Goal: Transaction & Acquisition: Obtain resource

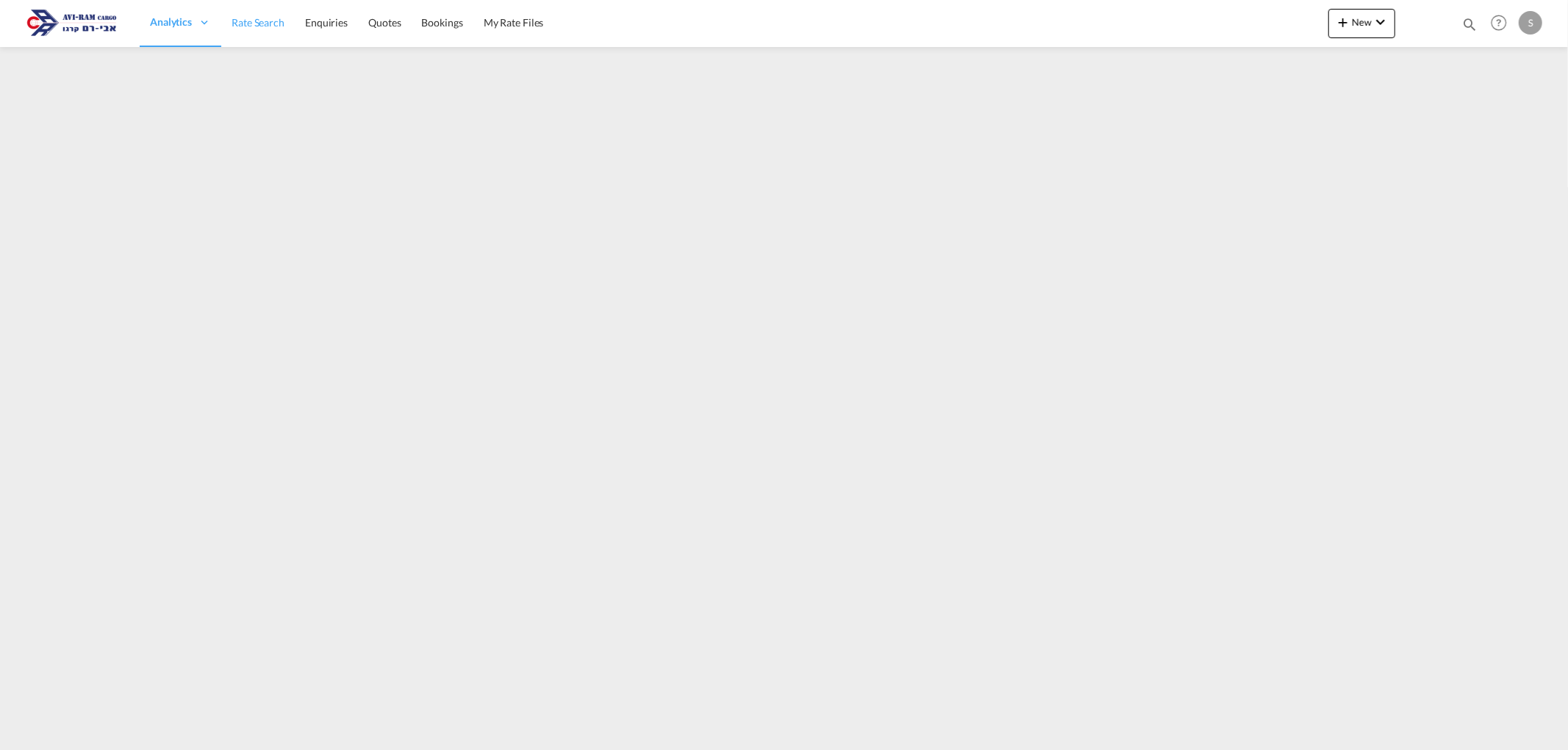
click at [251, 22] on span "Rate Search" at bounding box center [258, 22] width 53 height 12
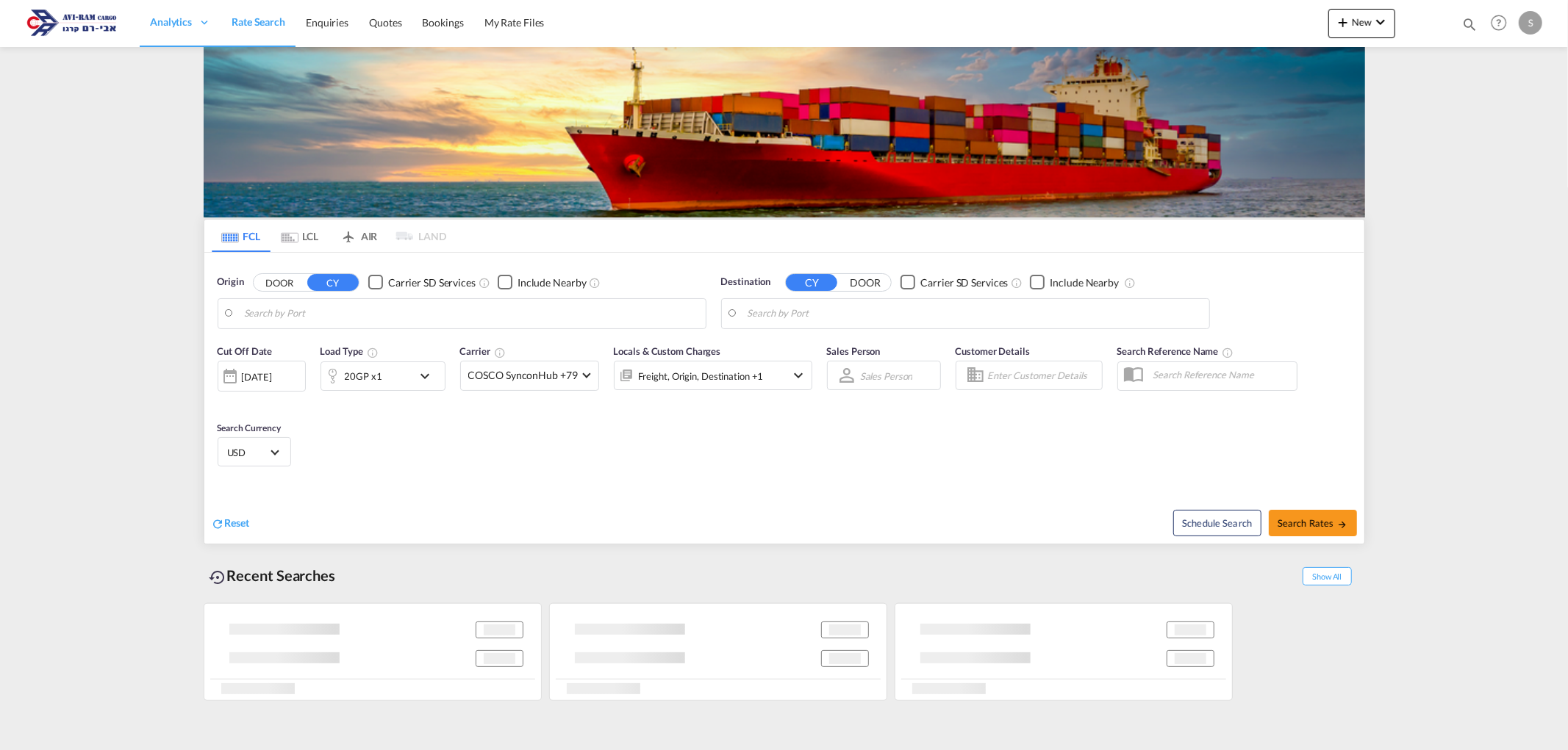
type input "Xingang, CNXGA"
type input "Ashdod, ILASH"
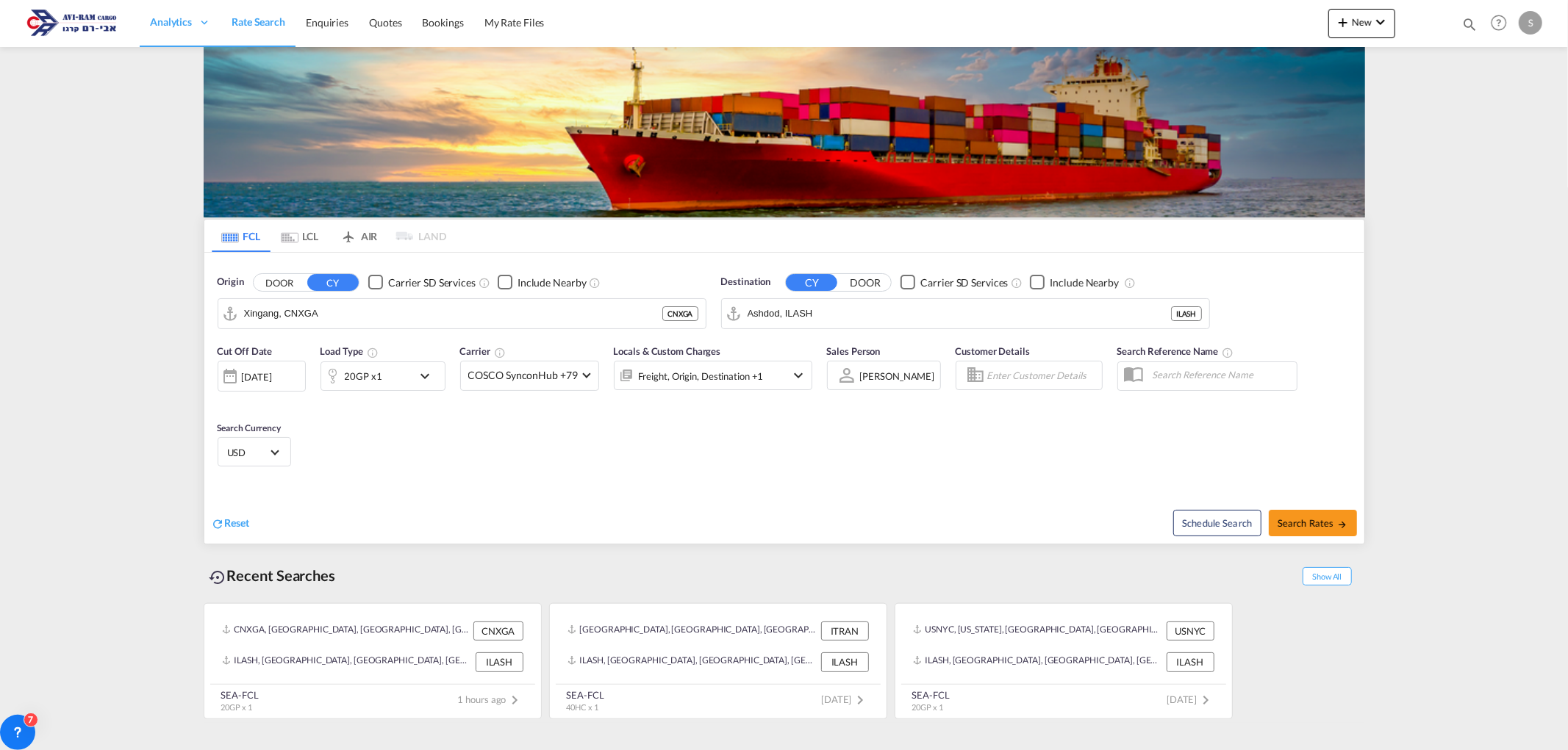
click at [303, 235] on md-tab-item "LCL" at bounding box center [300, 235] width 59 height 32
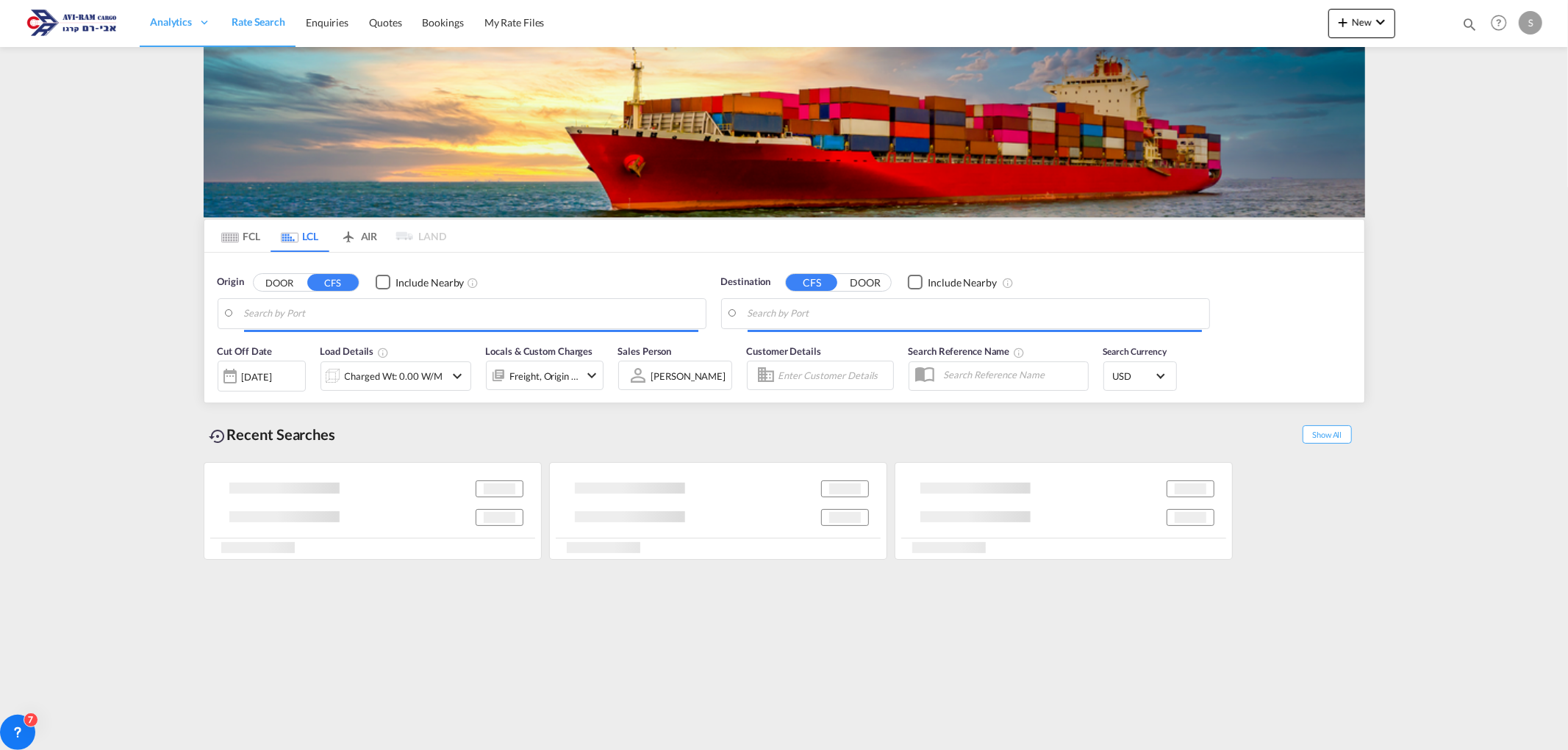
type input "Koper, SIKOP"
type input "Ashdod, ILASH"
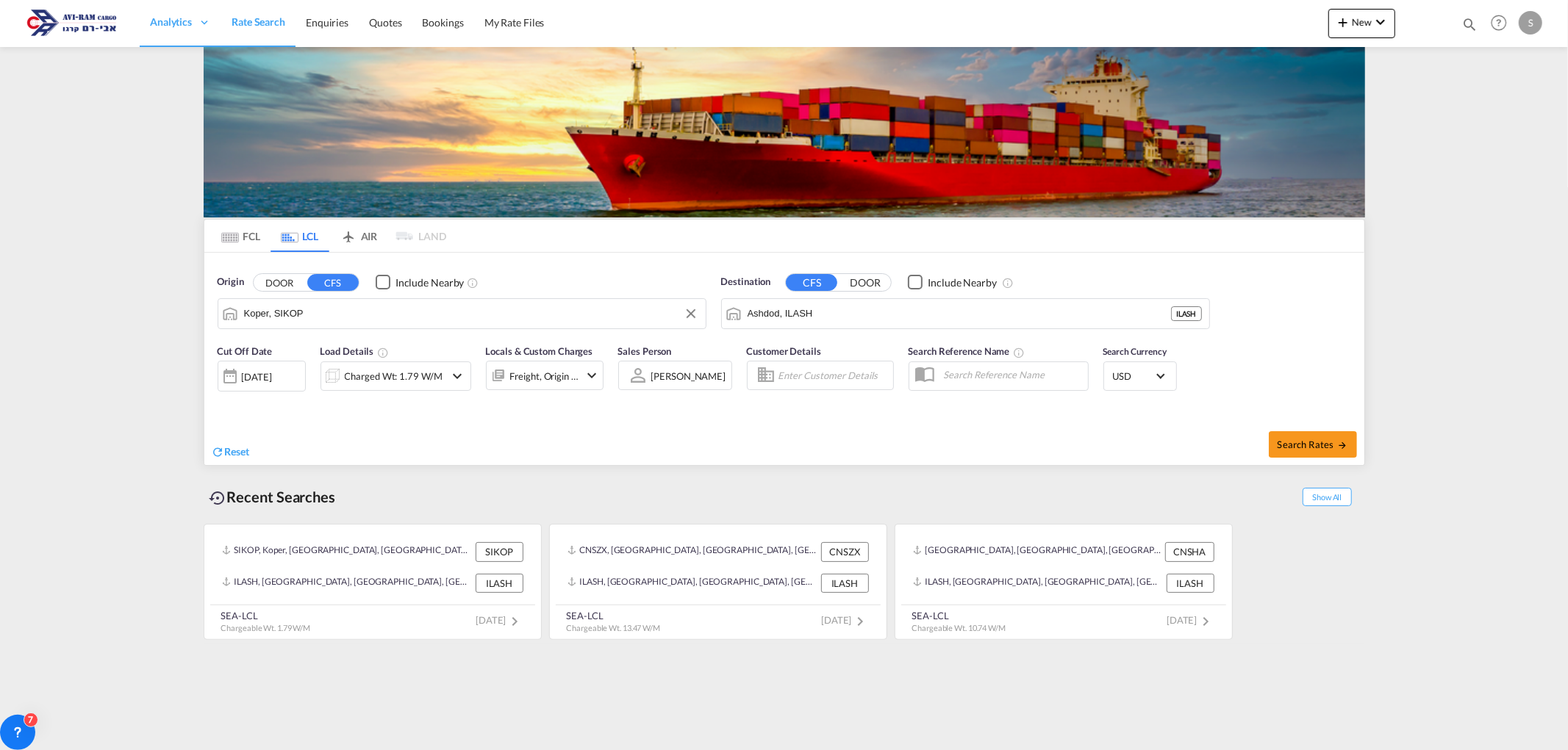
click at [339, 304] on input "Koper, SIKOP" at bounding box center [471, 313] width 454 height 22
type input "ד"
click at [302, 351] on div "Shanghai , SH China CNSHA" at bounding box center [357, 354] width 280 height 44
type input "[GEOGRAPHIC_DATA], SH, CNSHA"
click at [392, 370] on div "Charged Wt: 1.79 W/M" at bounding box center [393, 376] width 98 height 21
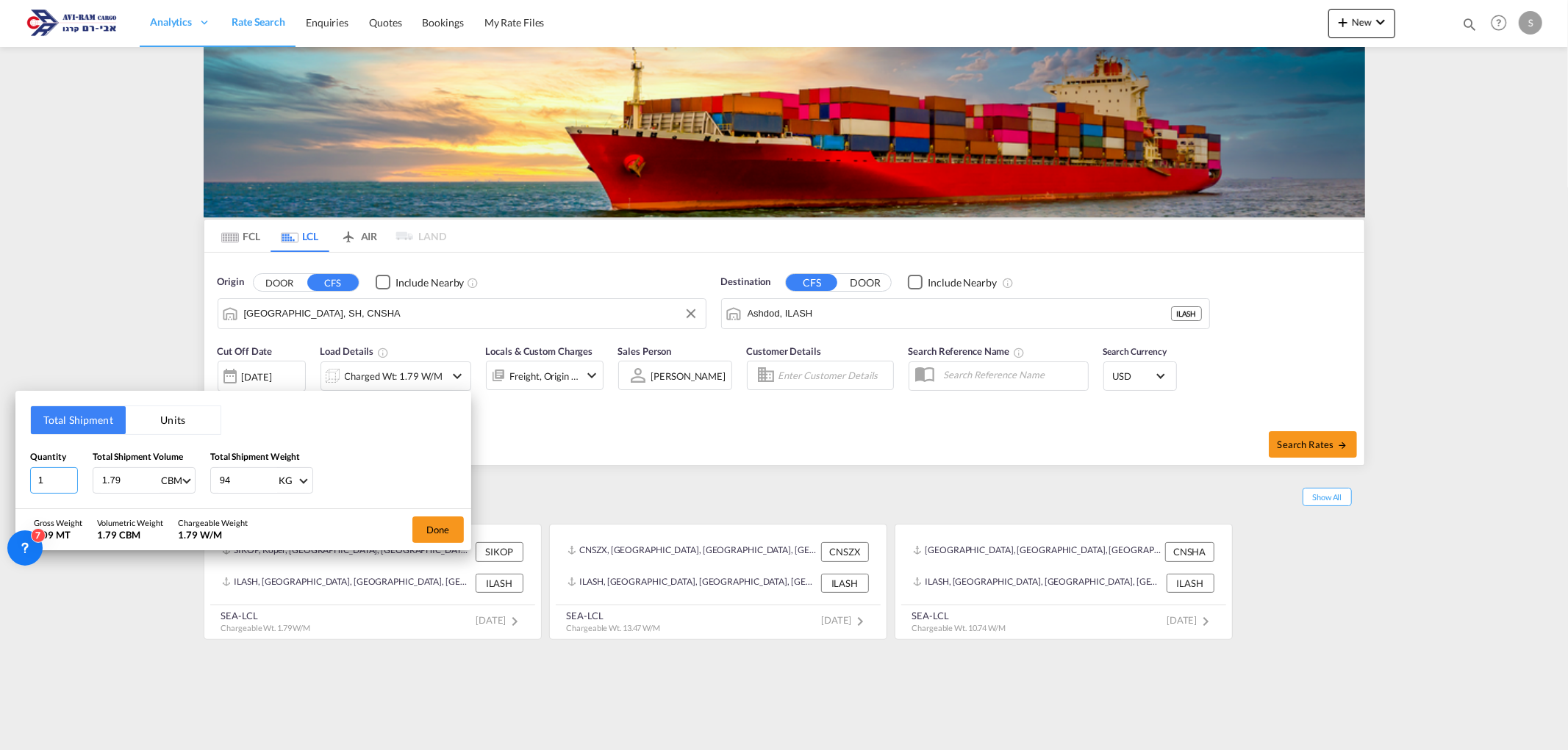
drag, startPoint x: 47, startPoint y: 482, endPoint x: 13, endPoint y: 481, distance: 34.0
click at [13, 481] on div "Total Shipment Units Quantity 1 Total Shipment Volume 1.79 CBM CBM CFT Total Sh…" at bounding box center [784, 375] width 1568 height 750
click at [54, 481] on input "1" at bounding box center [54, 480] width 48 height 27
drag, startPoint x: 55, startPoint y: 481, endPoint x: 27, endPoint y: 478, distance: 28.2
click at [27, 478] on div "Total Shipment Units Quantity 1 Total Shipment Volume 1.79 CBM CBM CFT Total Sh…" at bounding box center [243, 450] width 456 height 118
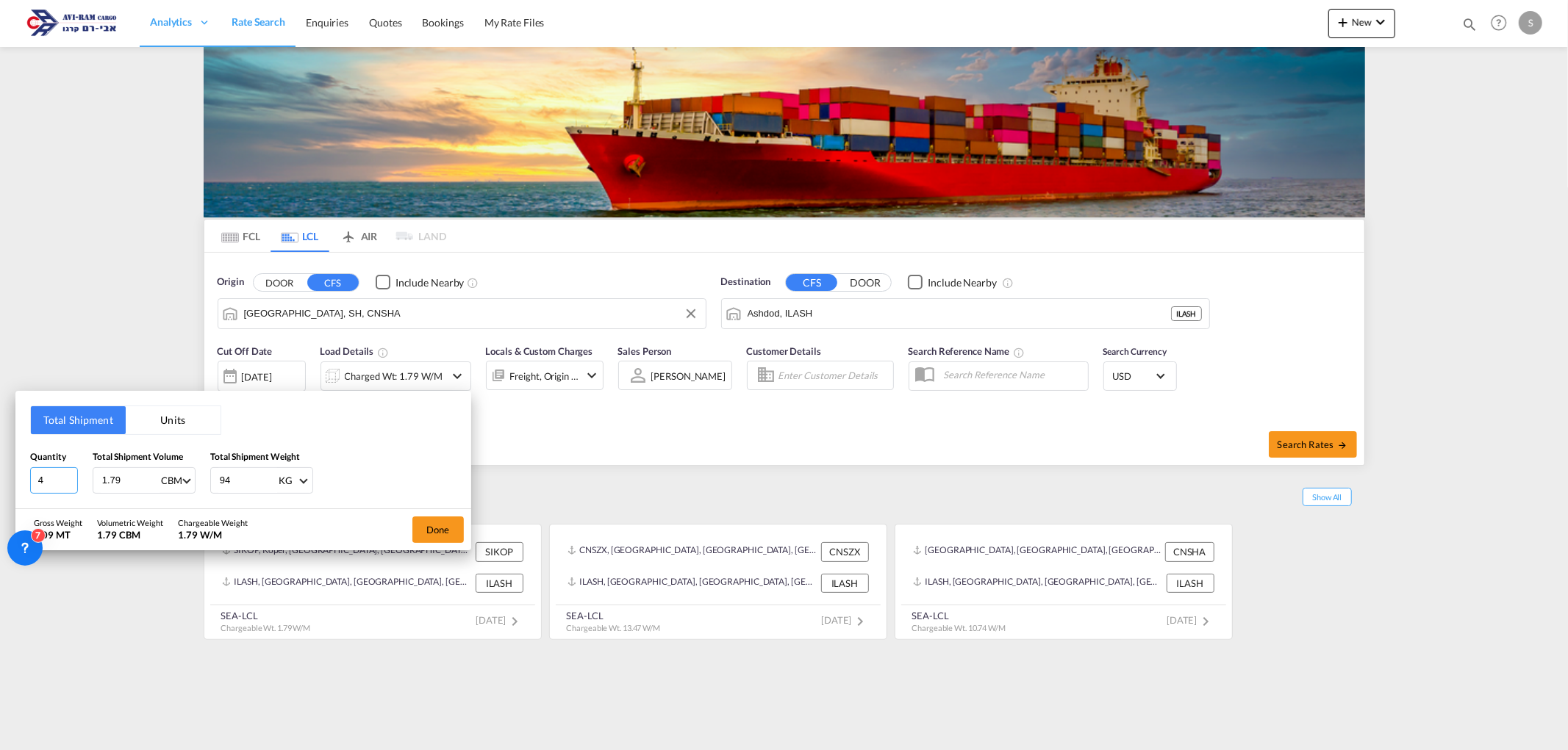
type input "4"
type input "7.242"
type input "3725"
click at [447, 533] on button "Done" at bounding box center [438, 529] width 51 height 27
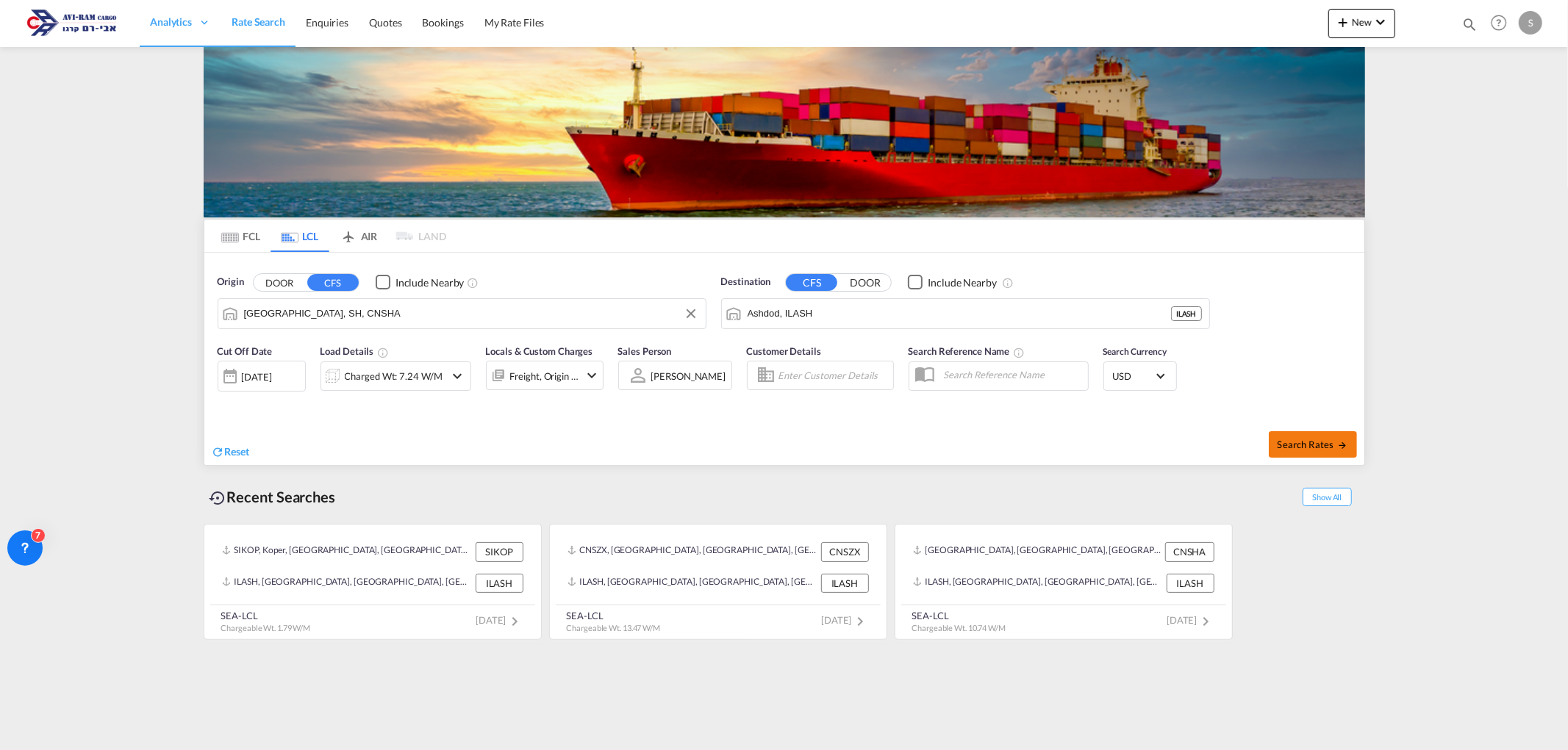
click at [1337, 449] on md-icon "icon-arrow-right" at bounding box center [1342, 446] width 10 height 10
type input "CNSHA to ILASH / 17 Aug 2025"
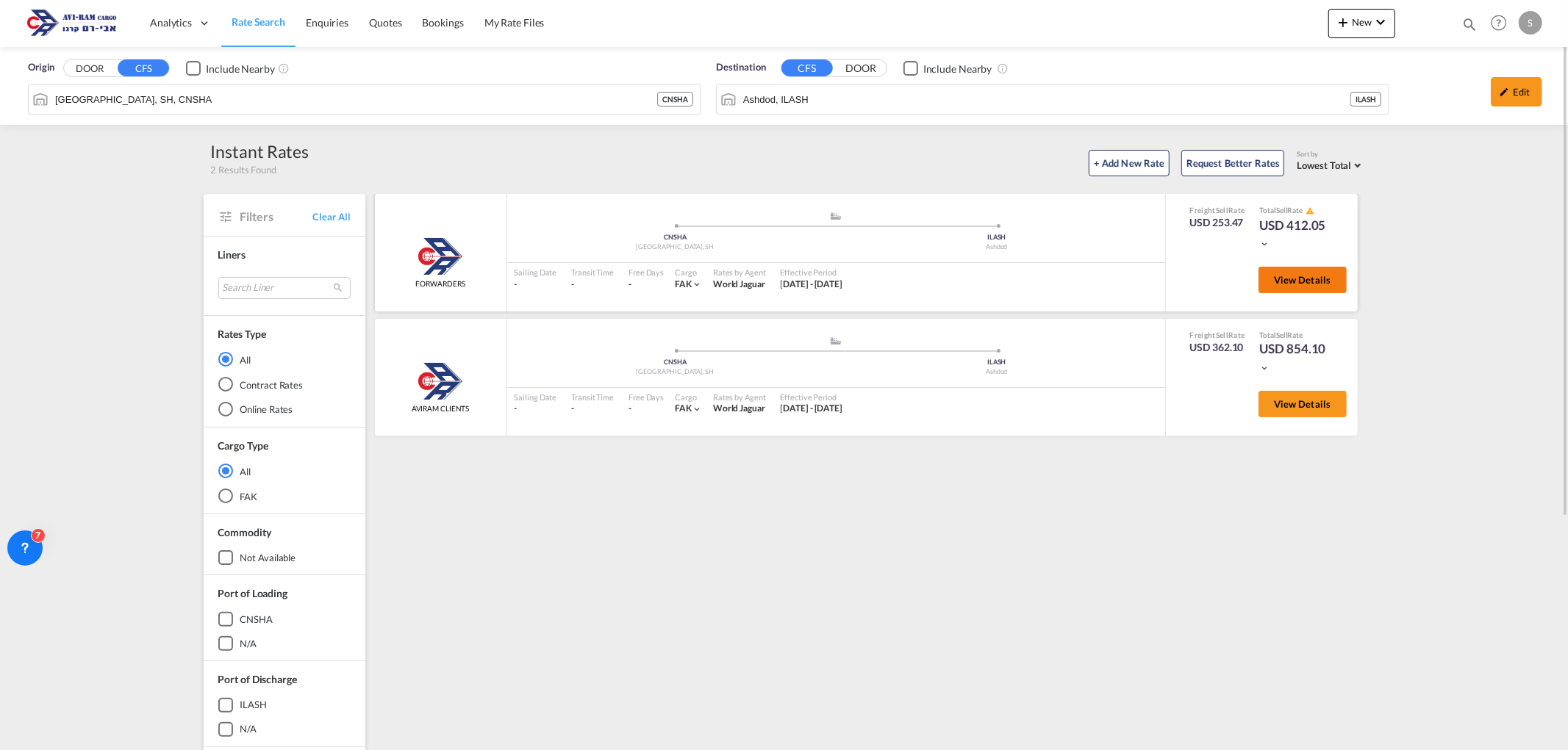
click at [1295, 287] on button "View Details" at bounding box center [1302, 279] width 88 height 27
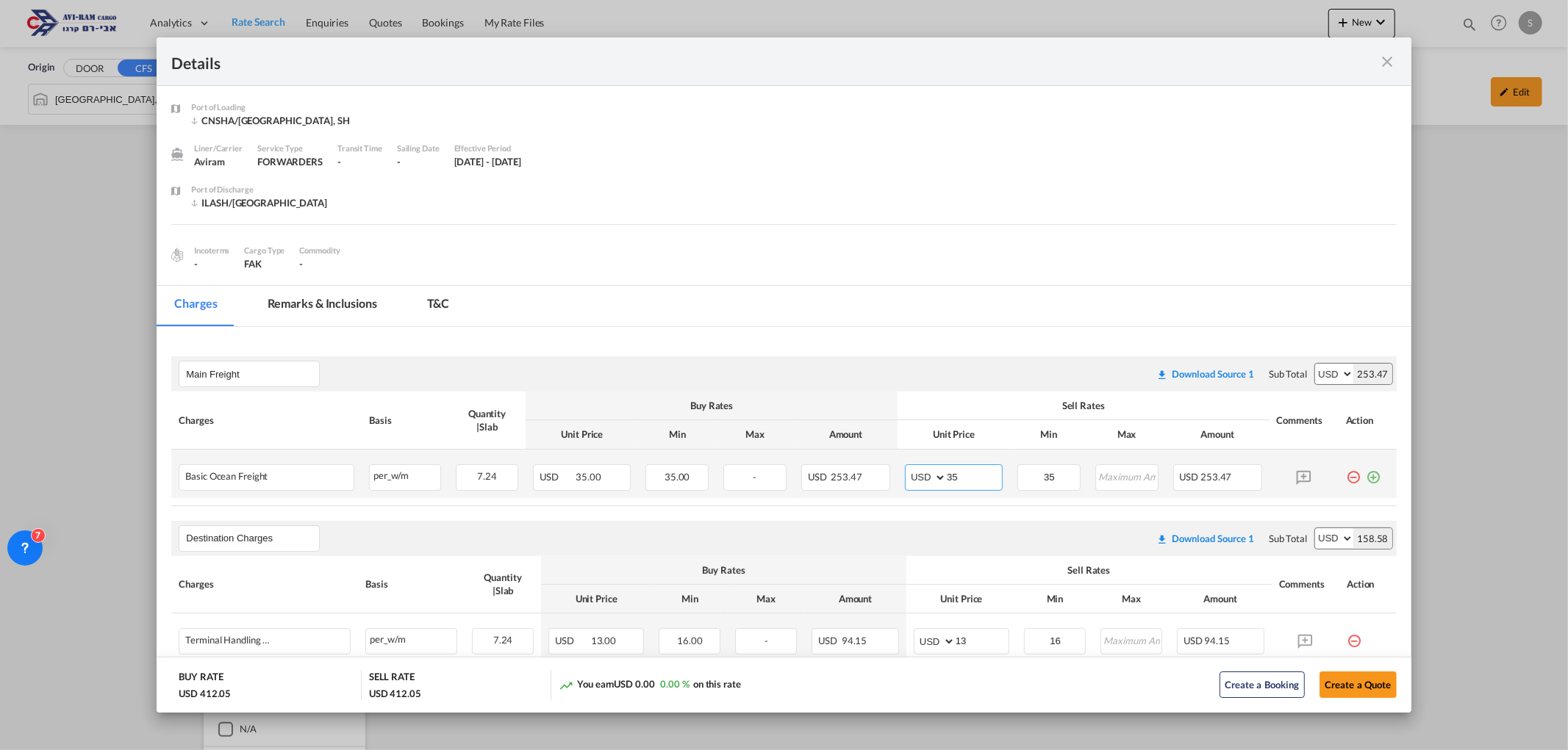
drag, startPoint x: 944, startPoint y: 475, endPoint x: 920, endPoint y: 476, distance: 24.0
click at [920, 476] on md-input-container "AED AFN ALL AMD ANG AOA ARS AUD AWG AZN BAM BBD BDT BGN BHD BIF BMD BND BOB BRL…" at bounding box center [954, 478] width 98 height 27
type input "40"
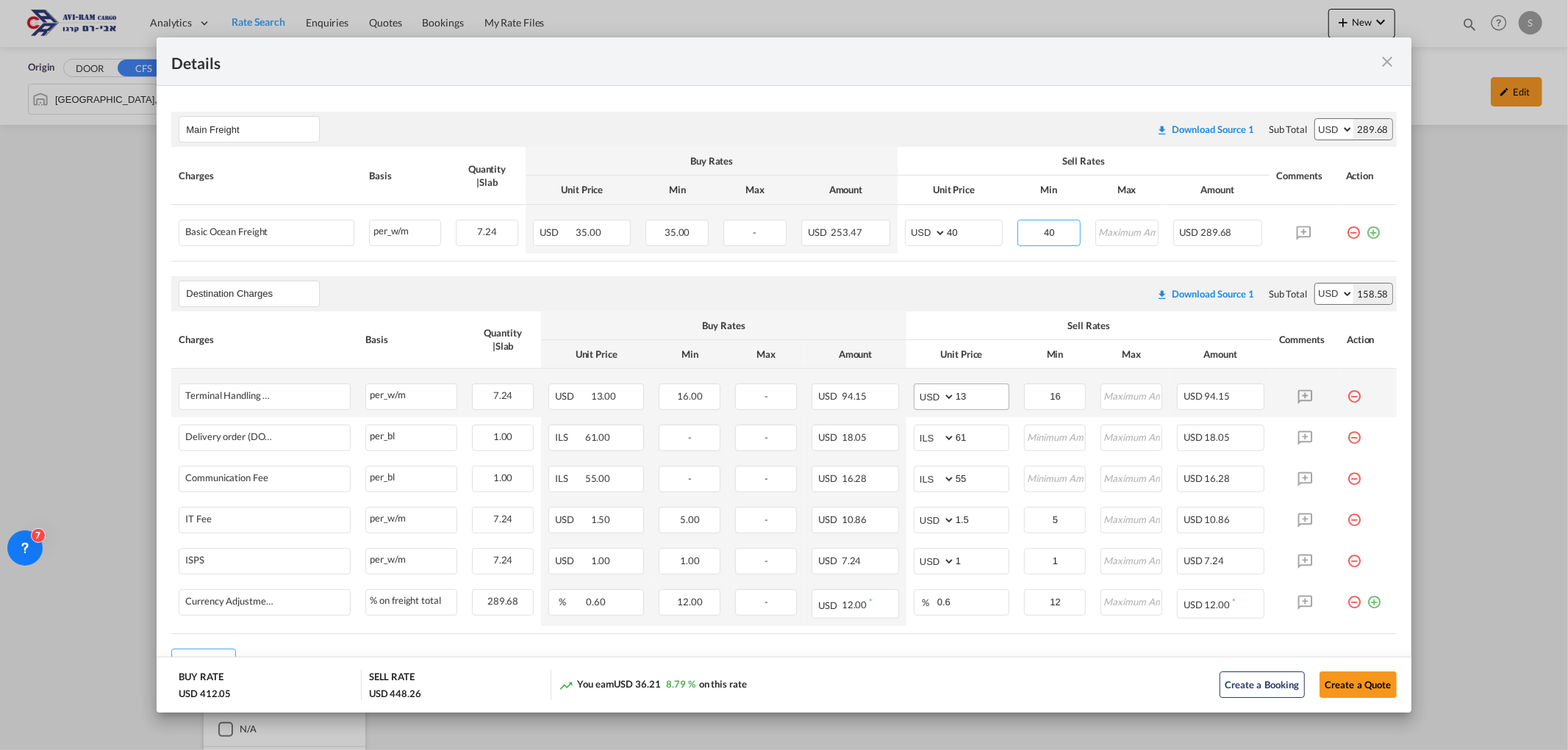
type input "40"
drag, startPoint x: 986, startPoint y: 398, endPoint x: 863, endPoint y: 402, distance: 123.1
click at [864, 405] on tr "Terminal Handling Charge - Destination Please Enter Already Exists per_w/m per_…" at bounding box center [783, 393] width 1224 height 48
type input "16"
type input "116"
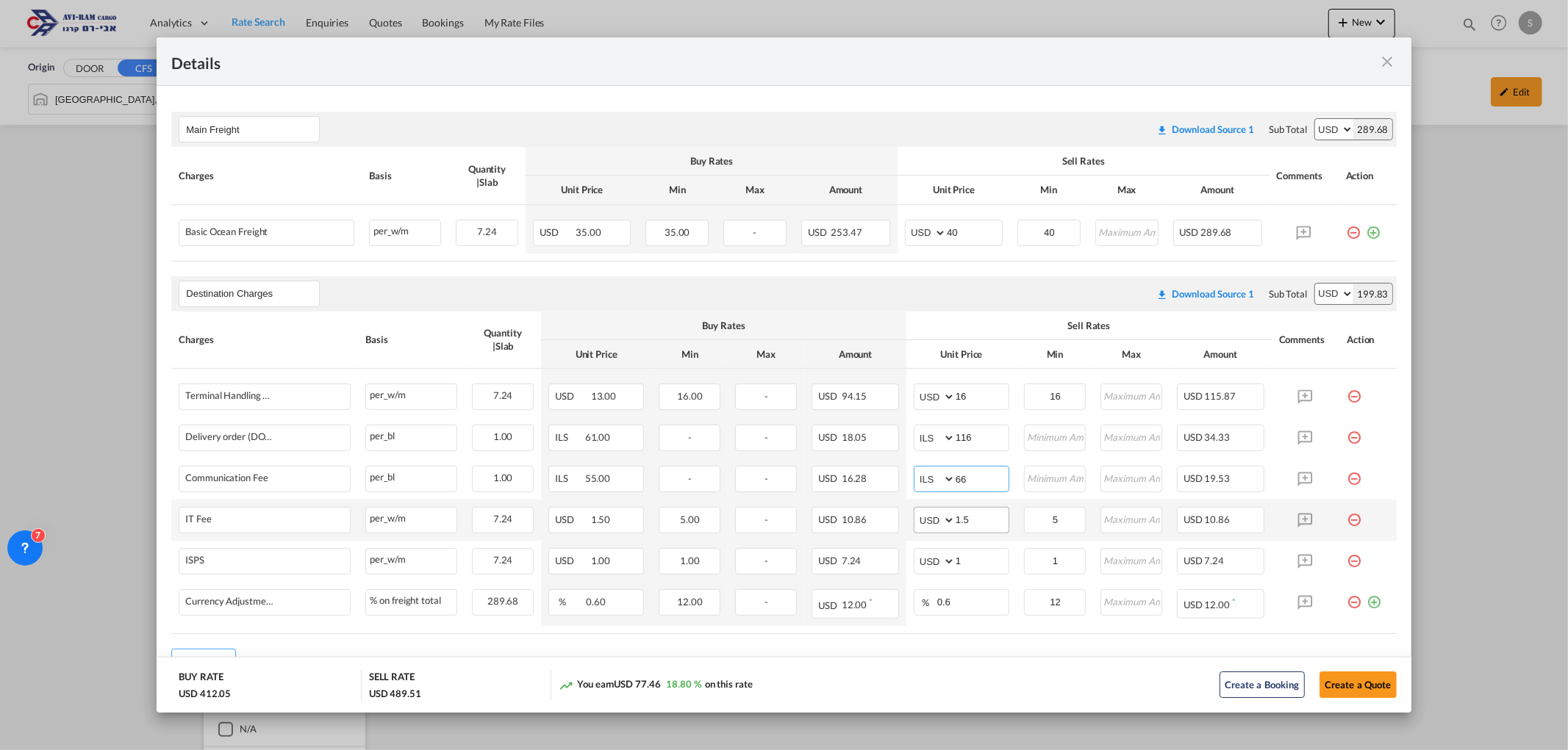
scroll to position [316, 0]
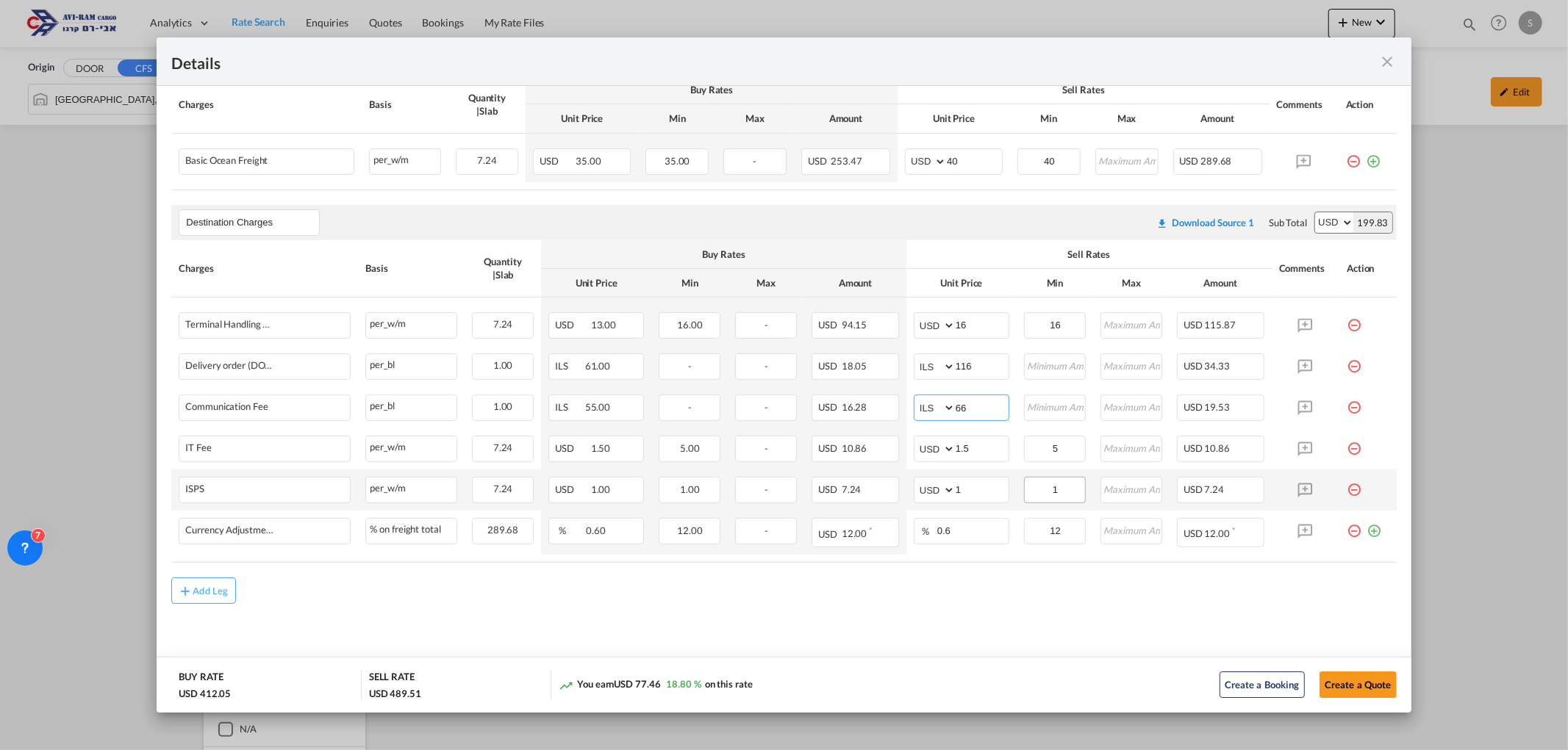
type input "66"
drag, startPoint x: 1056, startPoint y: 485, endPoint x: 1018, endPoint y: 501, distance: 41.2
click at [1024, 501] on md-input-container "1" at bounding box center [1054, 490] width 61 height 27
type input "10"
drag, startPoint x: 1064, startPoint y: 442, endPoint x: 1010, endPoint y: 458, distance: 56.3
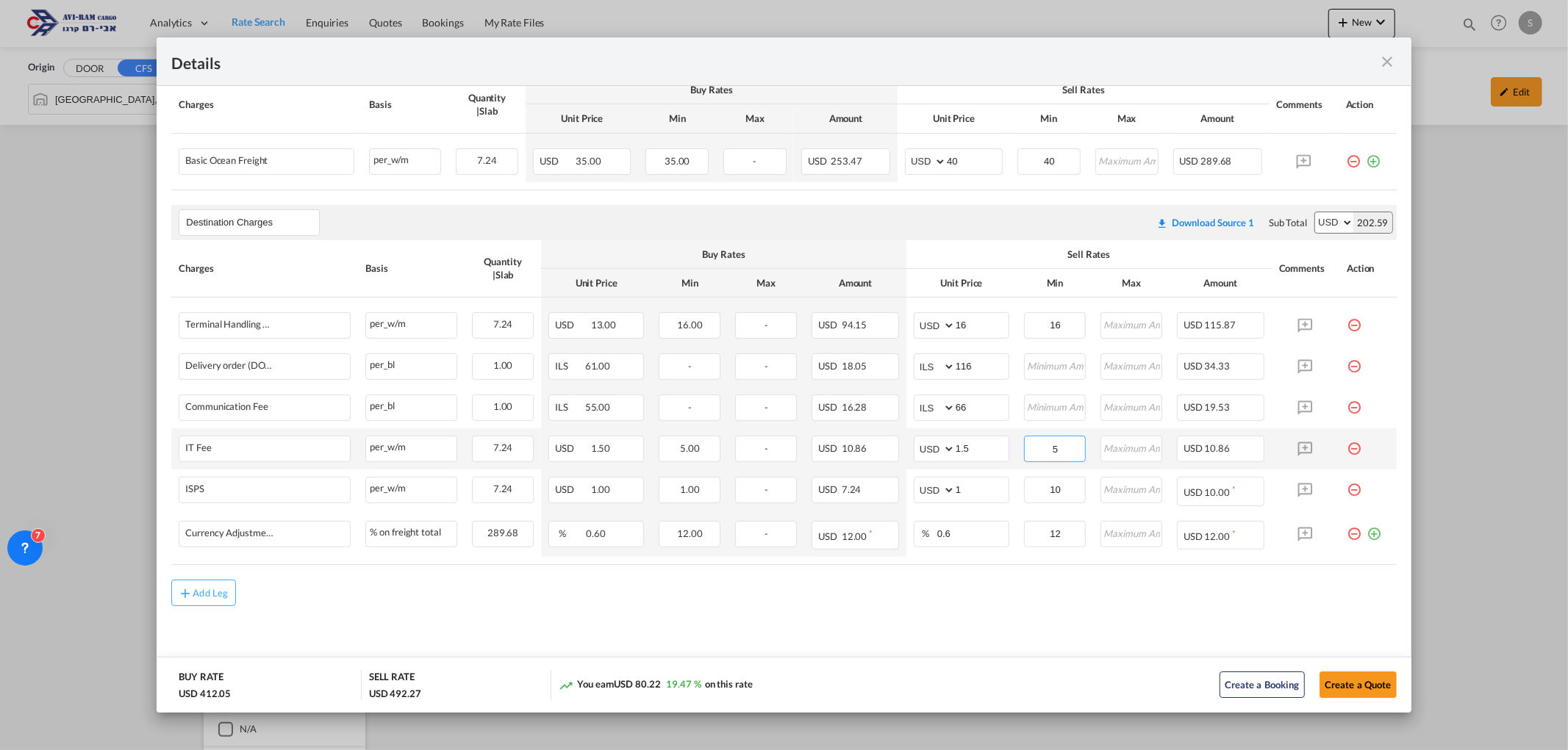
click at [1017, 458] on td "5 Please Enter Invalid Input" at bounding box center [1055, 449] width 76 height 42
type input "10"
click at [1367, 530] on md-icon "icon-plus-circle-outline green-400-fg" at bounding box center [1373, 528] width 15 height 15
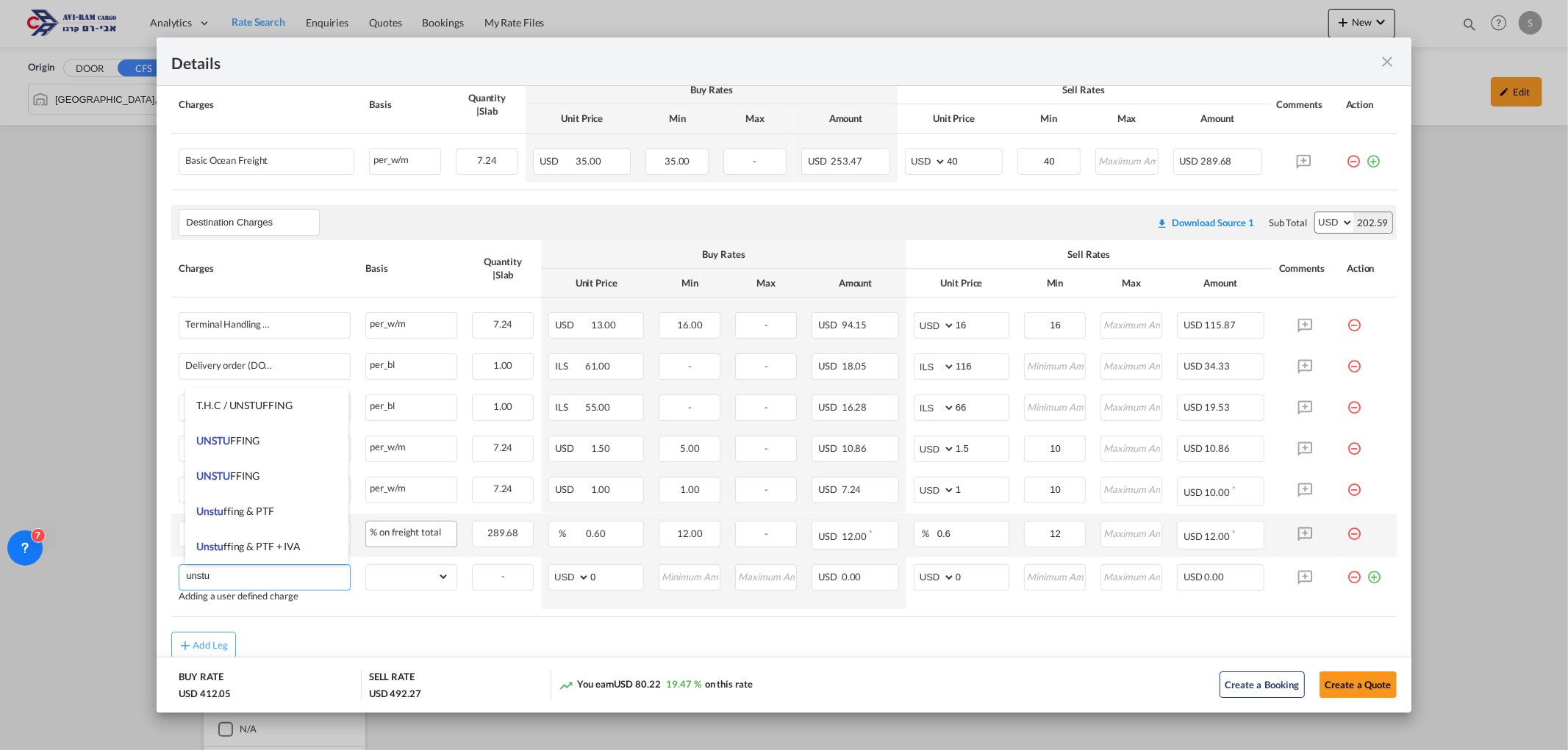
click at [237, 446] on li "UNSTU FFING" at bounding box center [267, 440] width 164 height 35
type input "UNSTUFFING"
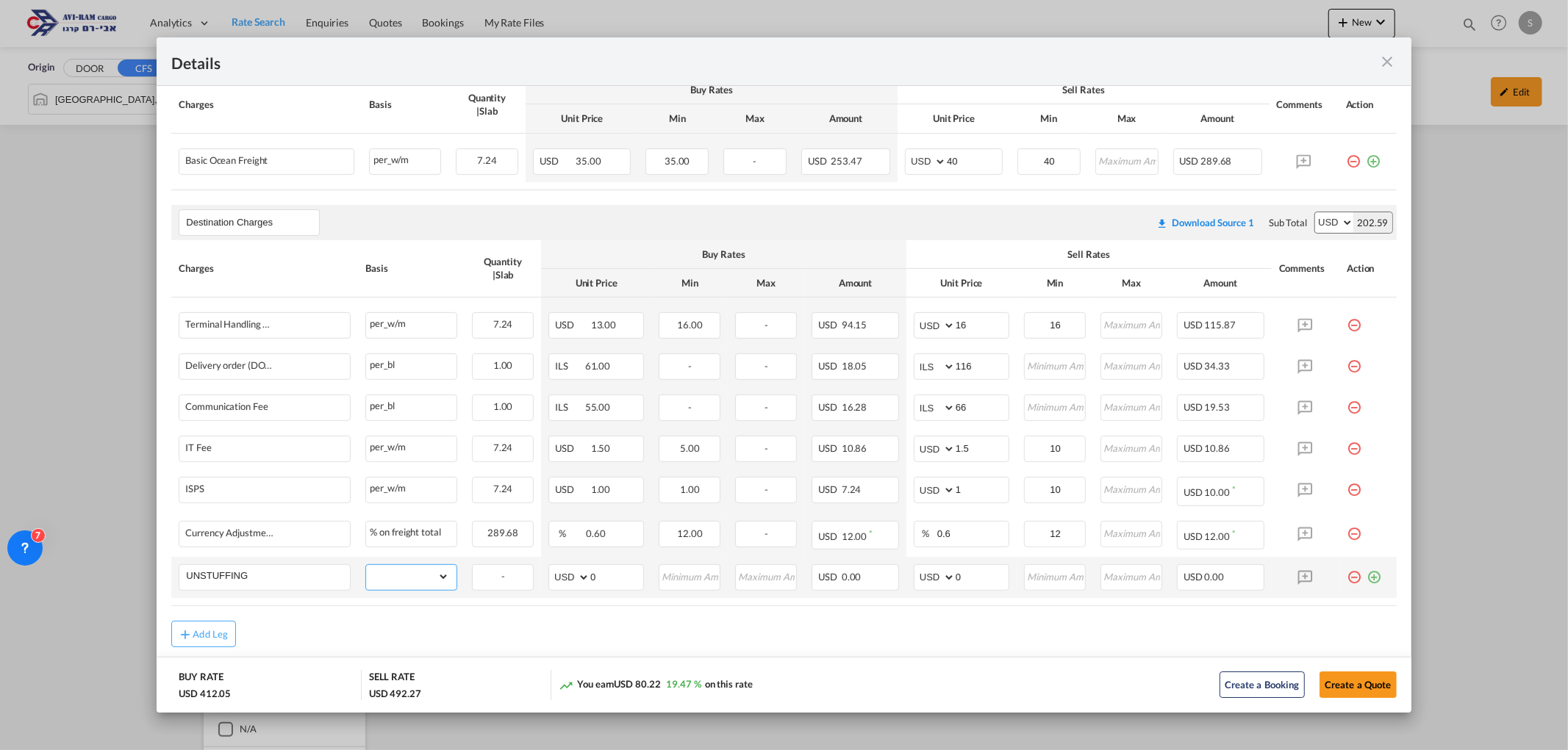
drag, startPoint x: 412, startPoint y: 567, endPoint x: 407, endPoint y: 575, distance: 9.4
click at [412, 567] on select "gross_weight volumetric_weight per_shipment per_bl per_km per_hawb per_kg flat …" at bounding box center [408, 576] width 83 height 23
select select "per_ton"
click at [366, 565] on select "gross_weight volumetric_weight per_shipment per_bl per_km per_hawb per_kg flat …" at bounding box center [408, 576] width 83 height 23
drag, startPoint x: 893, startPoint y: 566, endPoint x: 884, endPoint y: 564, distance: 9.2
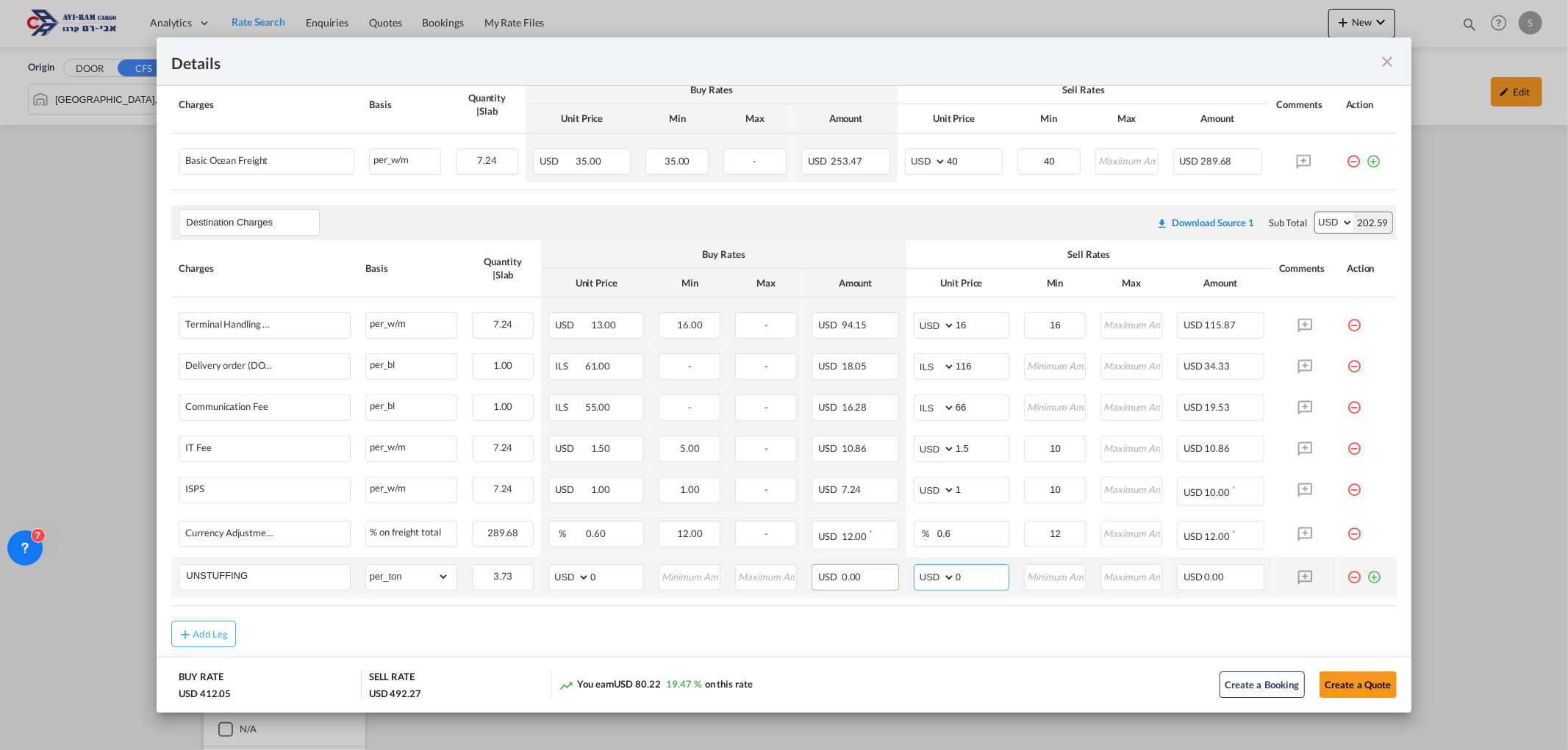
click at [884, 564] on tr "UNSTUFFING Please Enter Already Exists gross_weight volumetric_weight per_shipm…" at bounding box center [783, 578] width 1224 height 42
type input "11.6"
type input "12"
click at [1373, 681] on button "Create a Quote" at bounding box center [1358, 684] width 77 height 27
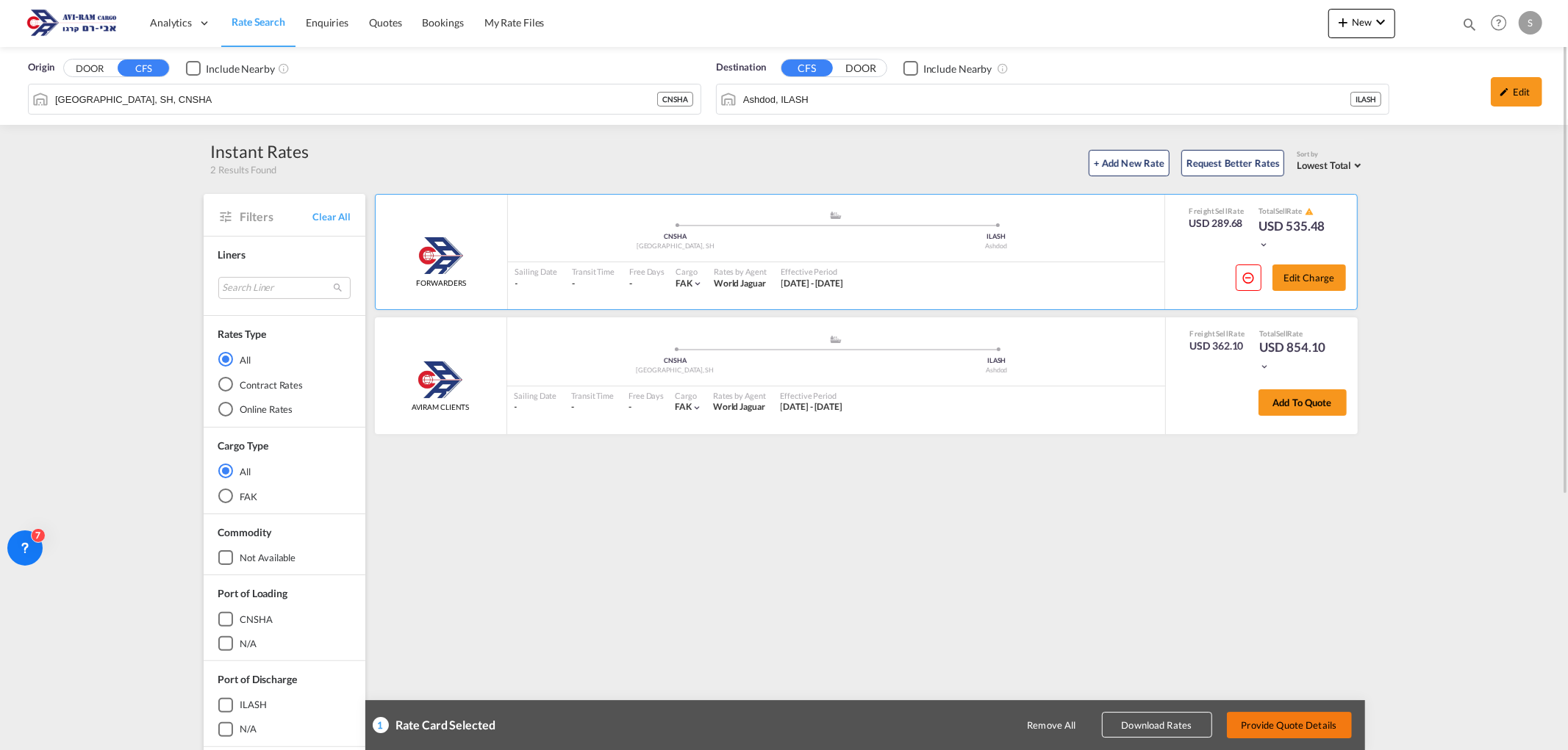
click at [1294, 721] on button "Provide Quote Details" at bounding box center [1289, 725] width 125 height 27
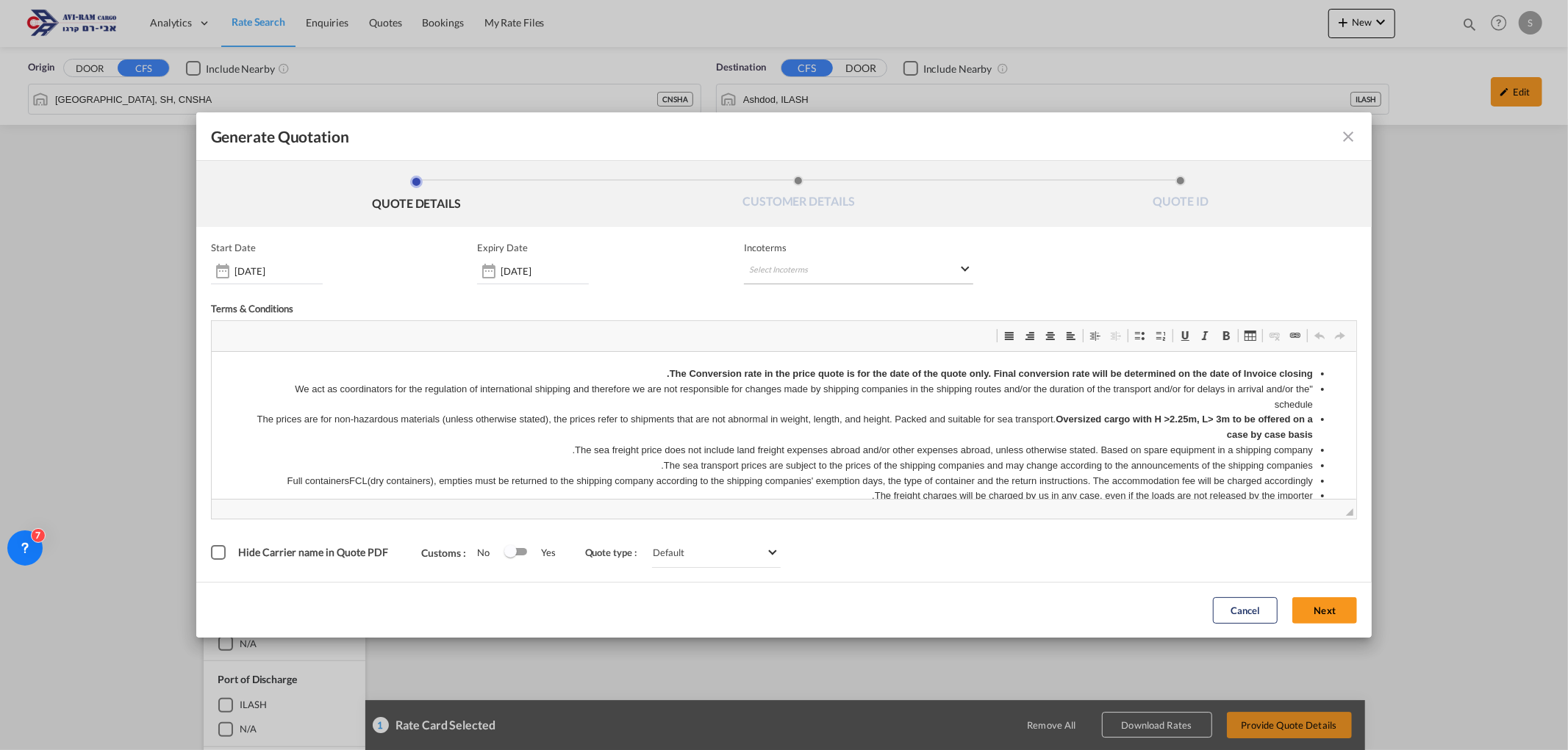
scroll to position [0, 0]
click at [808, 272] on md-select "Select Incoterms DPU - export Delivery at Place Unloaded FOB - export Free on B…" at bounding box center [858, 271] width 229 height 27
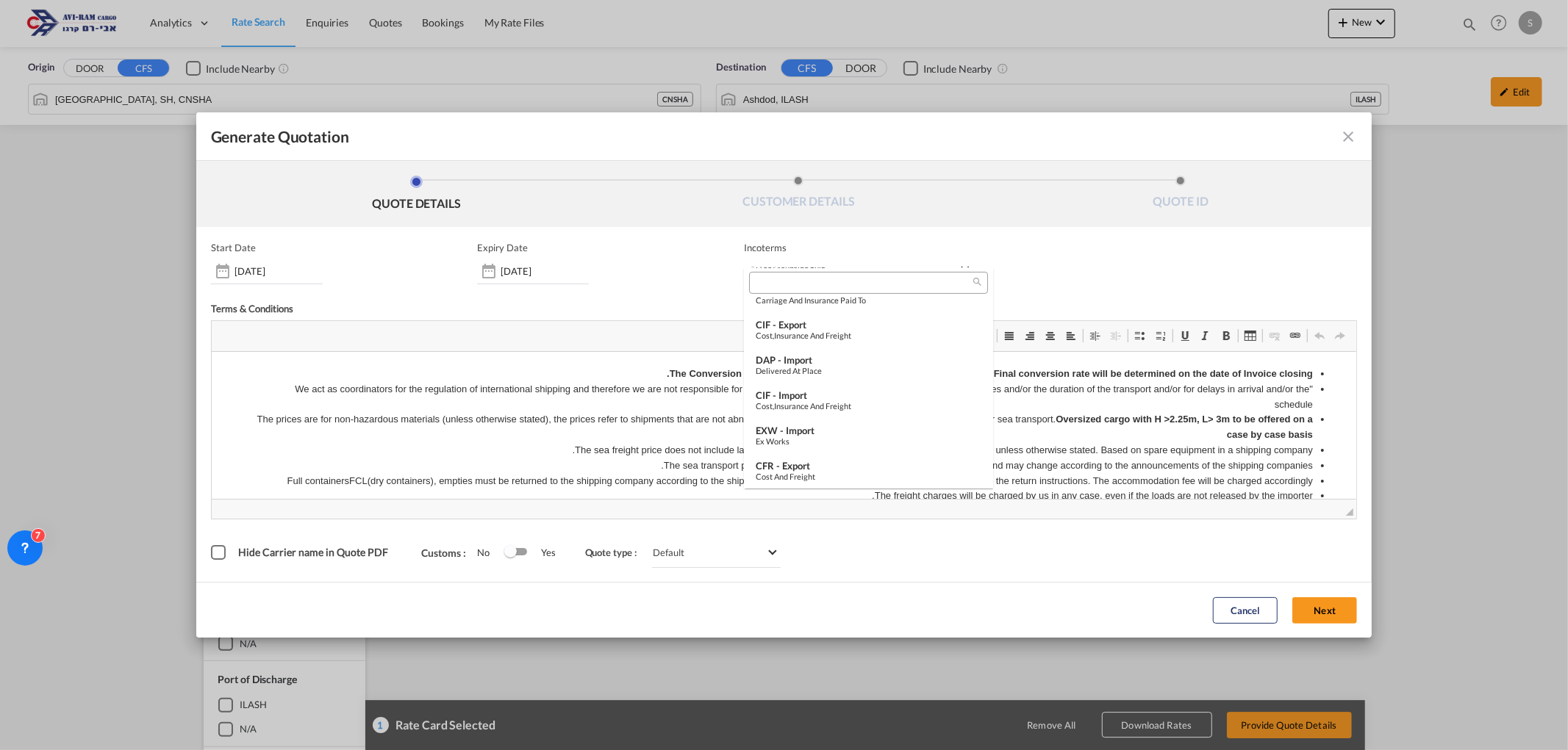
scroll to position [515, 0]
click at [820, 465] on div "FOB - import" at bounding box center [868, 465] width 226 height 12
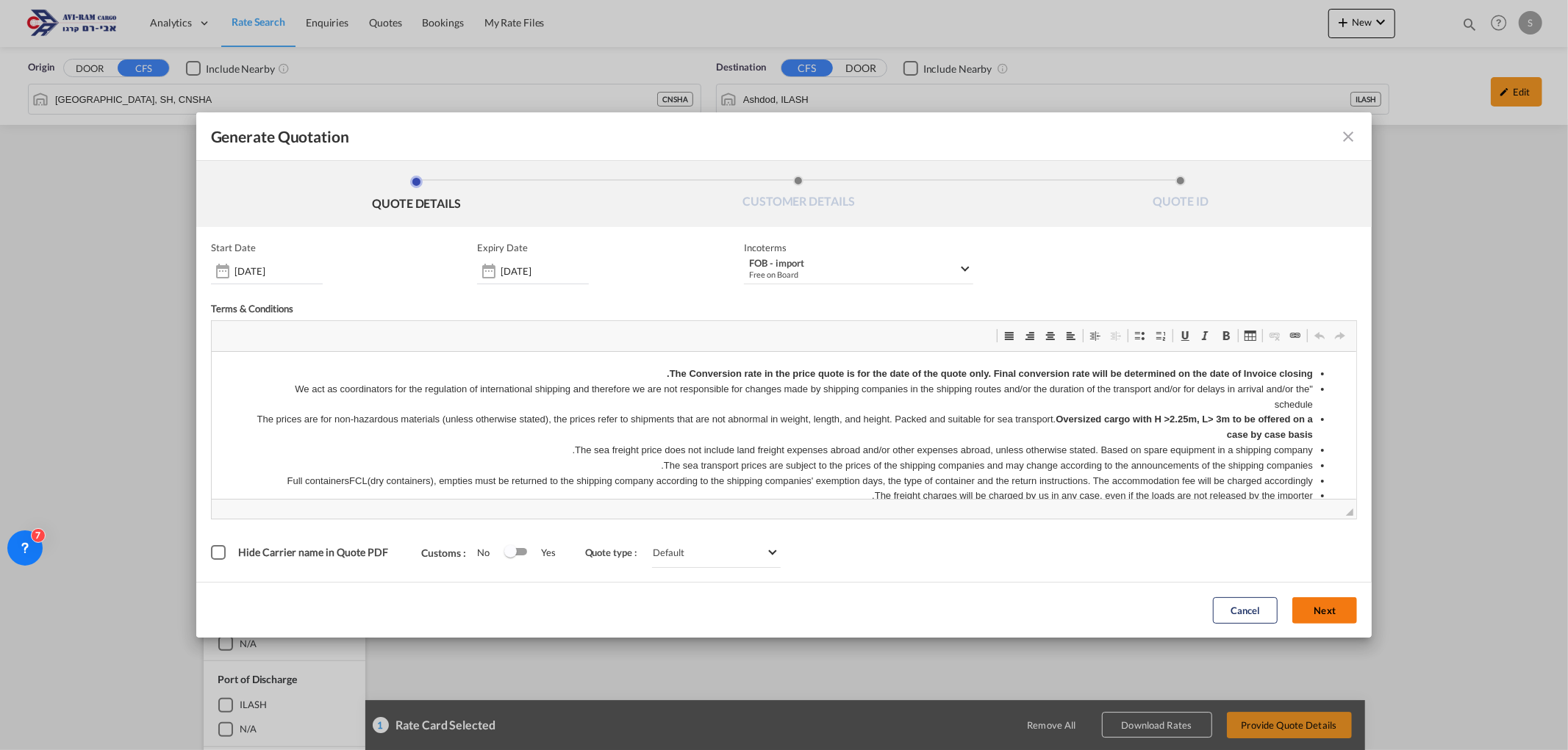
click at [1332, 603] on button "Next" at bounding box center [1324, 611] width 65 height 27
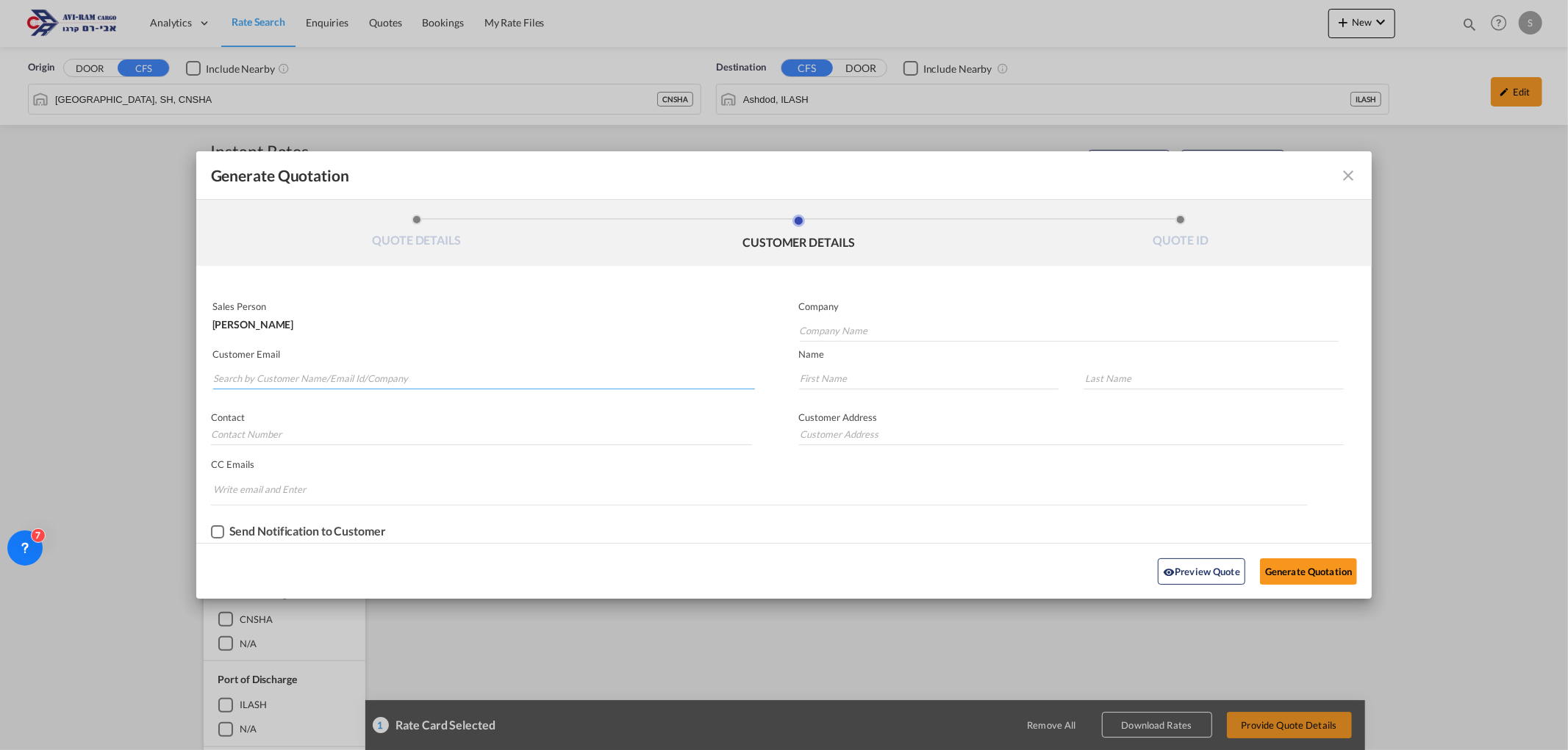
click at [363, 368] on input "Search by Customer Name/Email Id/Company" at bounding box center [484, 378] width 542 height 22
type input "a"
type input "d"
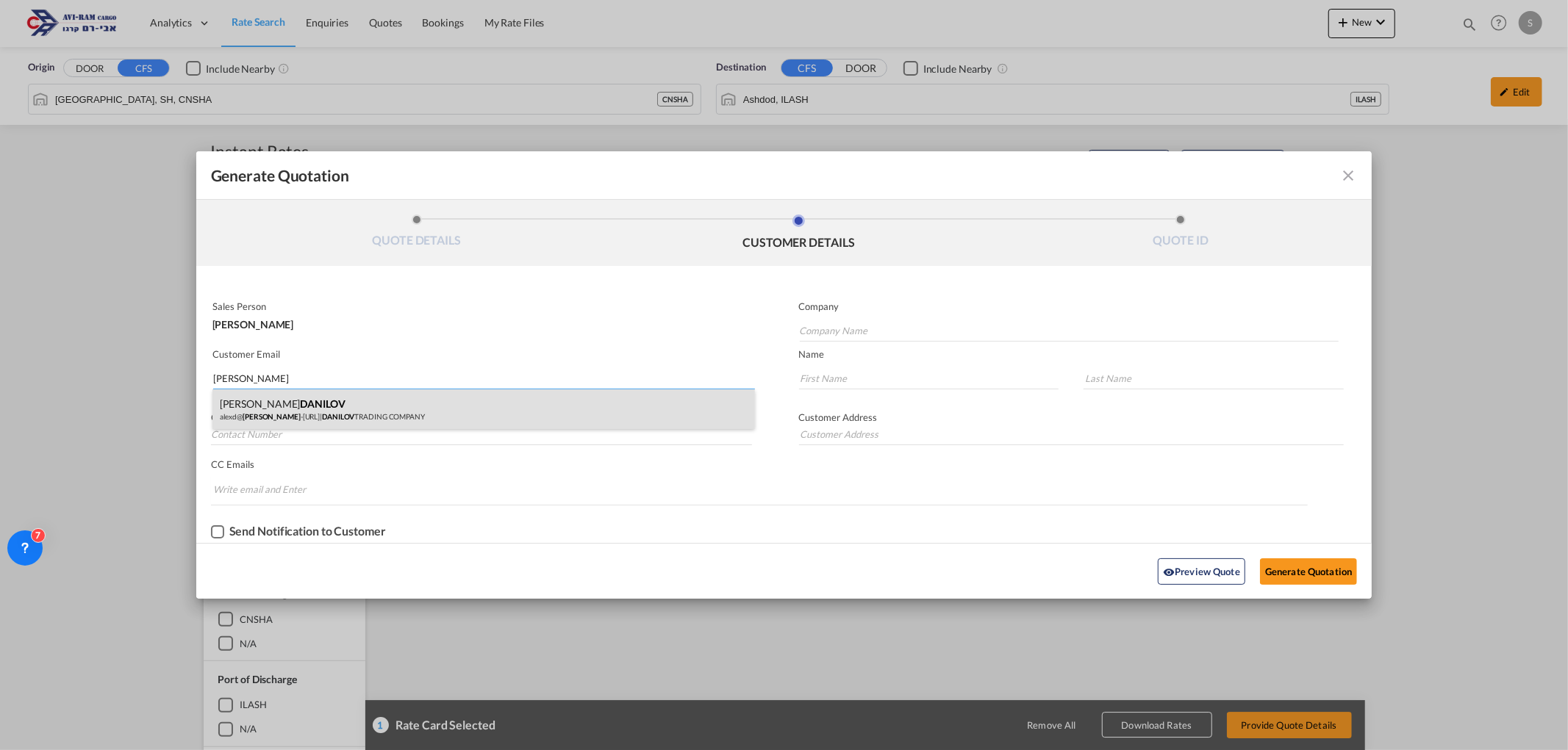
type input "danilov"
click at [378, 405] on div "ALEX DANILOV alexd@ danilov -trading.co.il | DANILOV TRADING COMPANY" at bounding box center [483, 409] width 543 height 40
type input "DANILOV TRADING COMPANY"
type input "alexd@danilov-trading.co.il"
type input "ALEX"
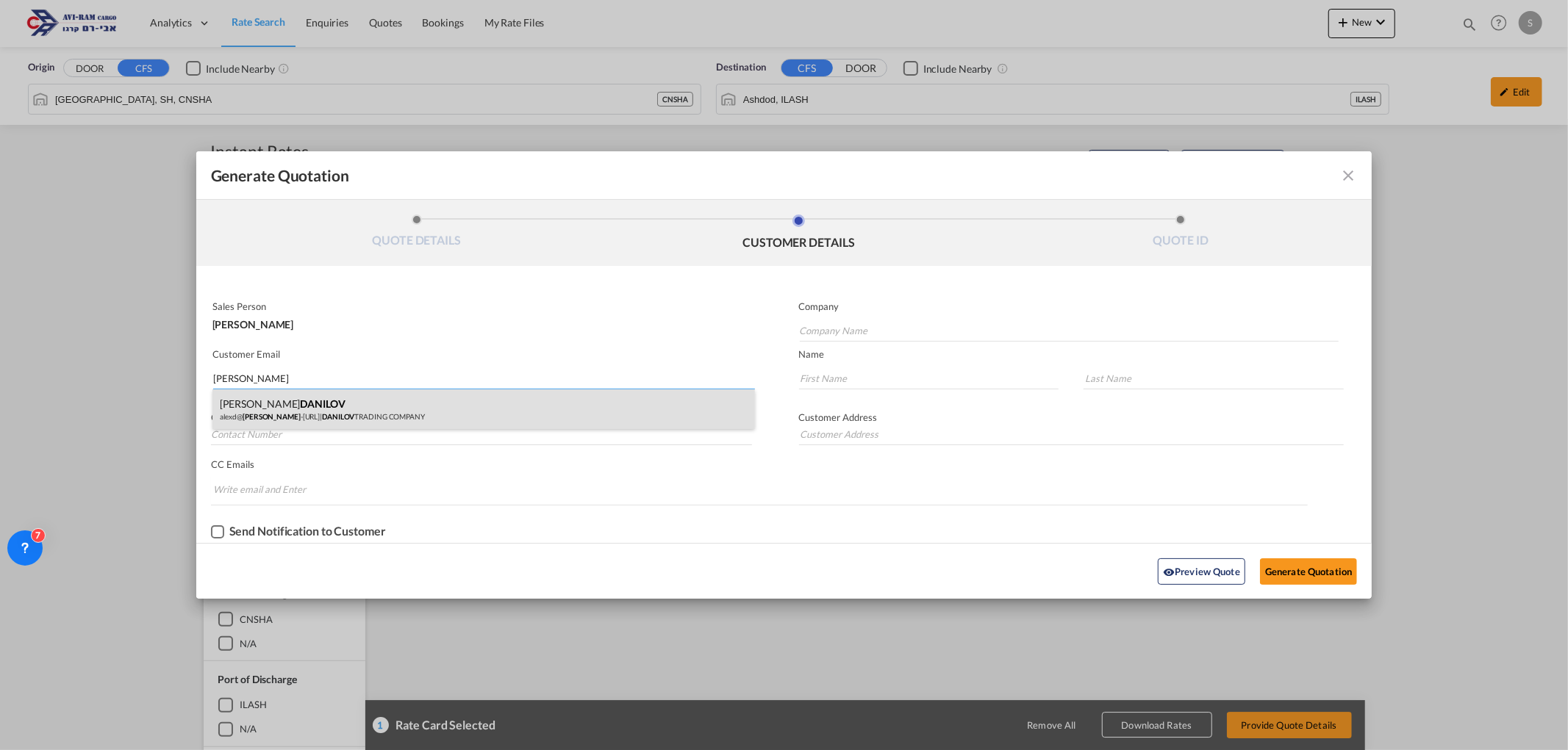
type input "DANILOV"
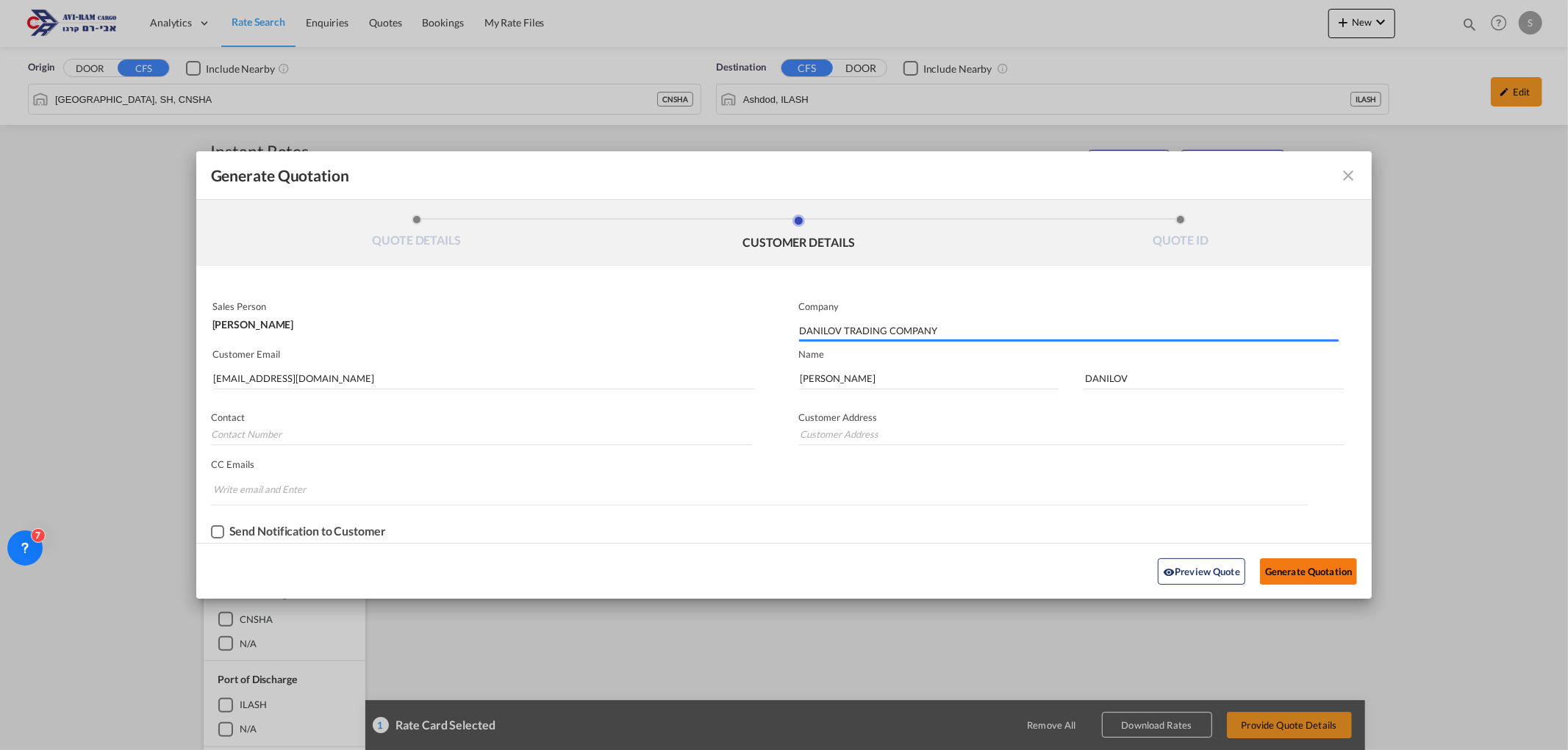
click at [1289, 569] on button "Generate Quotation" at bounding box center [1308, 572] width 97 height 27
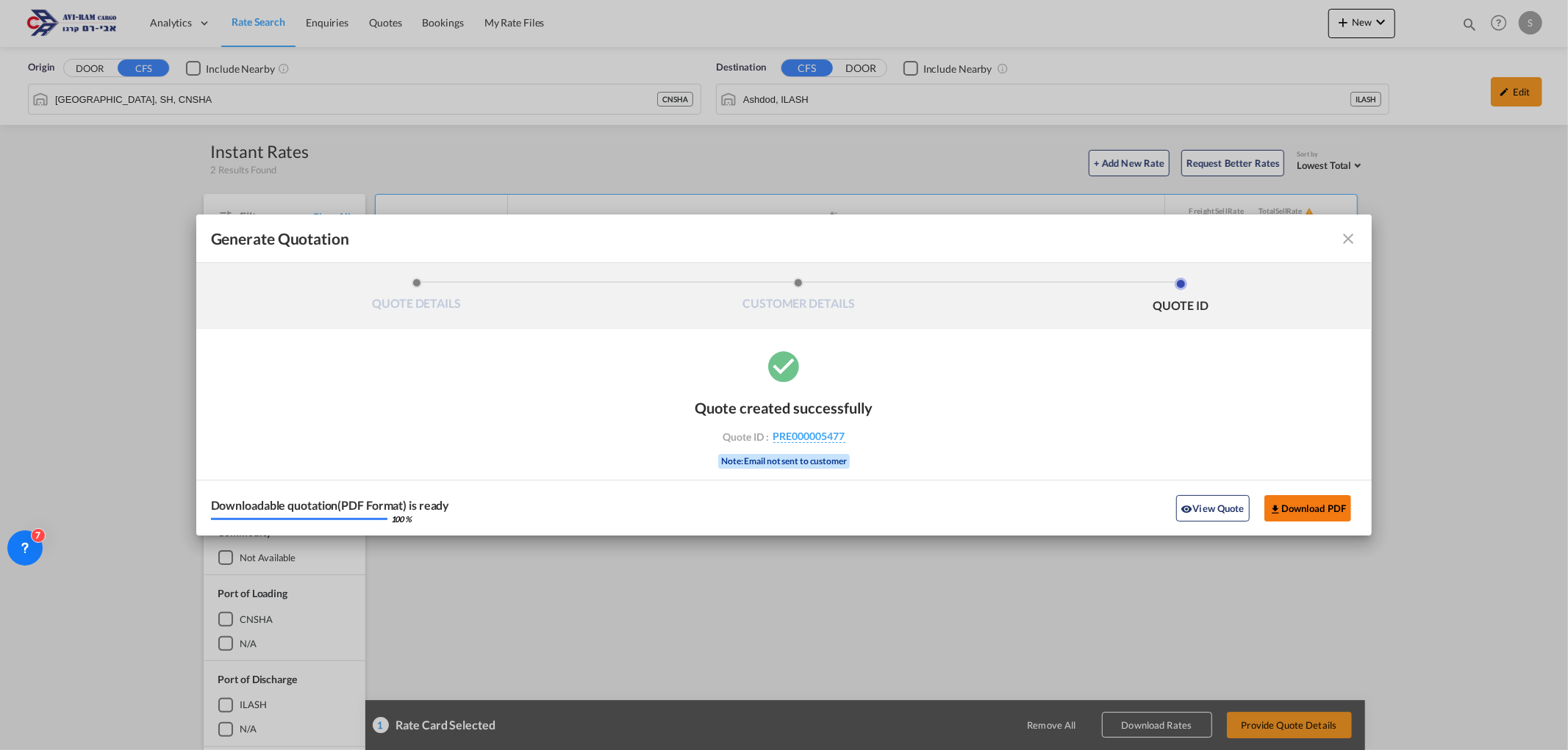
click at [1295, 505] on button "Download PDF" at bounding box center [1308, 508] width 87 height 27
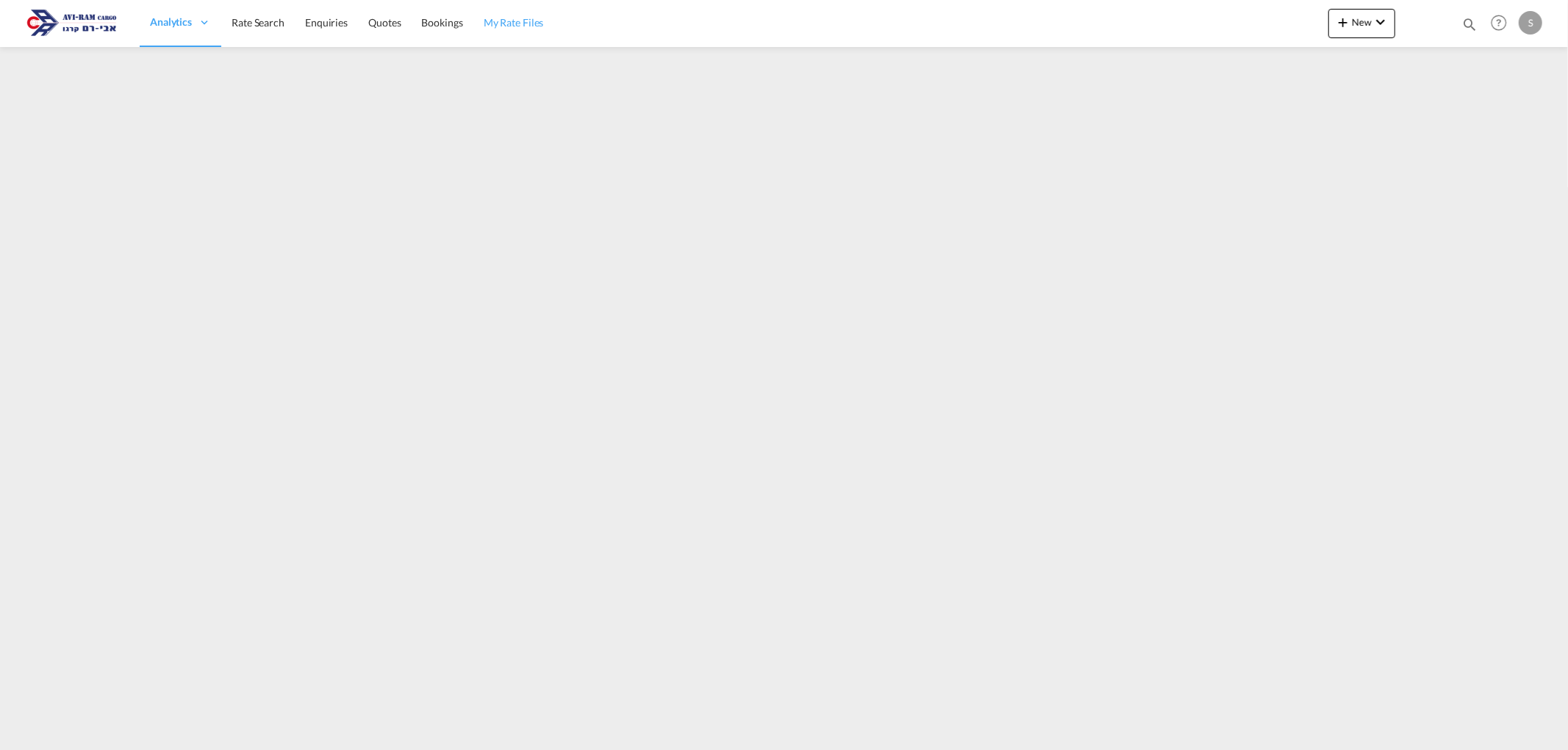
click at [508, 25] on span "My Rate Files" at bounding box center [514, 22] width 61 height 12
click at [243, 30] on link "Rate Search" at bounding box center [258, 22] width 74 height 48
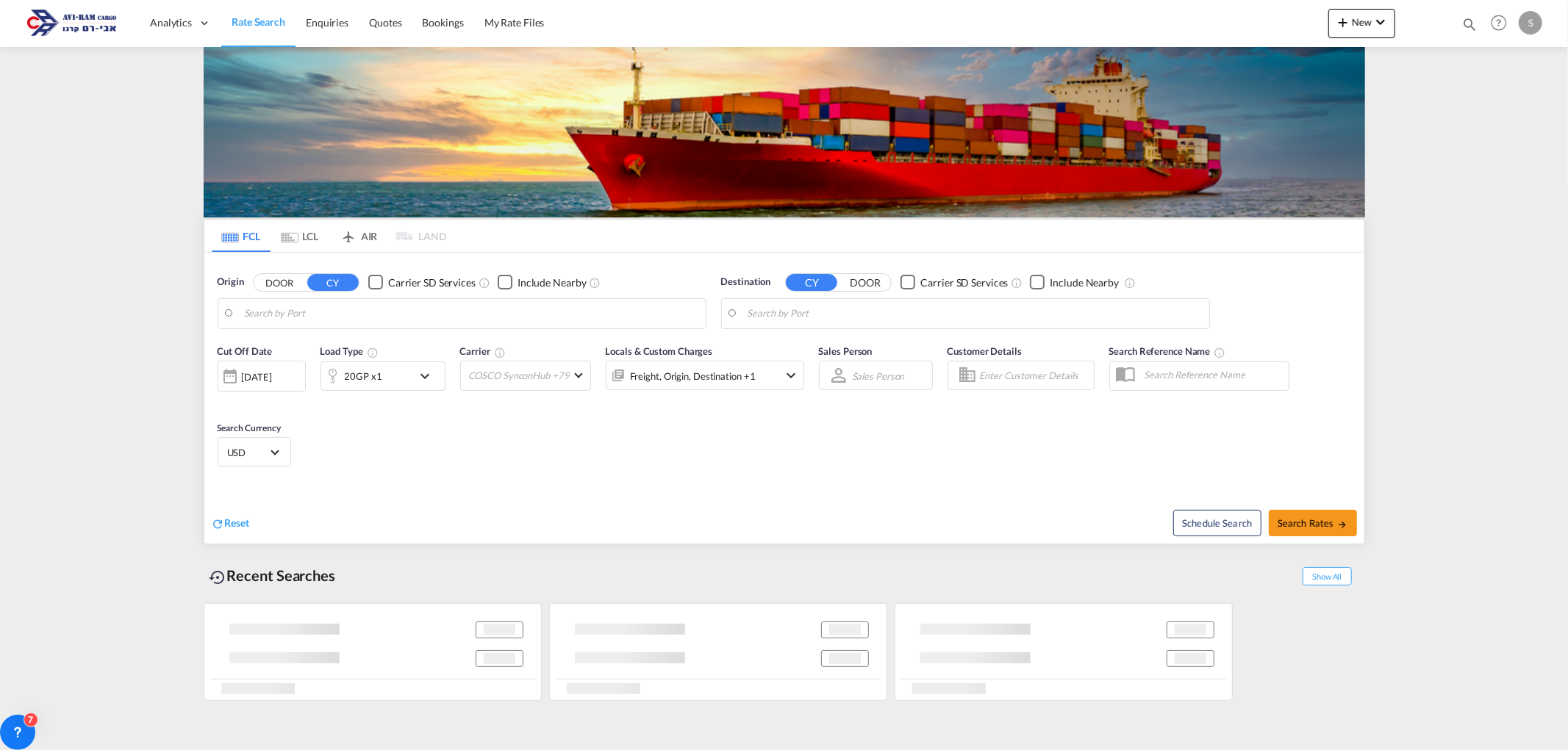
type input "Xingang, CNXGA"
type input "Ashdod, ILASH"
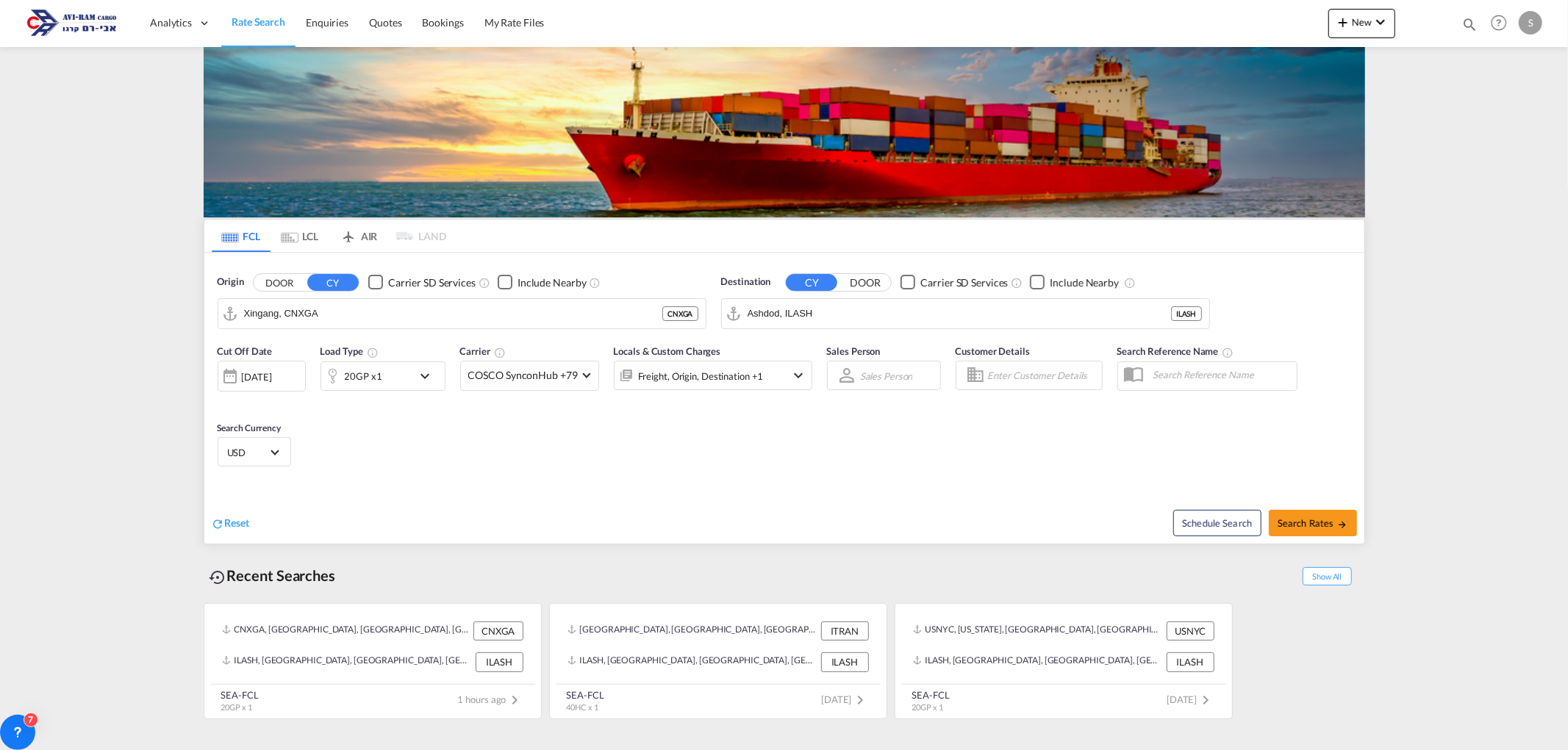
click at [312, 241] on md-tab-item "LCL" at bounding box center [300, 235] width 59 height 32
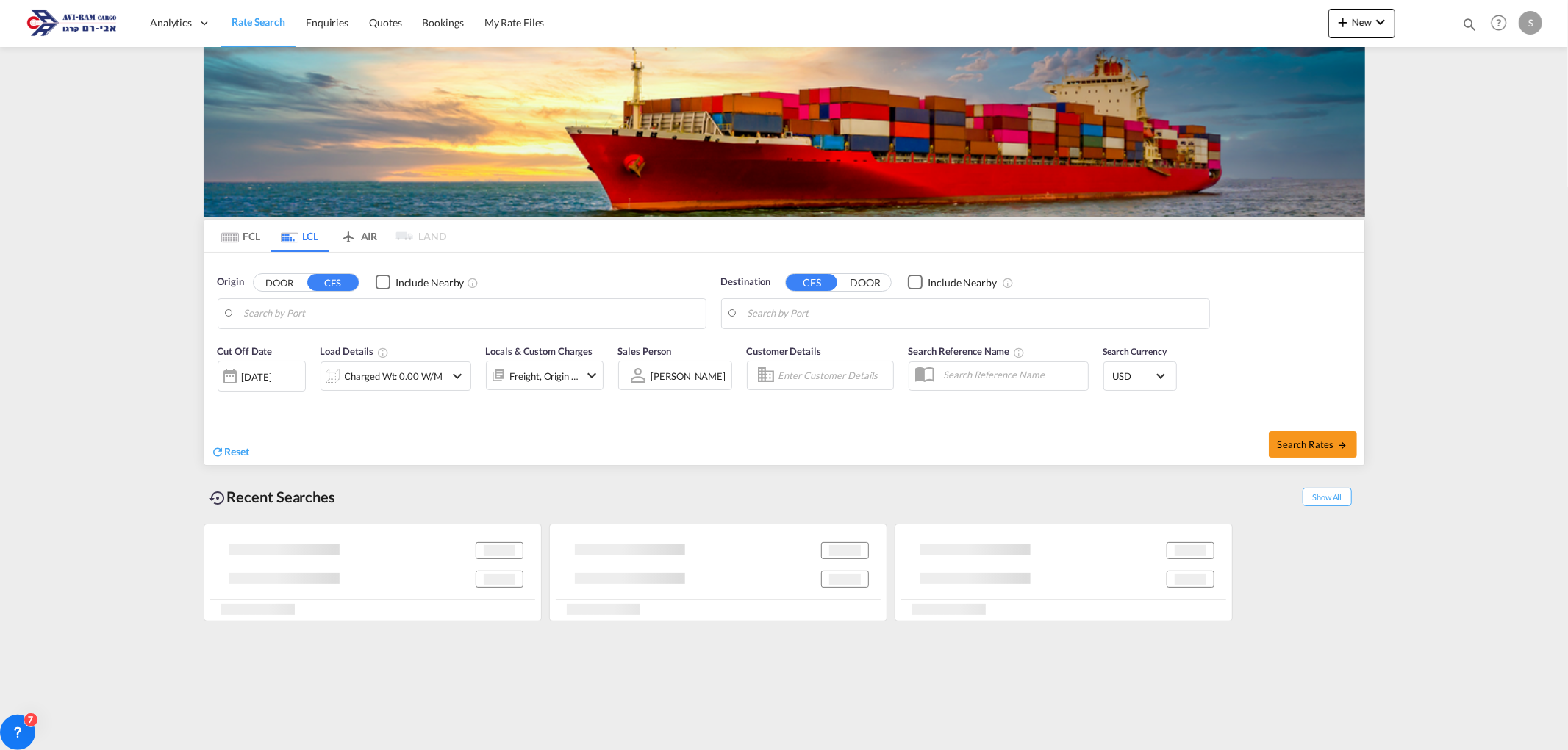
type input "[GEOGRAPHIC_DATA], SH, CNSHA"
type input "Ashdod, ILASH"
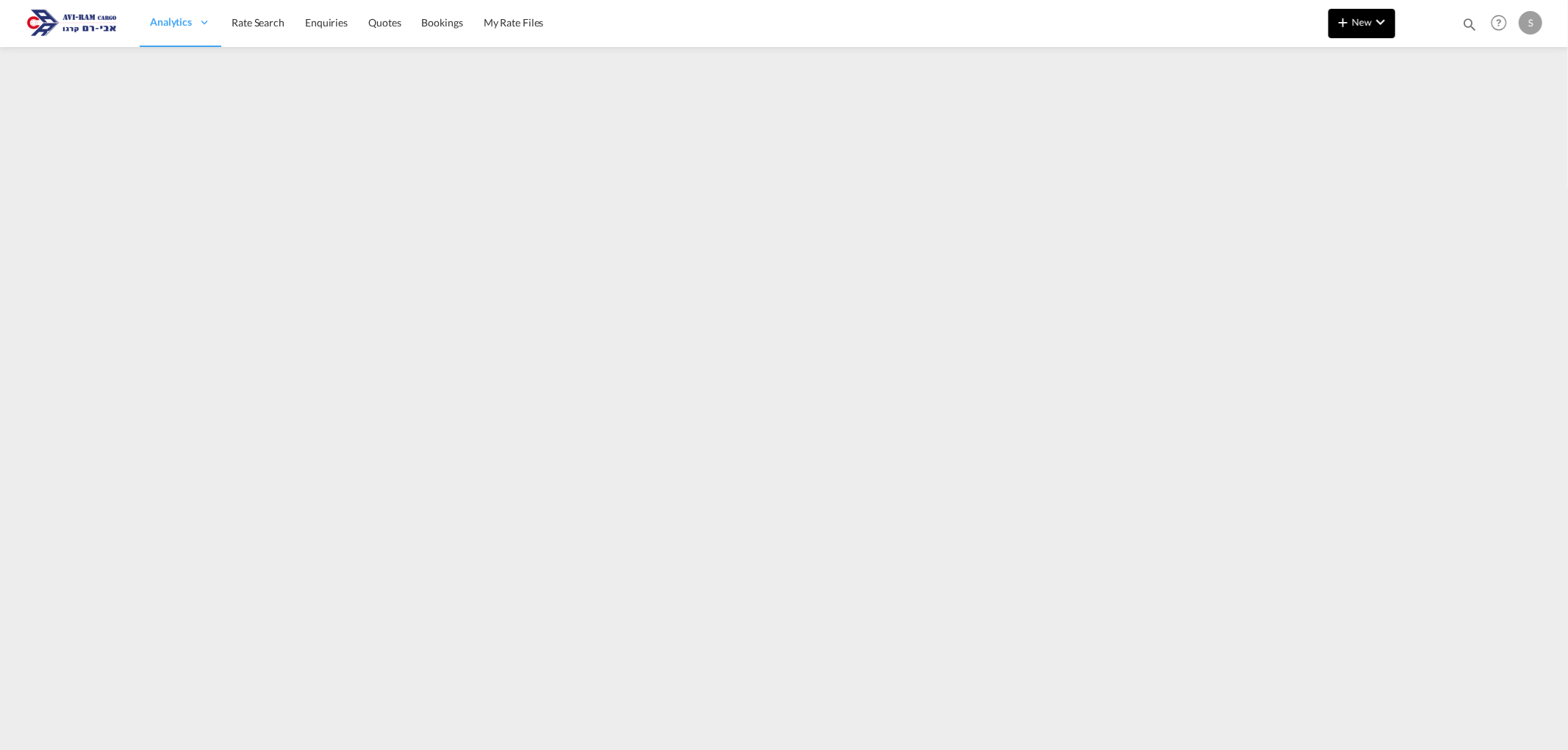
click at [1347, 27] on md-icon "icon-plus 400-fg" at bounding box center [1343, 22] width 17 height 17
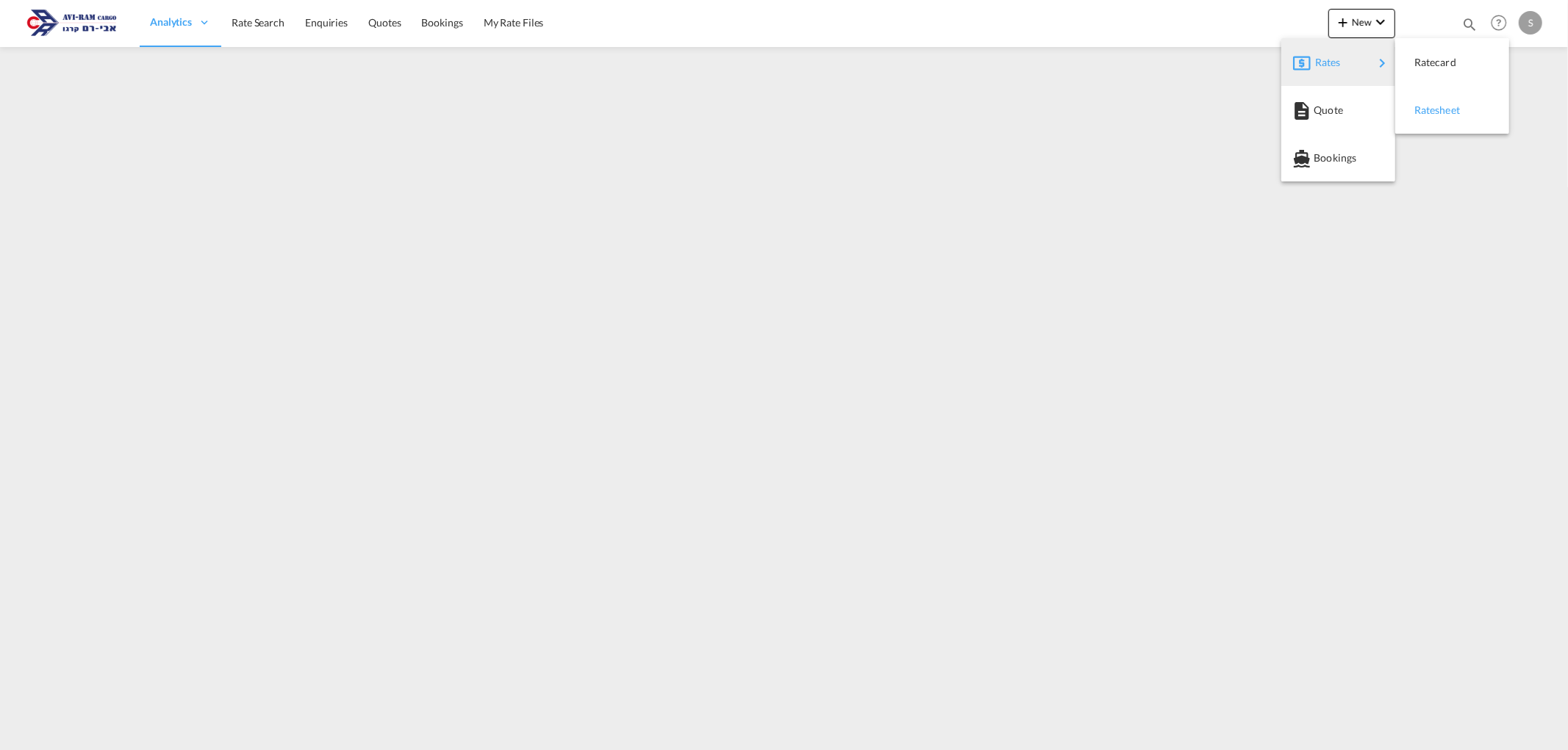
click at [1418, 105] on span "Ratesheet" at bounding box center [1422, 110] width 16 height 29
click at [262, 21] on span "Rate Search" at bounding box center [258, 22] width 53 height 12
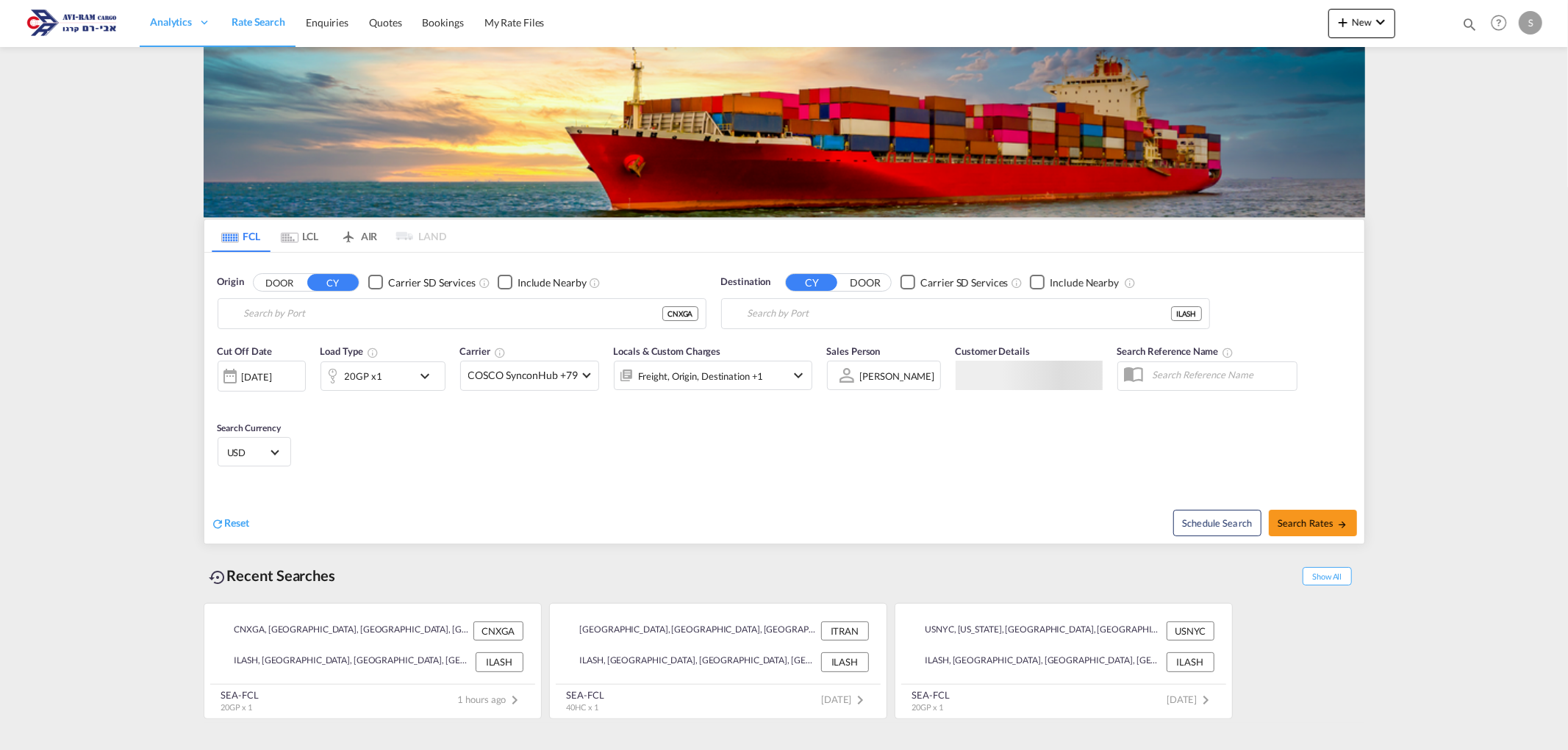
type input "Xingang, CNXGA"
type input "Ashdod, ILASH"
click at [1295, 516] on button "Search Rates" at bounding box center [1313, 522] width 88 height 27
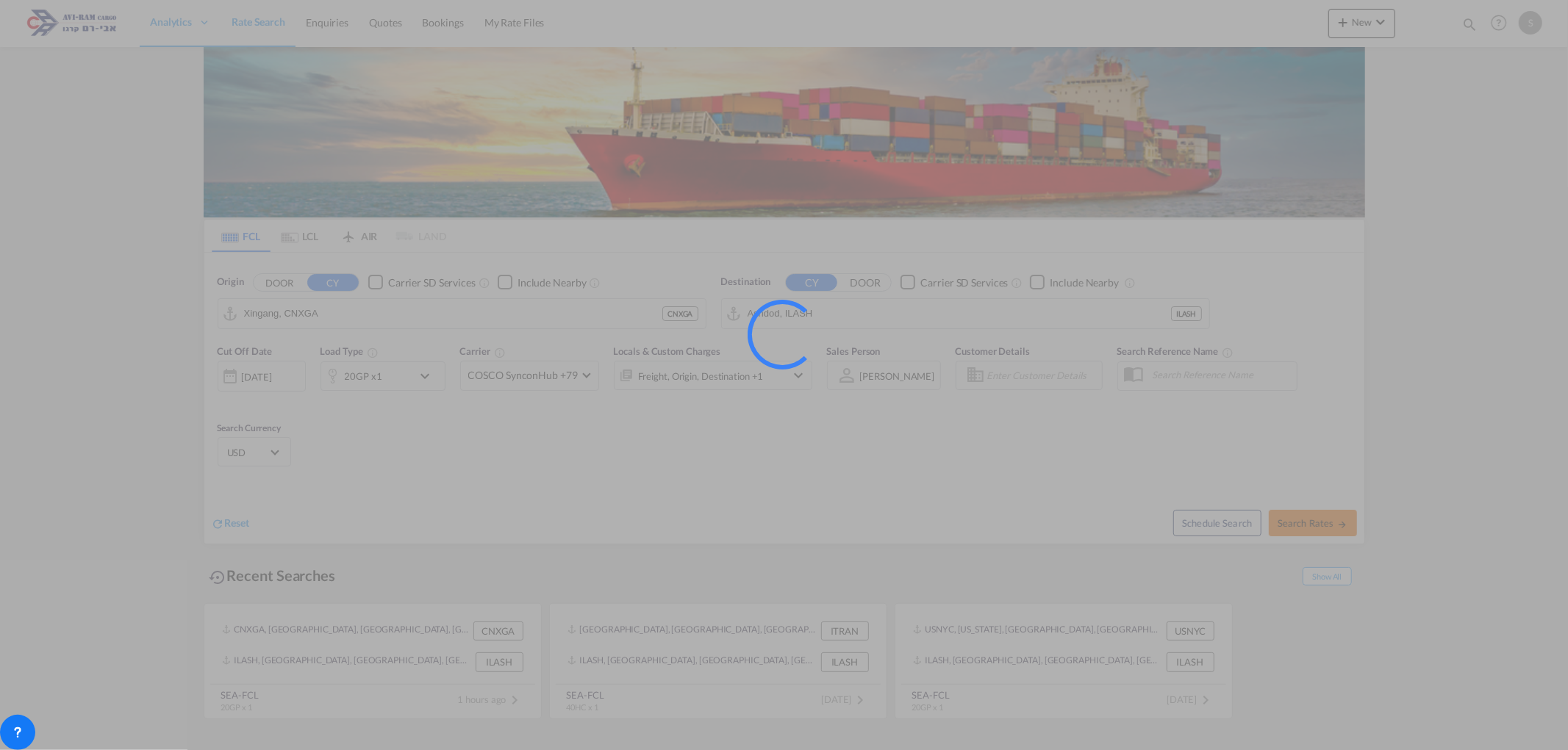
type input "CNXGA to ILASH / 17 Aug 2025"
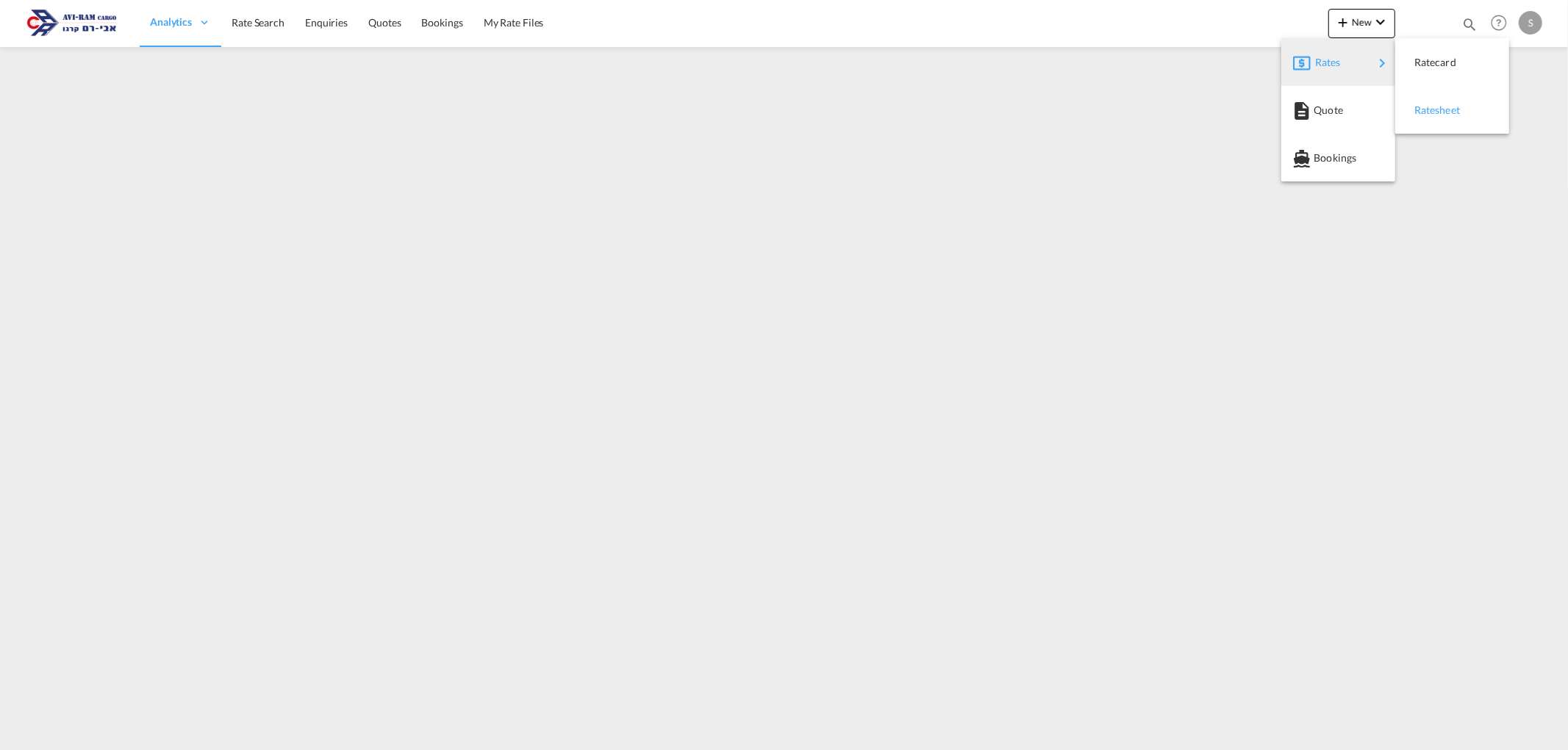
click at [1428, 106] on span "Ratesheet" at bounding box center [1422, 110] width 16 height 29
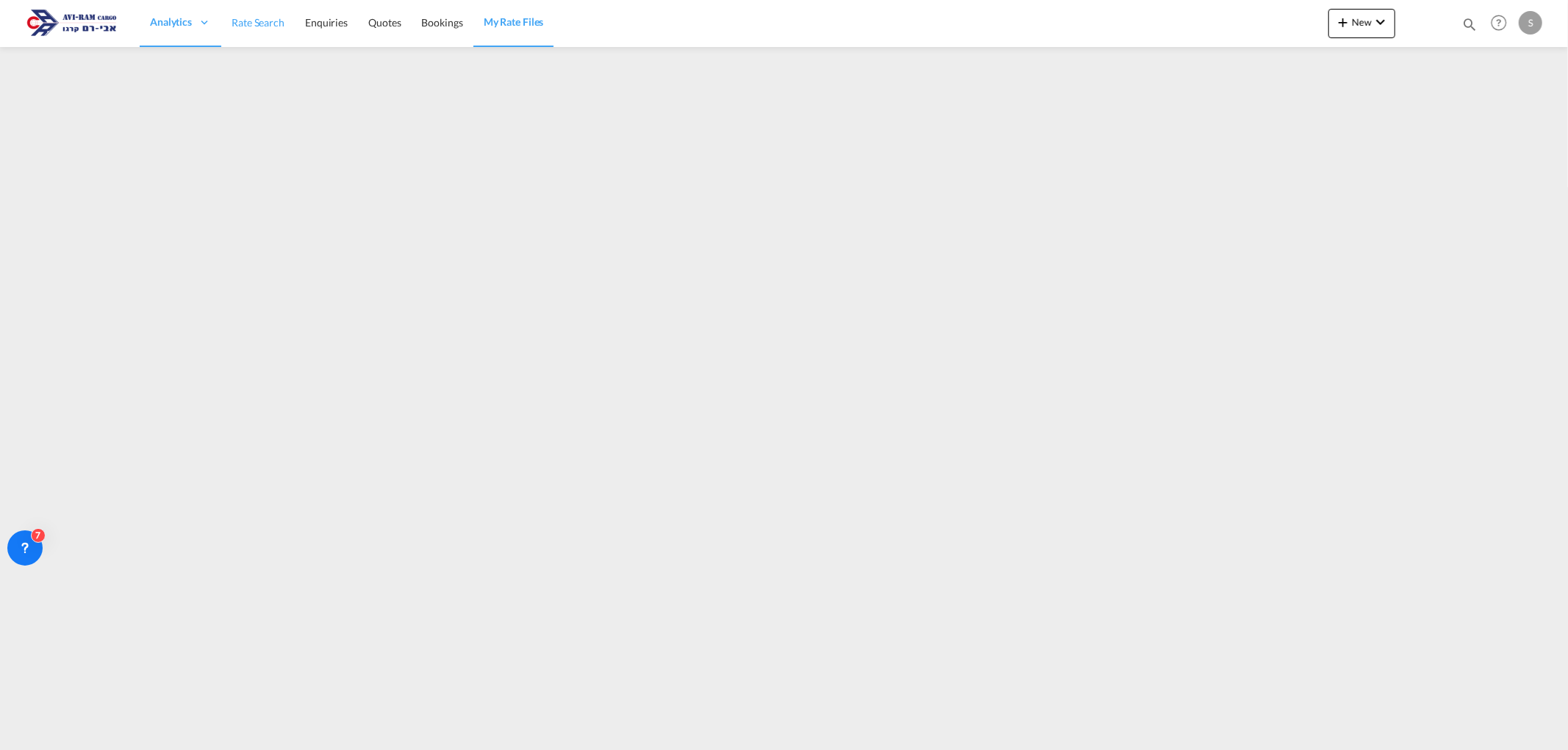
click at [267, 24] on span "Rate Search" at bounding box center [258, 22] width 53 height 12
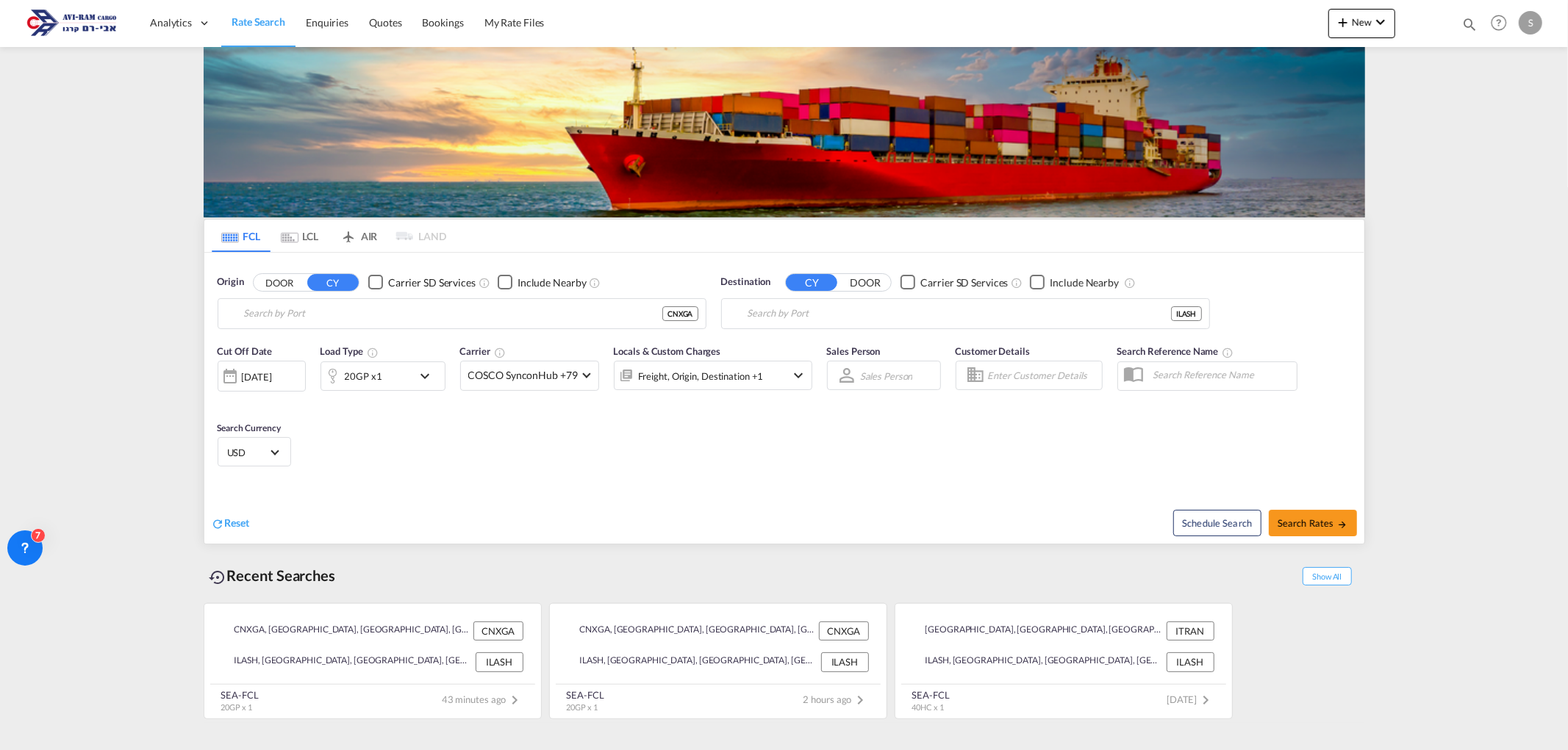
type input "Xingang, CNXGA"
type input "Ashdod, ILASH"
click at [266, 311] on input "Xingang, CNXGA" at bounding box center [471, 313] width 454 height 22
click at [309, 225] on md-tab-item "LCL" at bounding box center [300, 235] width 59 height 32
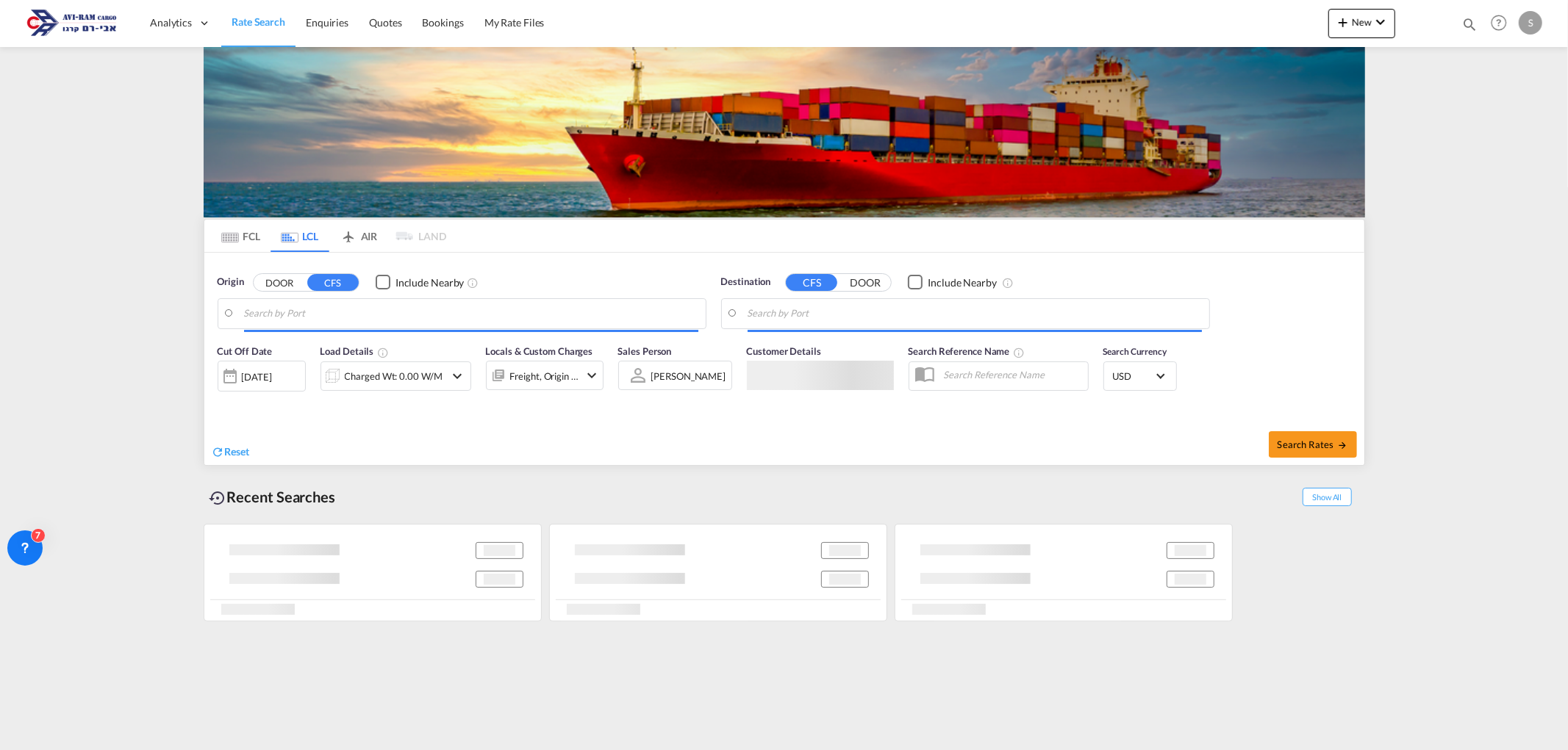
type input "[GEOGRAPHIC_DATA], SH, CNSHA"
type input "Ashdod, ILASH"
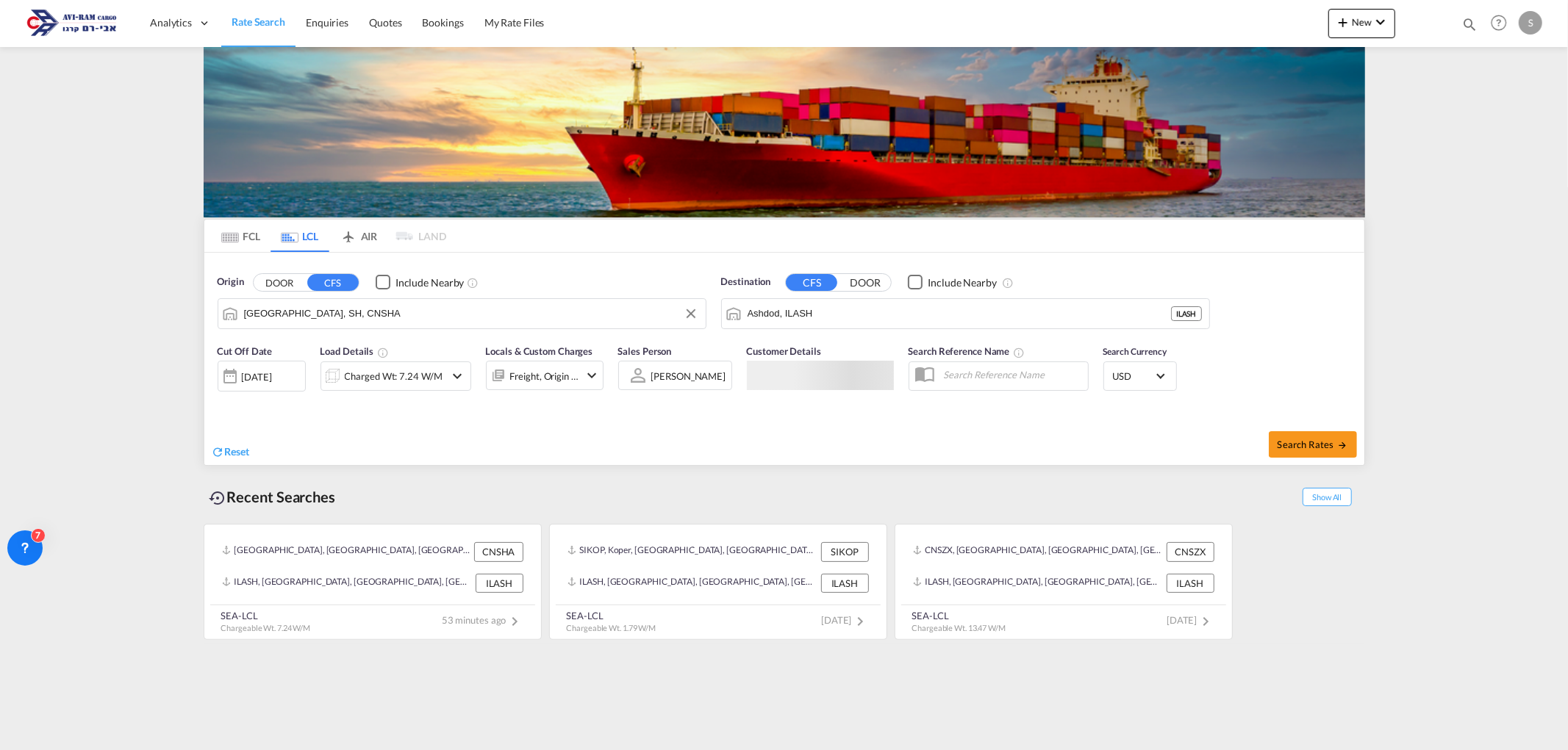
click at [311, 319] on input "[GEOGRAPHIC_DATA], SH, CNSHA" at bounding box center [471, 313] width 454 height 22
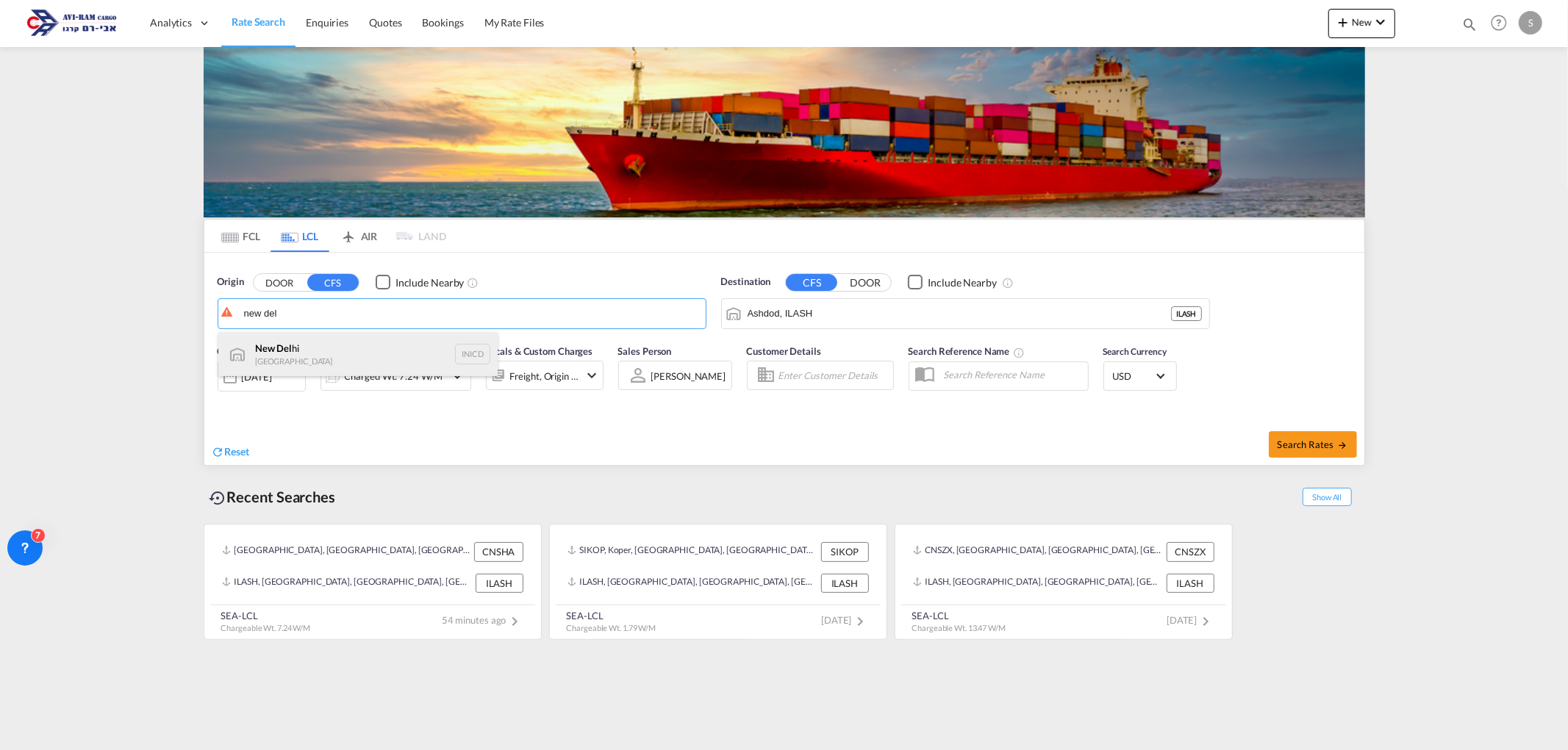
click at [303, 366] on div "New Del hi India INICD" at bounding box center [357, 354] width 280 height 44
type input "[GEOGRAPHIC_DATA], INICD"
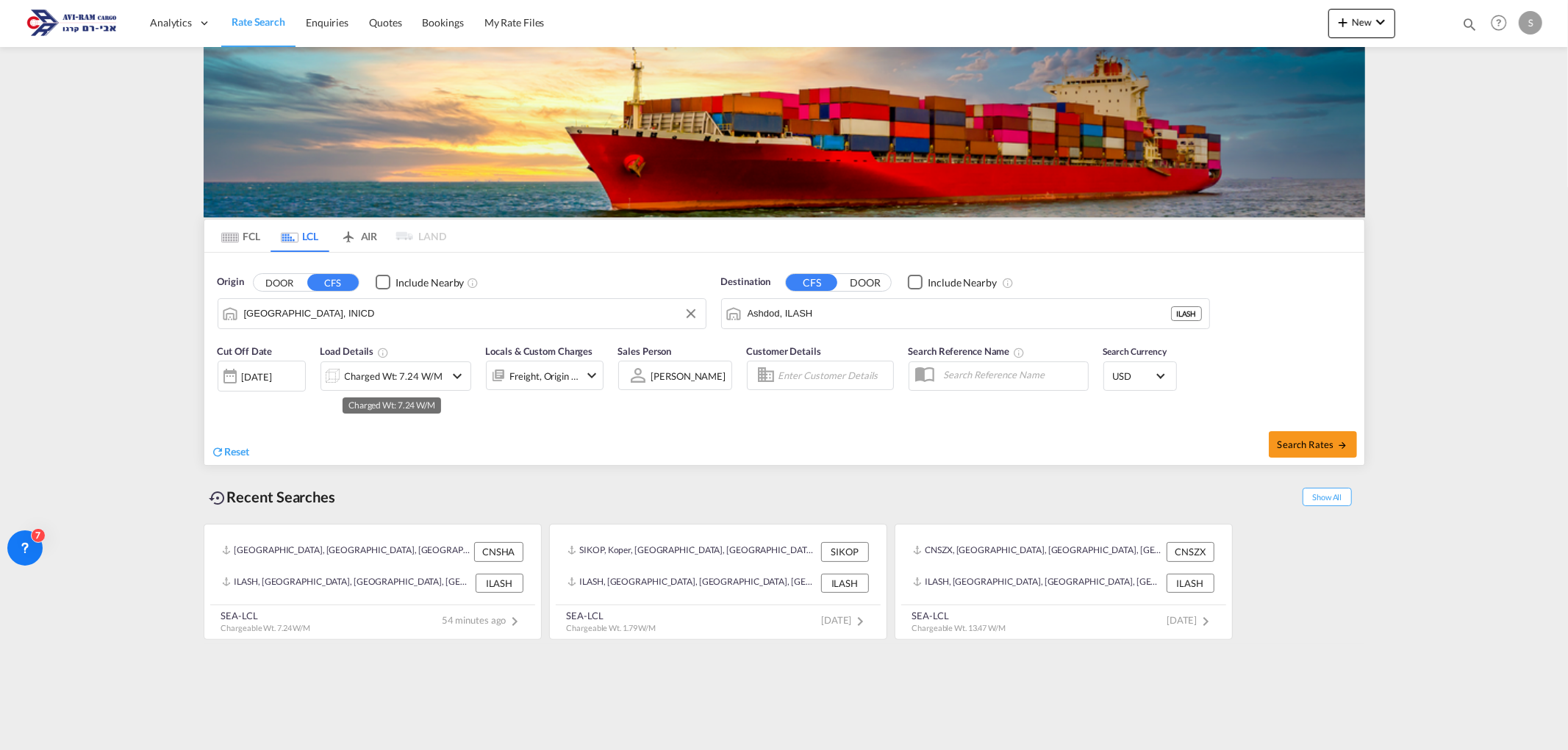
click at [398, 373] on div "Charged Wt: 7.24 W/M" at bounding box center [393, 376] width 98 height 21
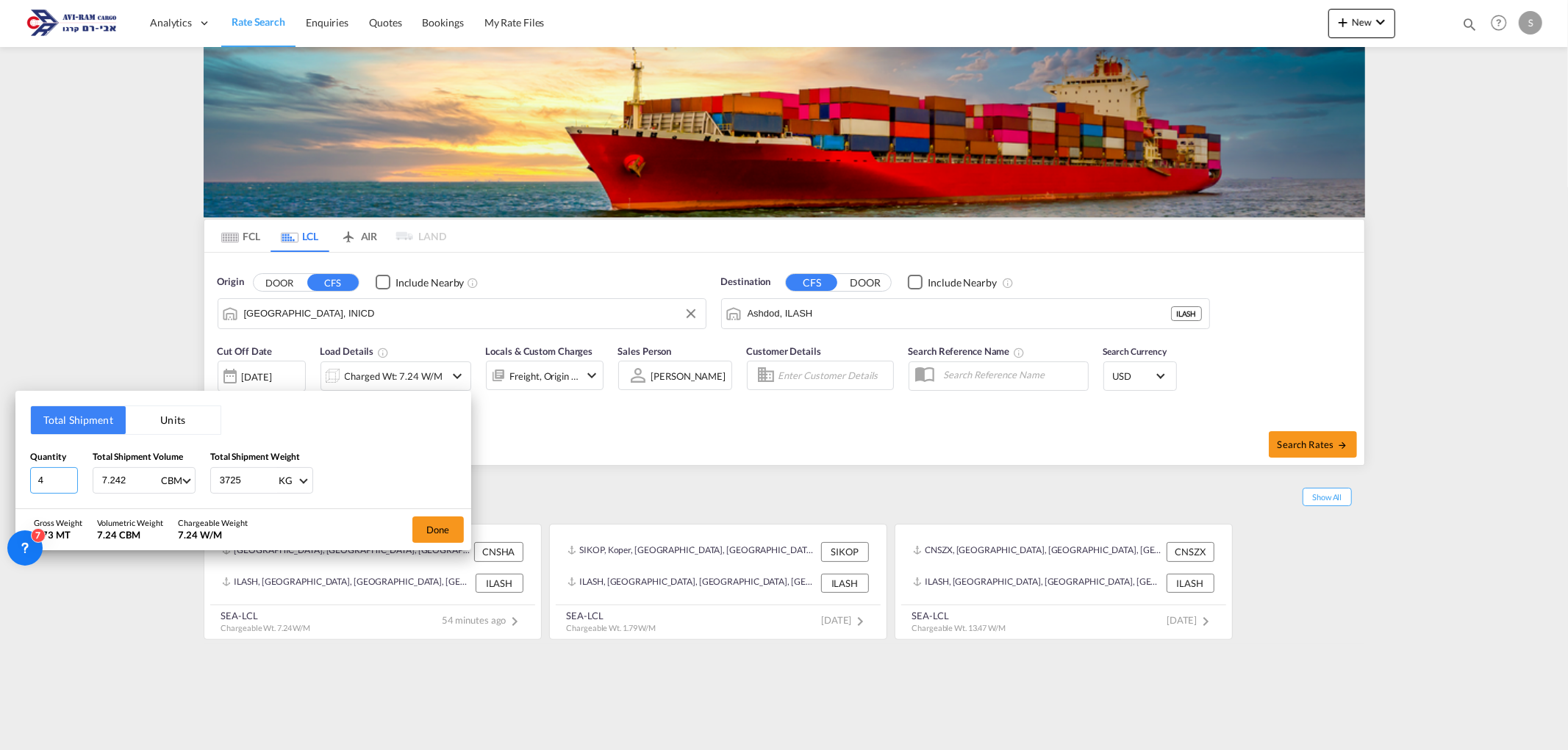
drag, startPoint x: 56, startPoint y: 474, endPoint x: 5, endPoint y: 474, distance: 51.0
click at [5, 474] on div "Total Shipment Units Quantity 4 Total Shipment Volume 7.242 CBM CBM CFT Total S…" at bounding box center [784, 375] width 1568 height 750
type input "8"
type input "9.92"
type input "3252"
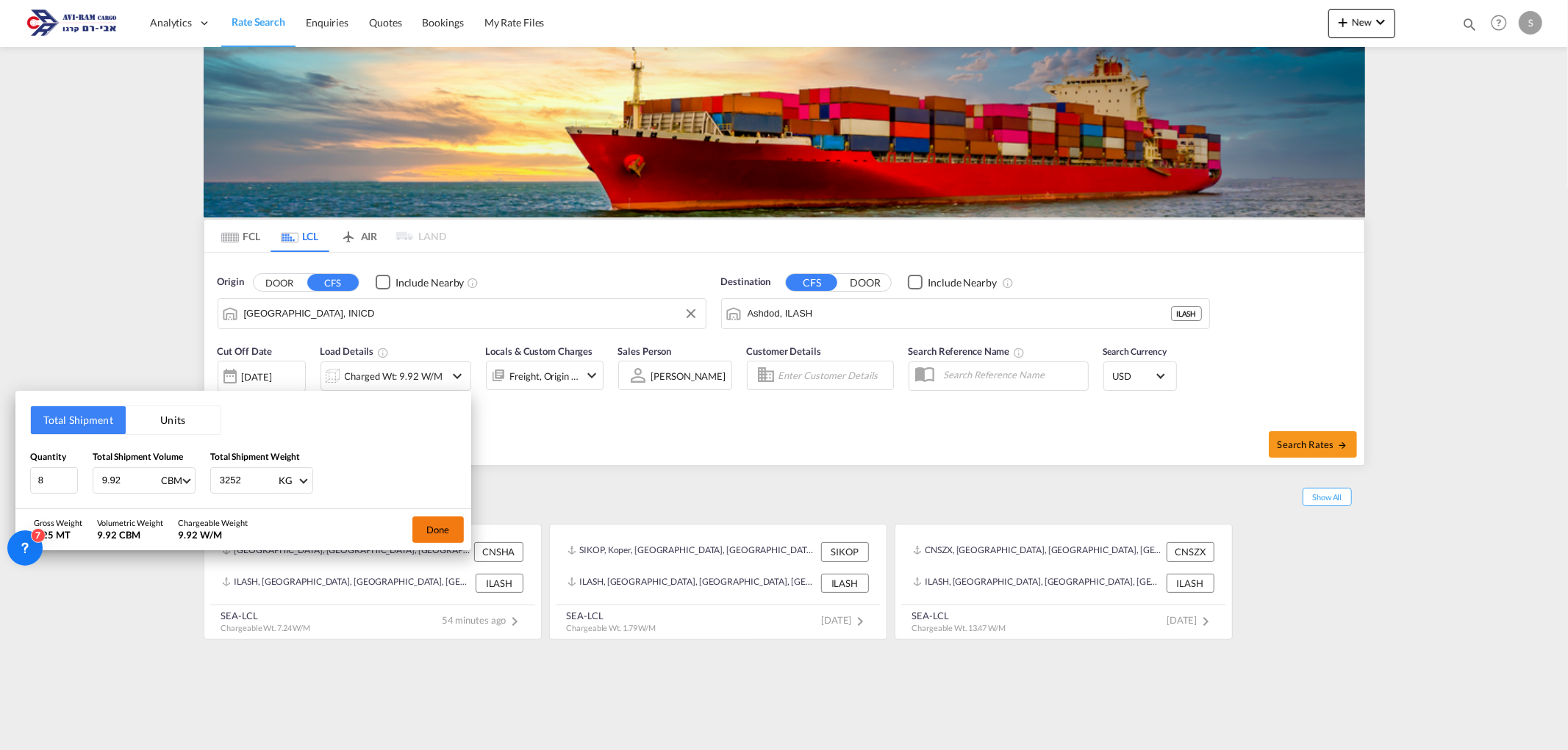
click at [436, 522] on button "Done" at bounding box center [438, 529] width 51 height 27
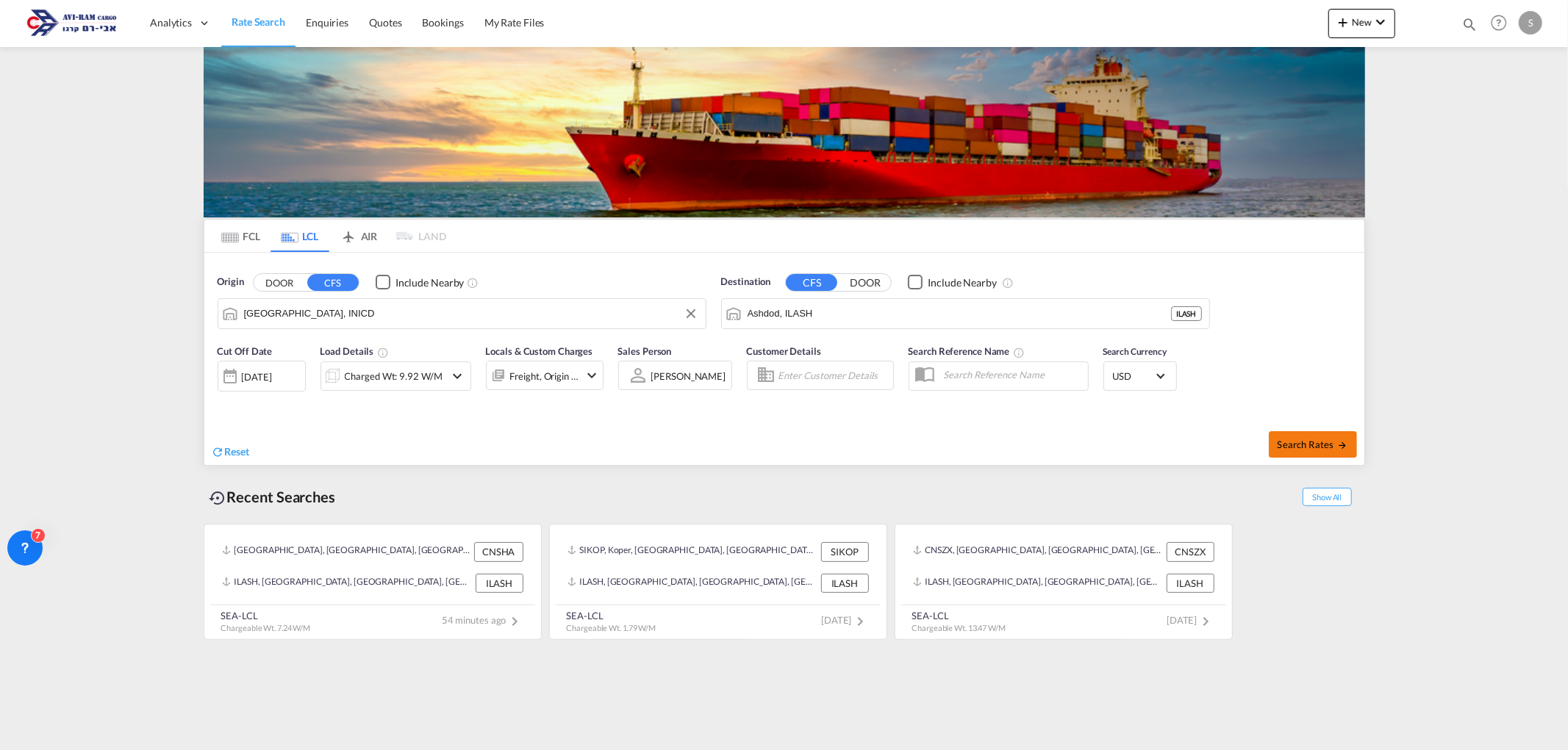
click at [1310, 437] on button "Search Rates" at bounding box center [1313, 445] width 88 height 27
type input "INICD to ILASH / [DATE]"
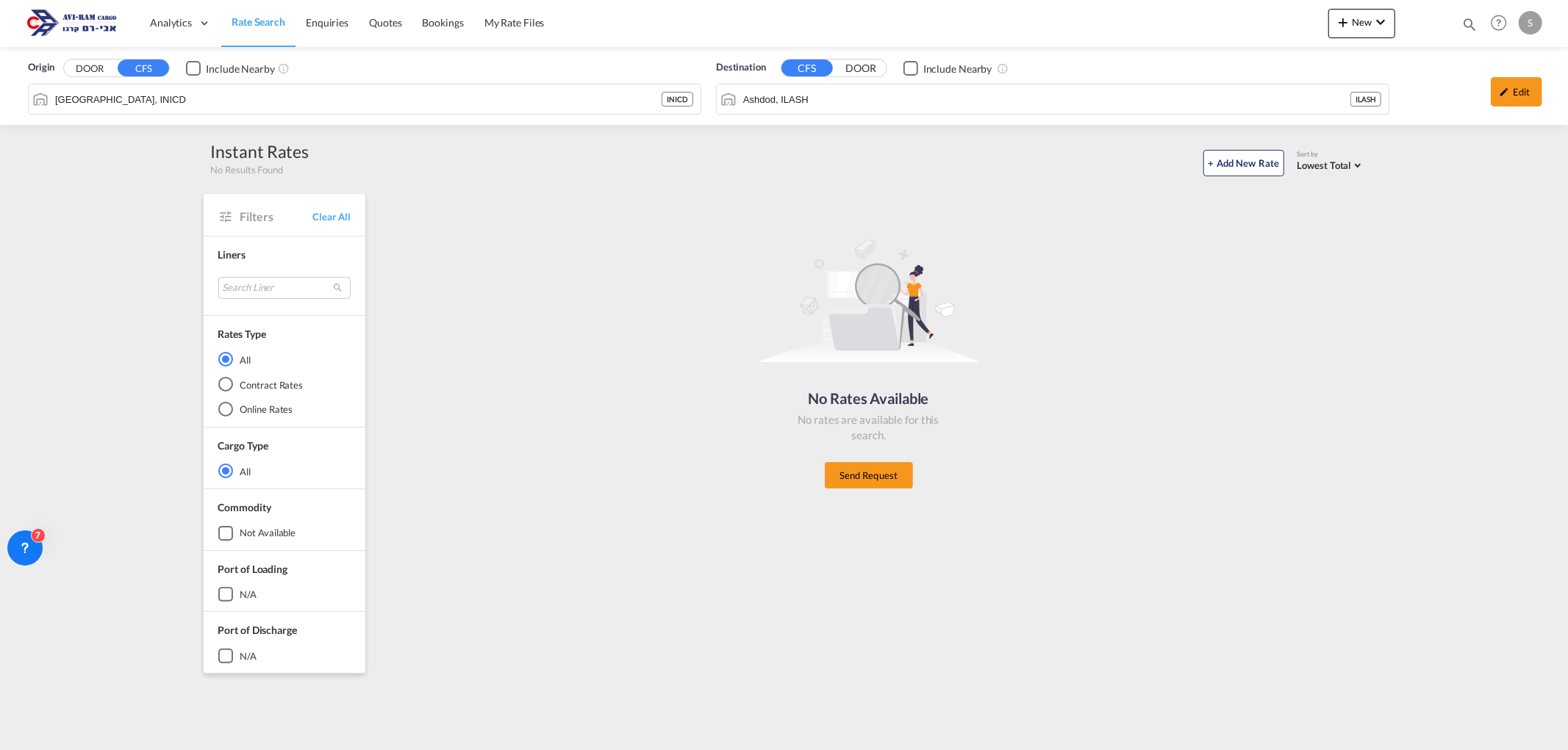
click at [115, 92] on input "[GEOGRAPHIC_DATA], INICD" at bounding box center [358, 99] width 607 height 22
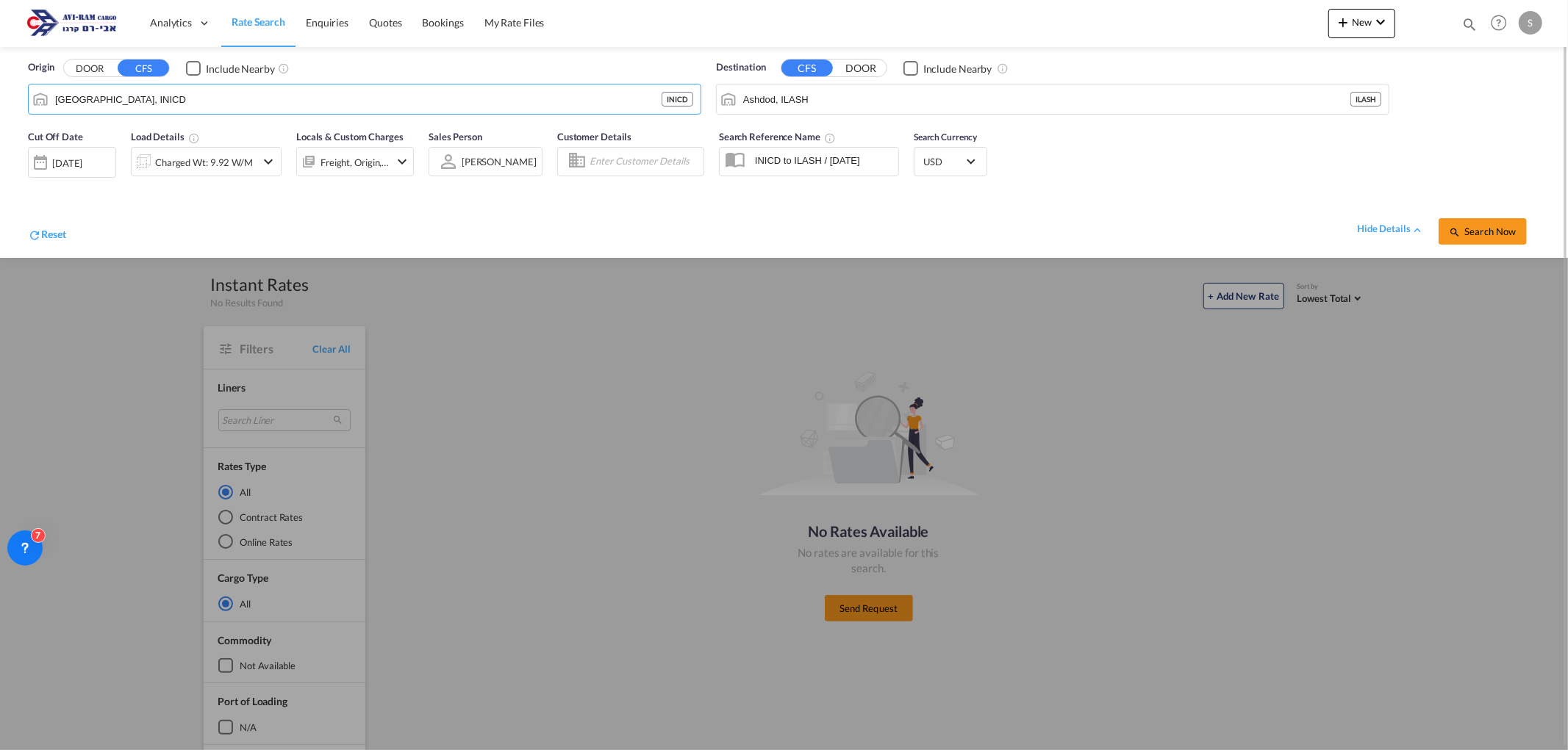
click at [554, 318] on div at bounding box center [784, 375] width 1568 height 750
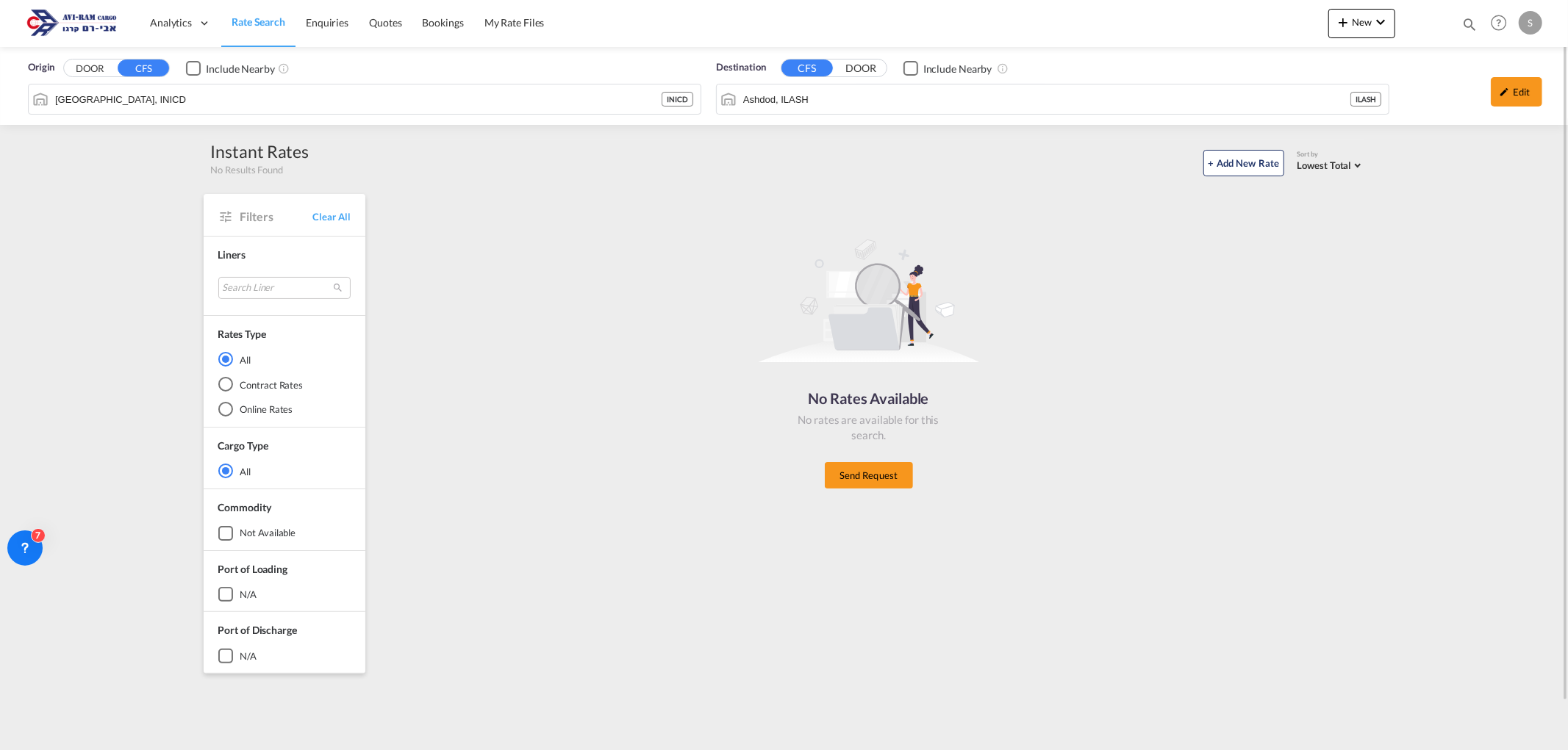
click at [215, 106] on input "[GEOGRAPHIC_DATA], INICD" at bounding box center [358, 99] width 607 height 22
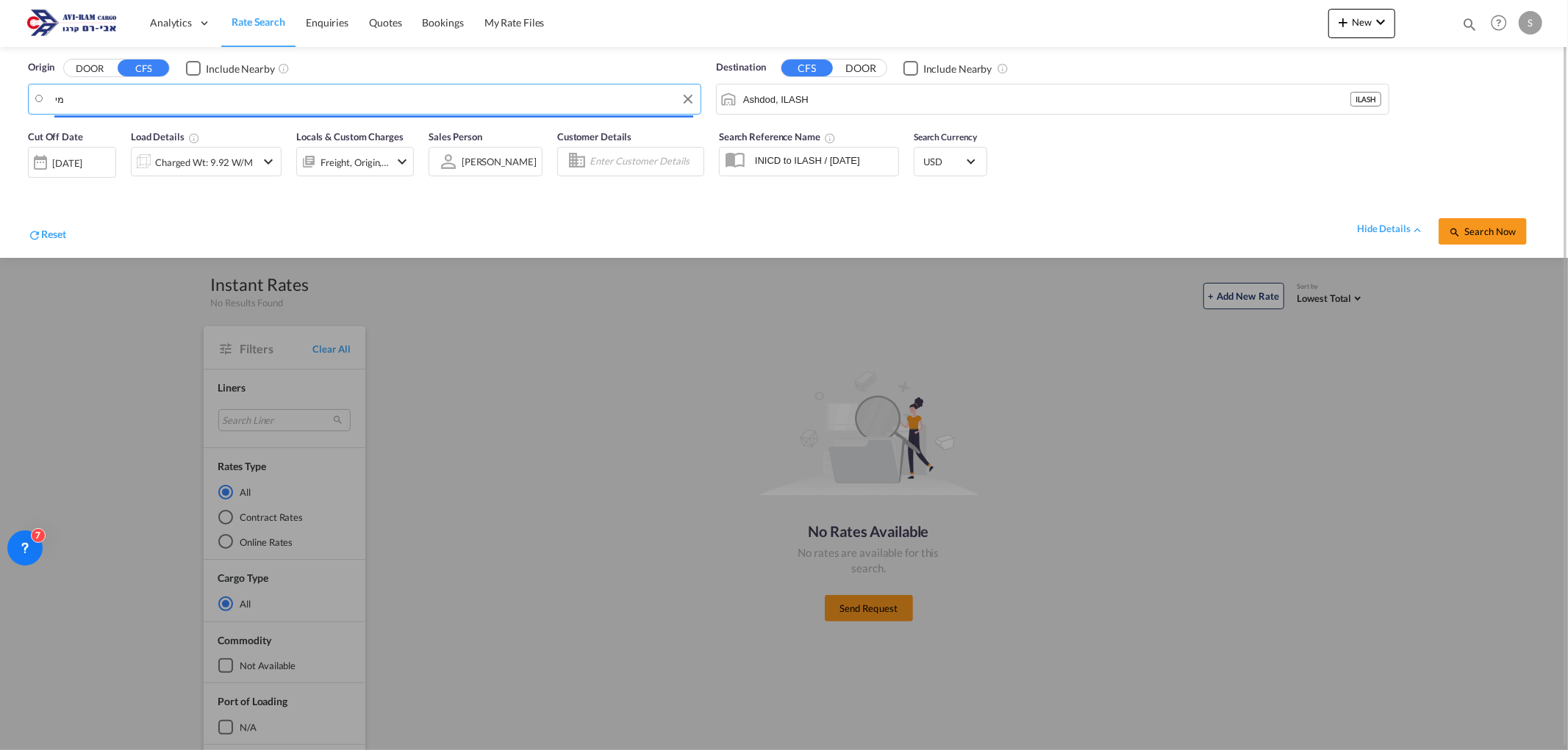
type input "מ"
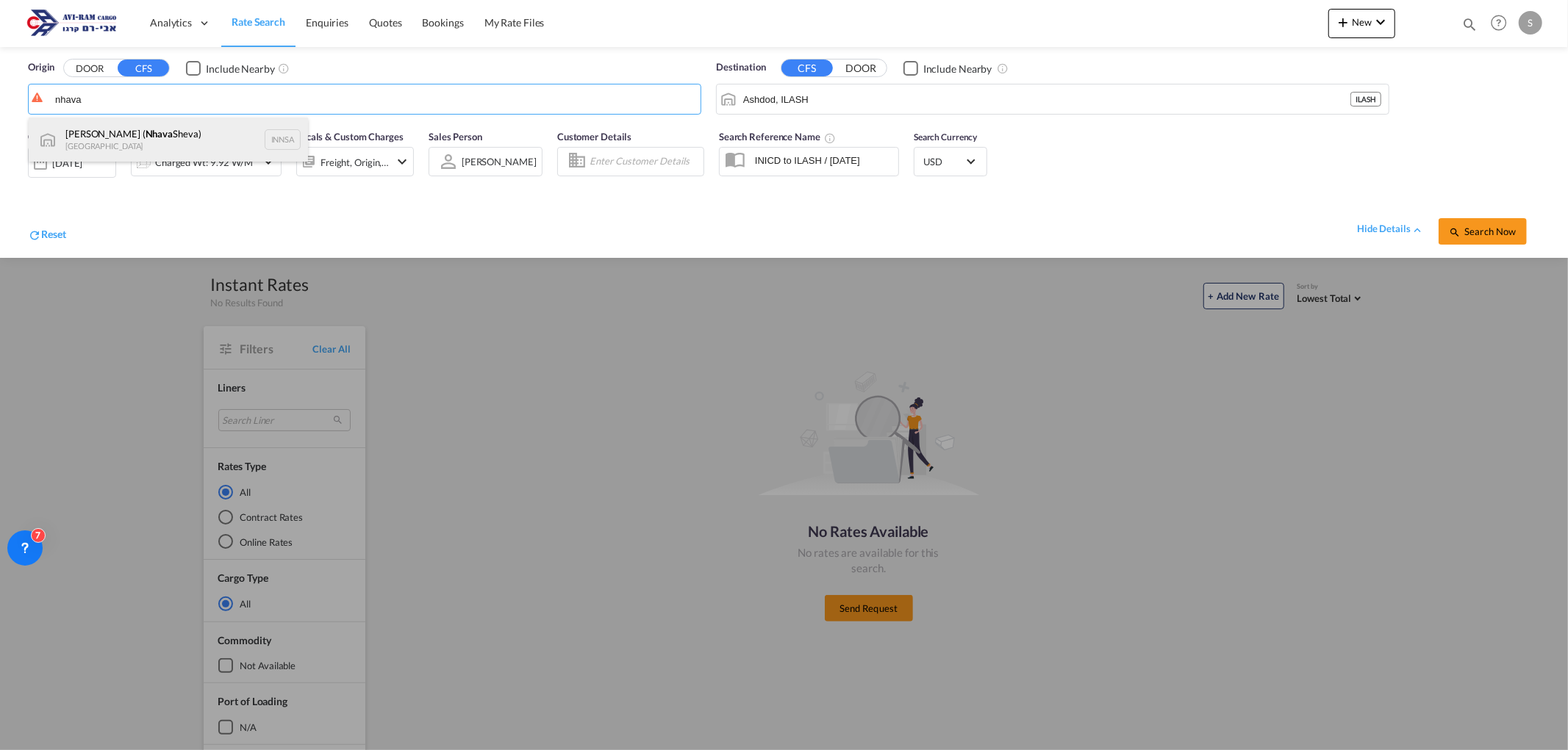
click at [119, 134] on div "[PERSON_NAME] ( [PERSON_NAME]) [GEOGRAPHIC_DATA] INNSA" at bounding box center [168, 139] width 280 height 44
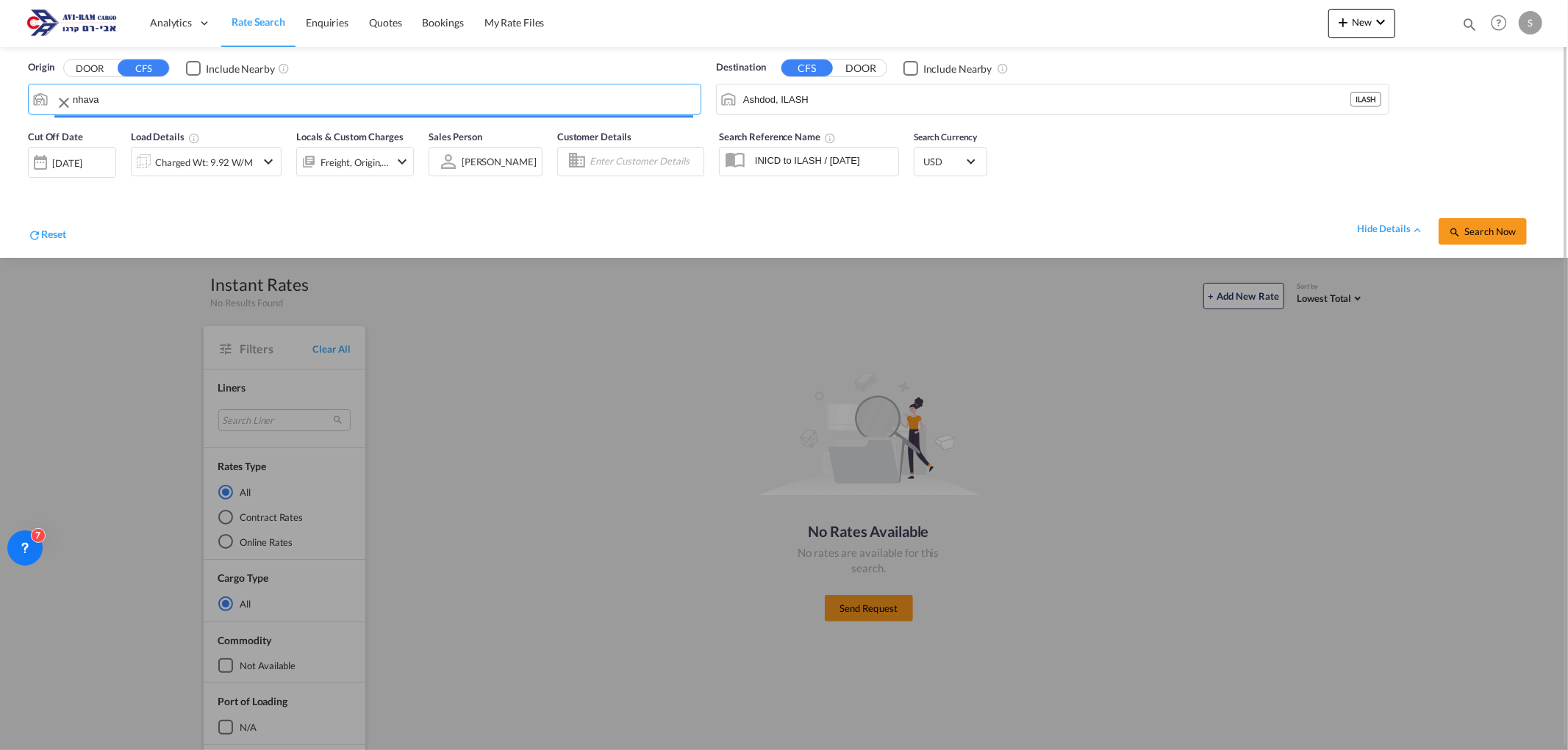
type input "[PERSON_NAME] ([PERSON_NAME]), [GEOGRAPHIC_DATA]"
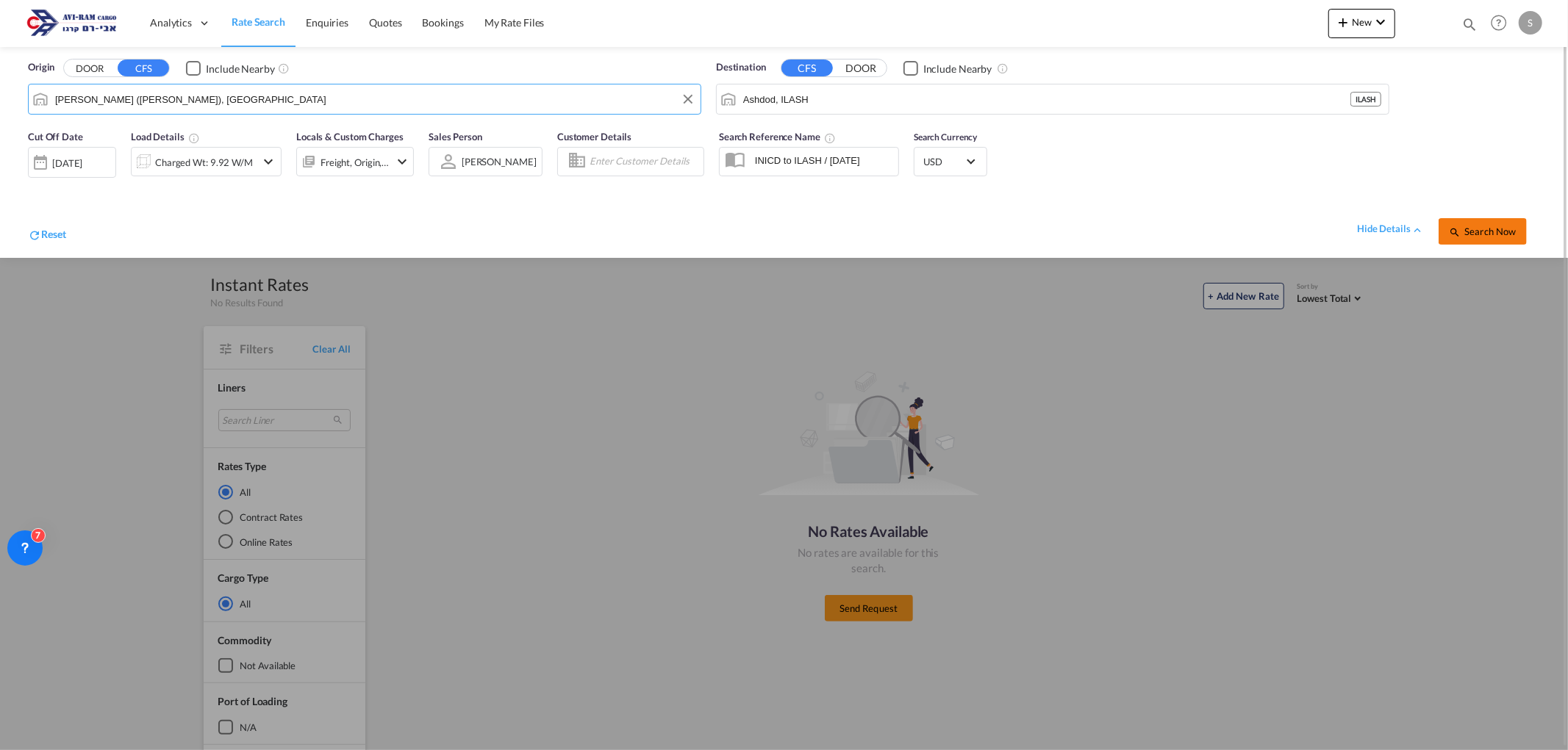
click at [1481, 228] on span "Search Now" at bounding box center [1481, 232] width 67 height 12
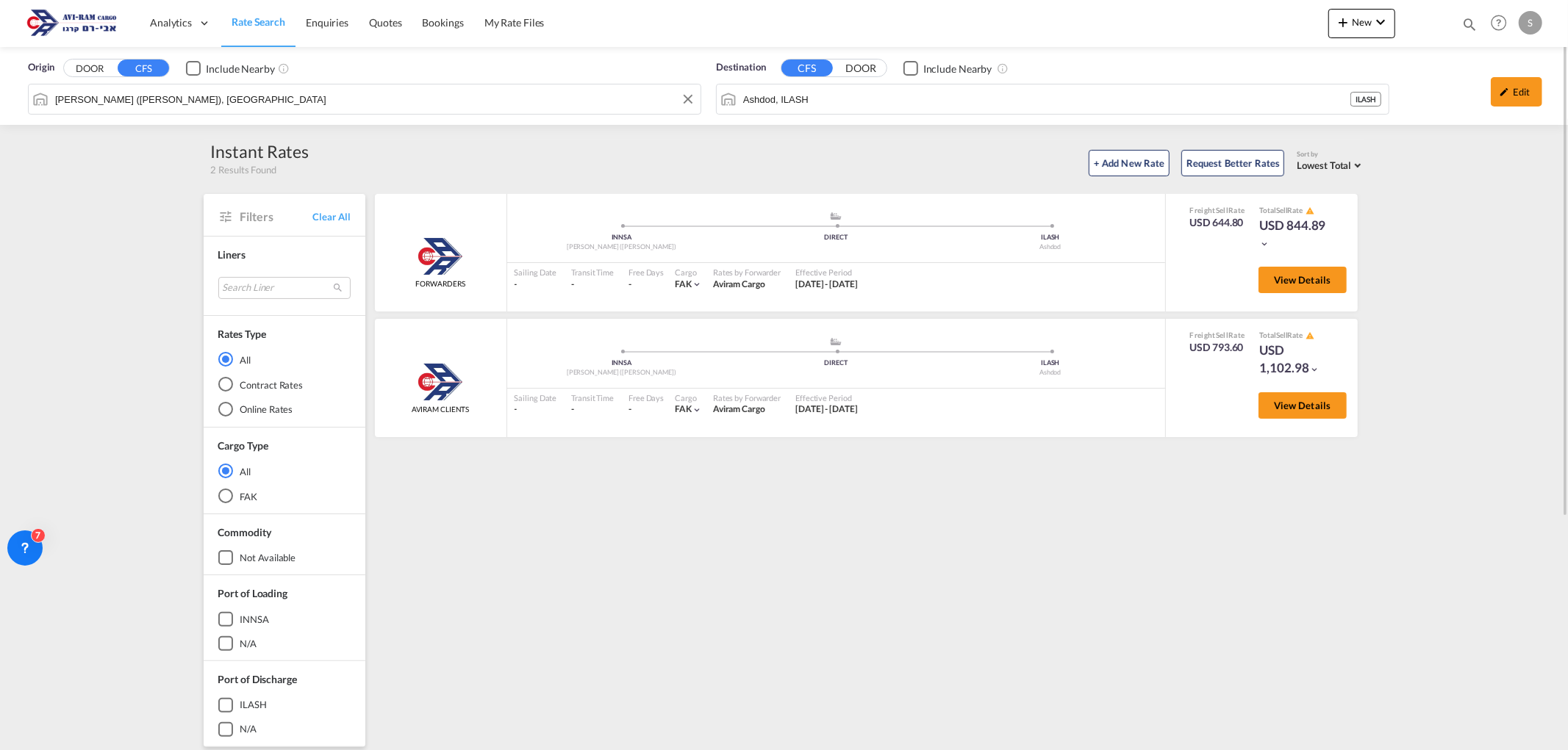
click at [140, 93] on div "Origin DOOR CFS Include Nearby [PERSON_NAME] ([GEOGRAPHIC_DATA]), INNSA Destina…" at bounding box center [784, 86] width 1568 height 78
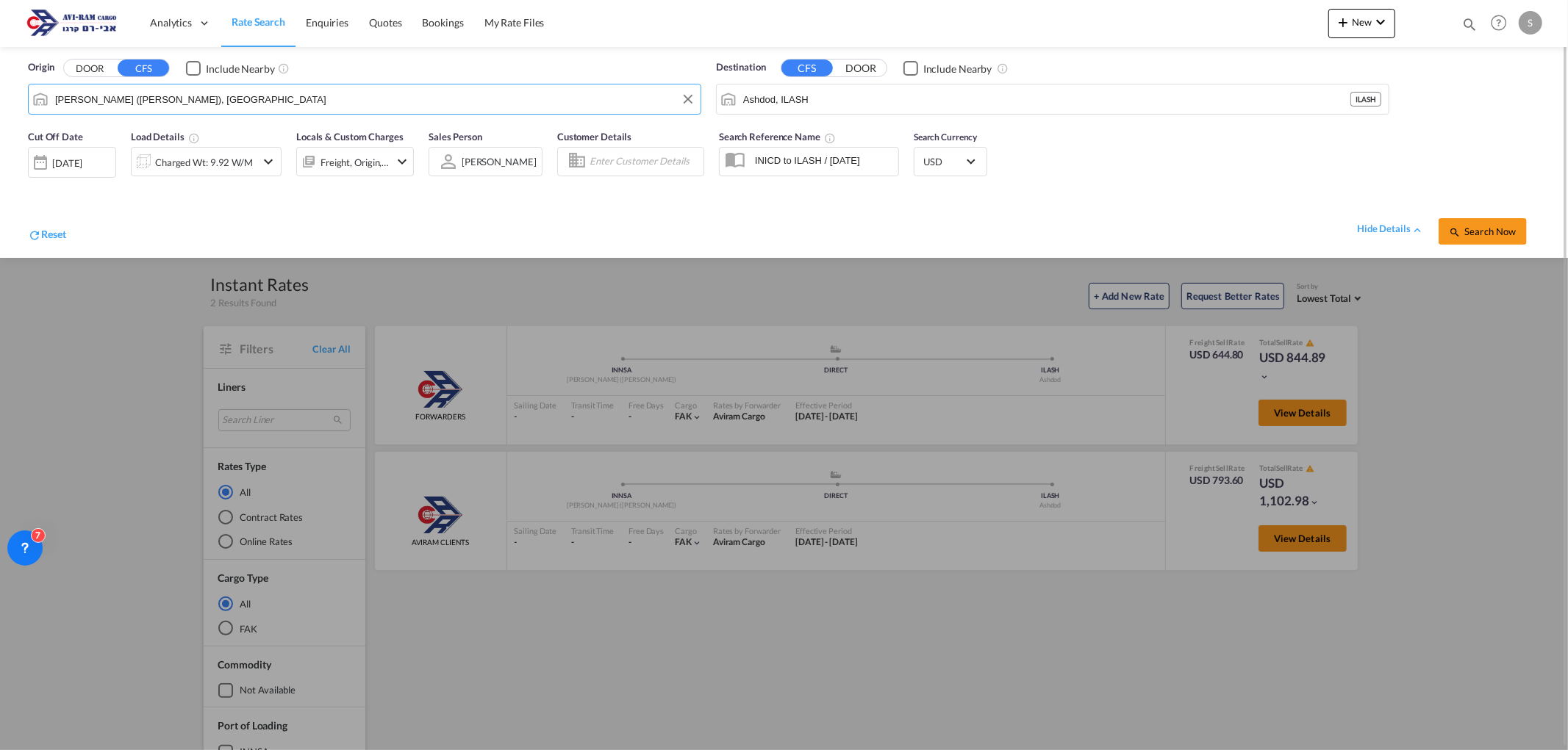
click at [143, 98] on input "[PERSON_NAME] ([PERSON_NAME]), [GEOGRAPHIC_DATA]" at bounding box center [374, 99] width 638 height 22
click at [143, 97] on input "[PERSON_NAME] ([PERSON_NAME]), [GEOGRAPHIC_DATA]" at bounding box center [374, 99] width 638 height 22
click at [121, 133] on div "[GEOGRAPHIC_DATA] [GEOGRAPHIC_DATA] INICD" at bounding box center [168, 139] width 280 height 44
type input "[GEOGRAPHIC_DATA], INICD"
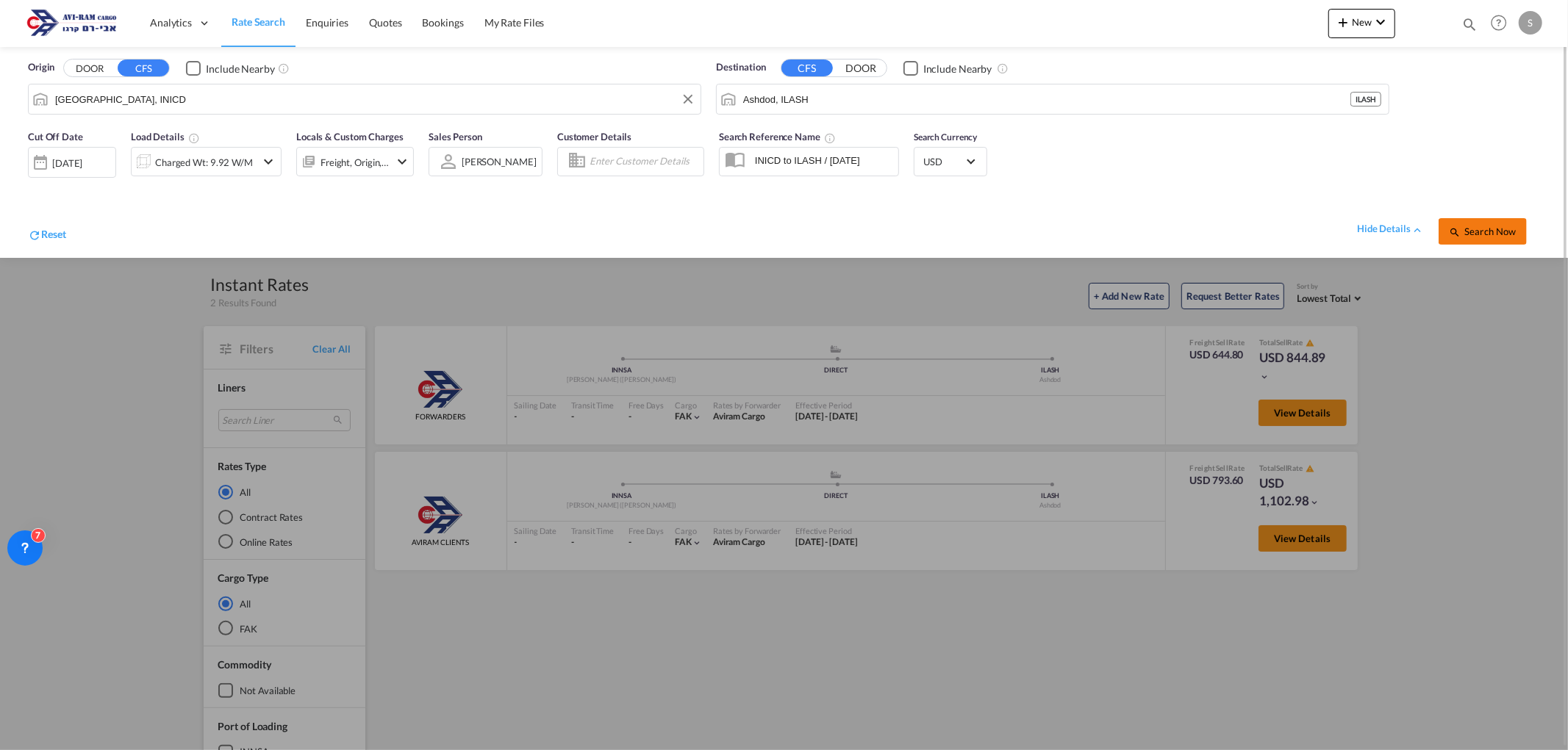
click at [1480, 232] on span "Search Now" at bounding box center [1481, 232] width 67 height 12
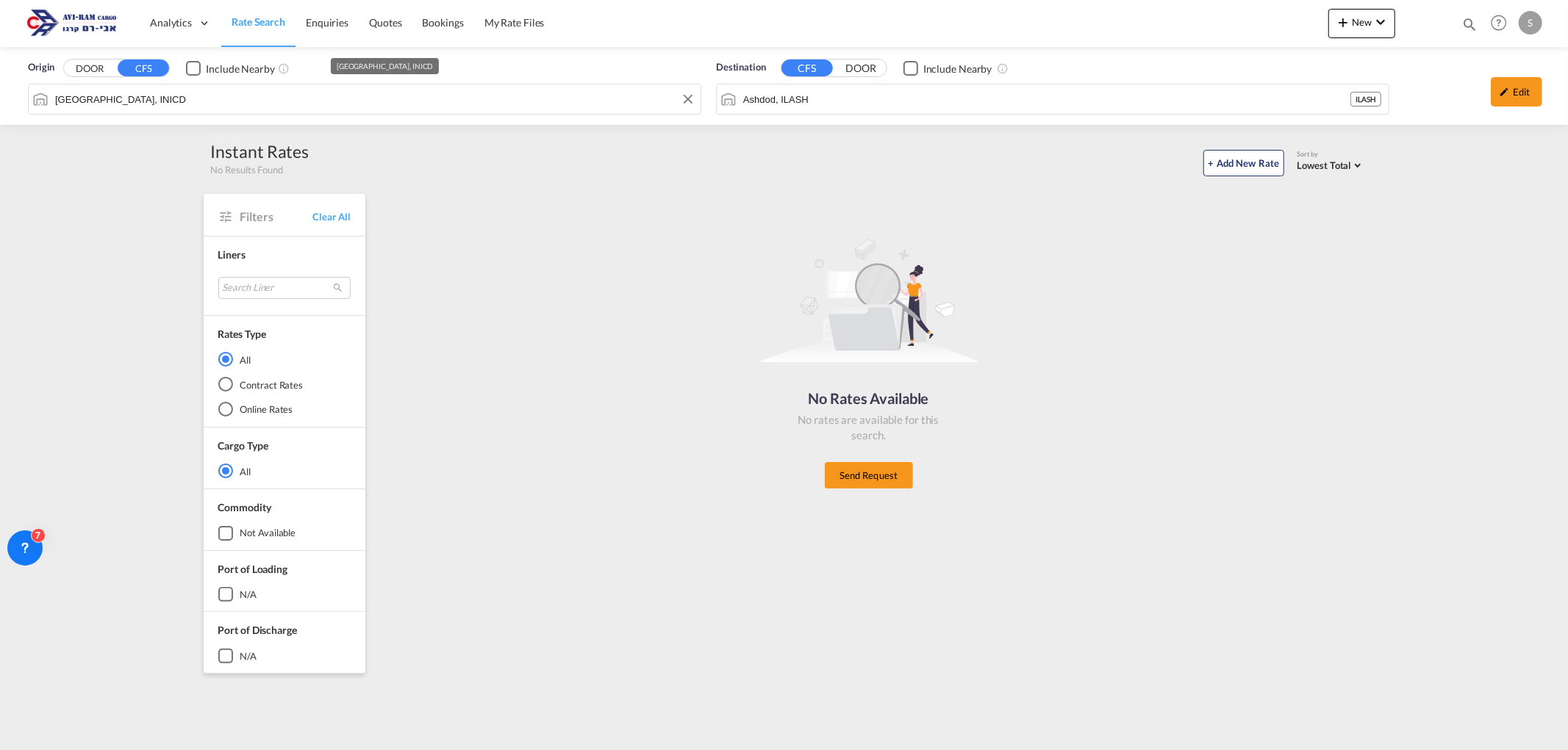
click at [153, 100] on input "[GEOGRAPHIC_DATA], INICD" at bounding box center [374, 99] width 638 height 22
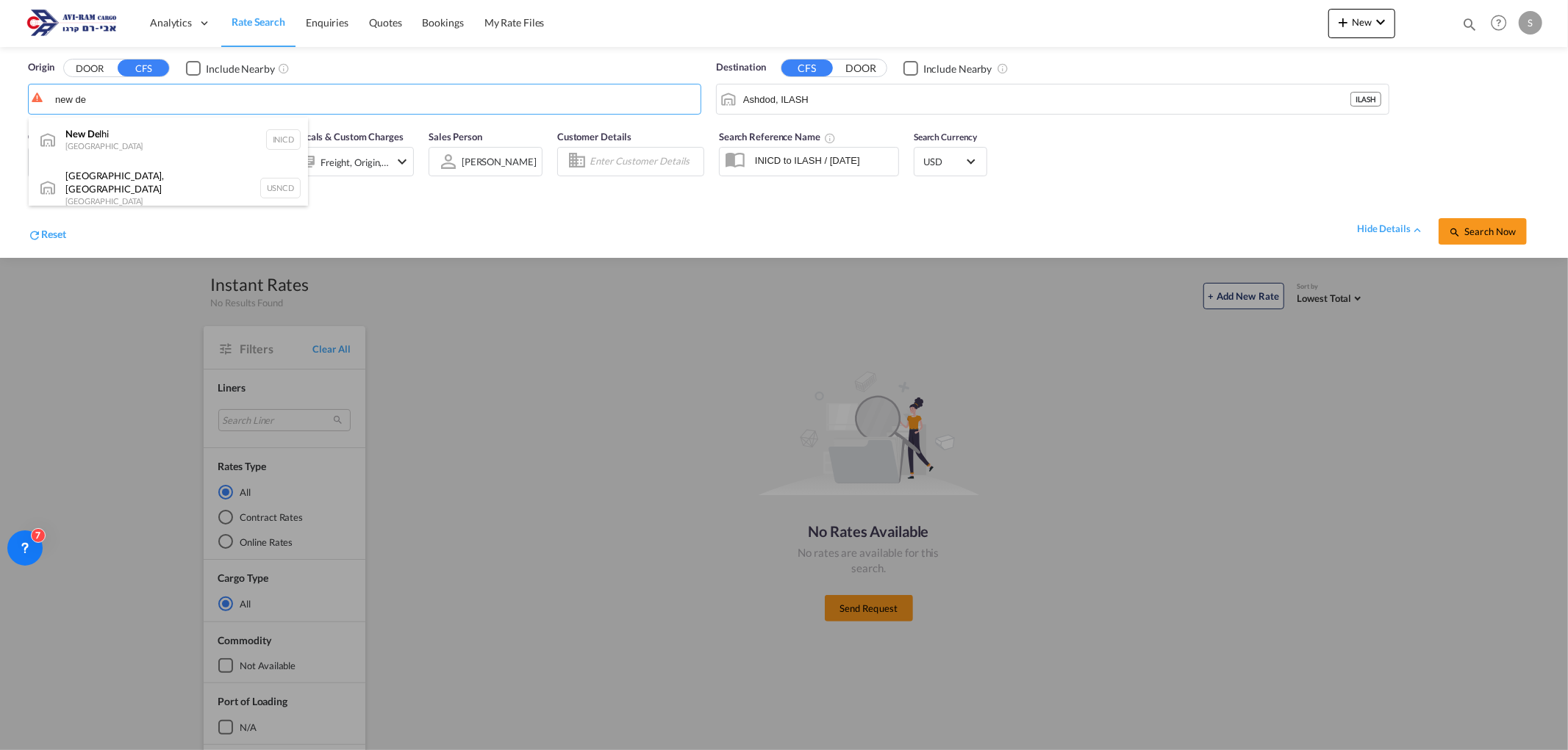
click at [113, 99] on body "Analytics Dashboard Rate Search Enquiries Quotes Bookings" at bounding box center [784, 375] width 1568 height 750
click at [113, 99] on input "new de" at bounding box center [374, 99] width 638 height 22
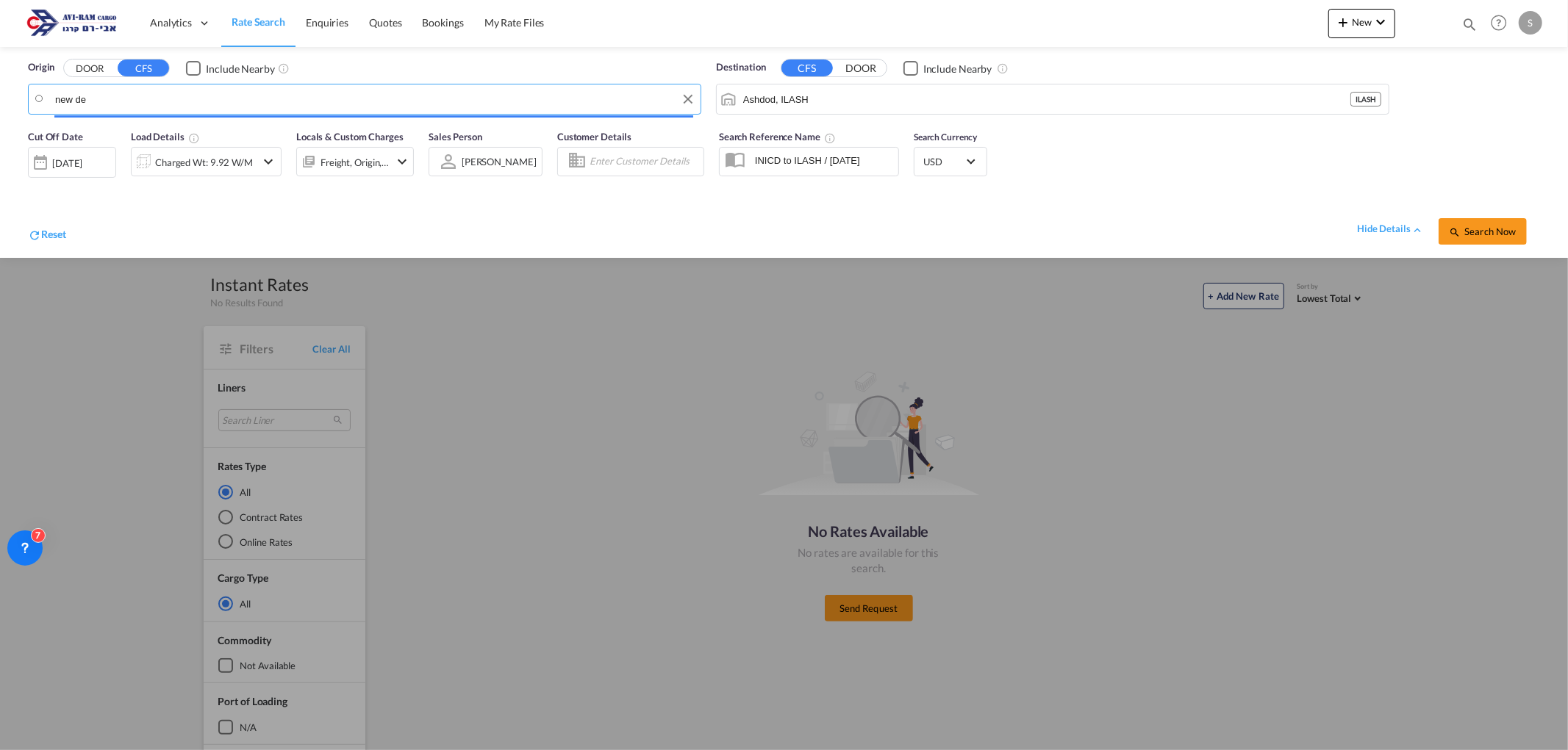
click at [116, 98] on body "Analytics Dashboard Rate Search Enquiries Quotes Bookings" at bounding box center [784, 375] width 1568 height 750
click at [116, 97] on input "new de" at bounding box center [374, 99] width 638 height 22
drag, startPoint x: 116, startPoint y: 97, endPoint x: -3, endPoint y: 115, distance: 120.4
click at [0, 115] on html "Analytics Dashboard Rate Search Enquiries Quotes Bookings" at bounding box center [784, 375] width 1568 height 750
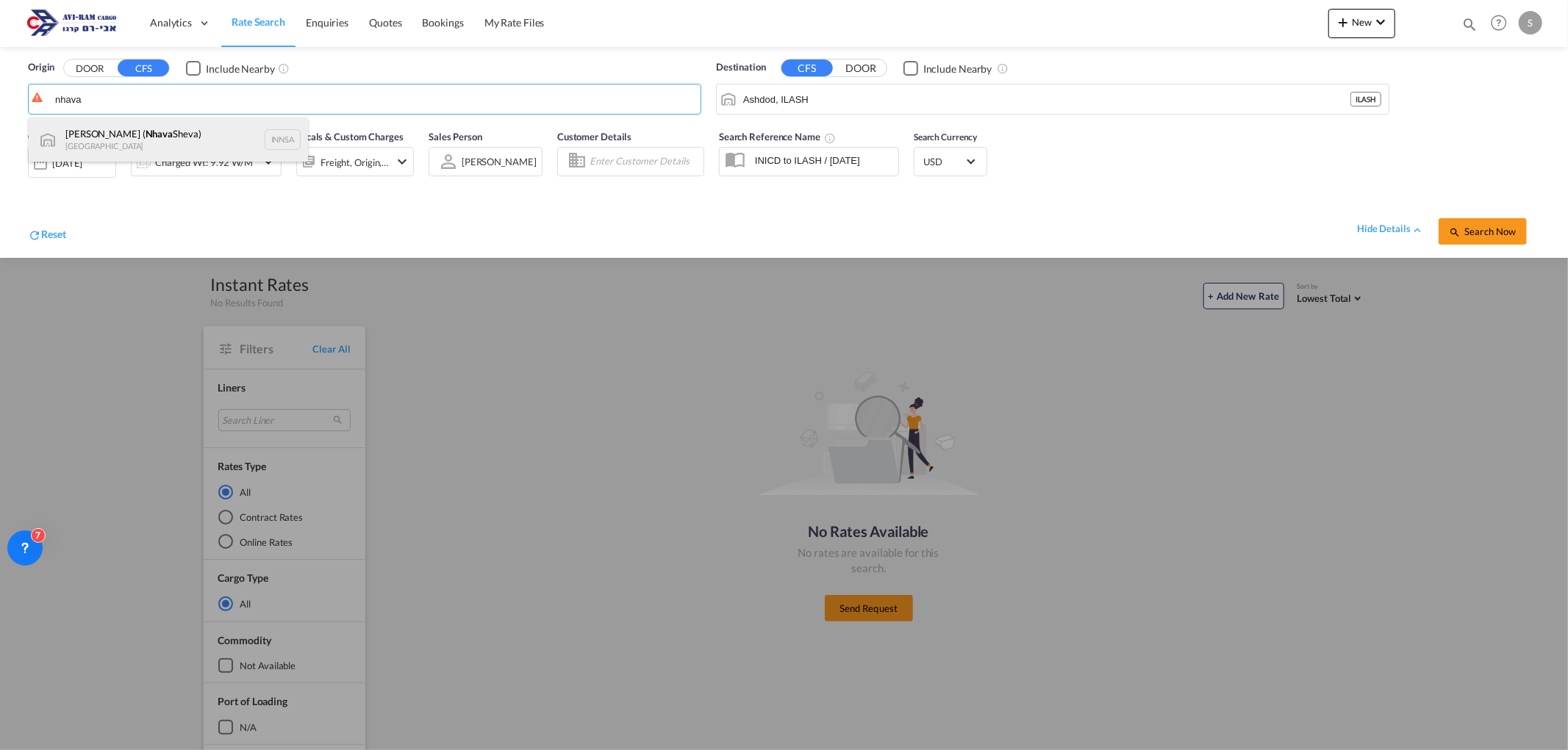
click at [162, 138] on div "[PERSON_NAME] ( [PERSON_NAME]) [GEOGRAPHIC_DATA] INNSA" at bounding box center [168, 139] width 280 height 44
type input "[PERSON_NAME] ([PERSON_NAME]), [GEOGRAPHIC_DATA]"
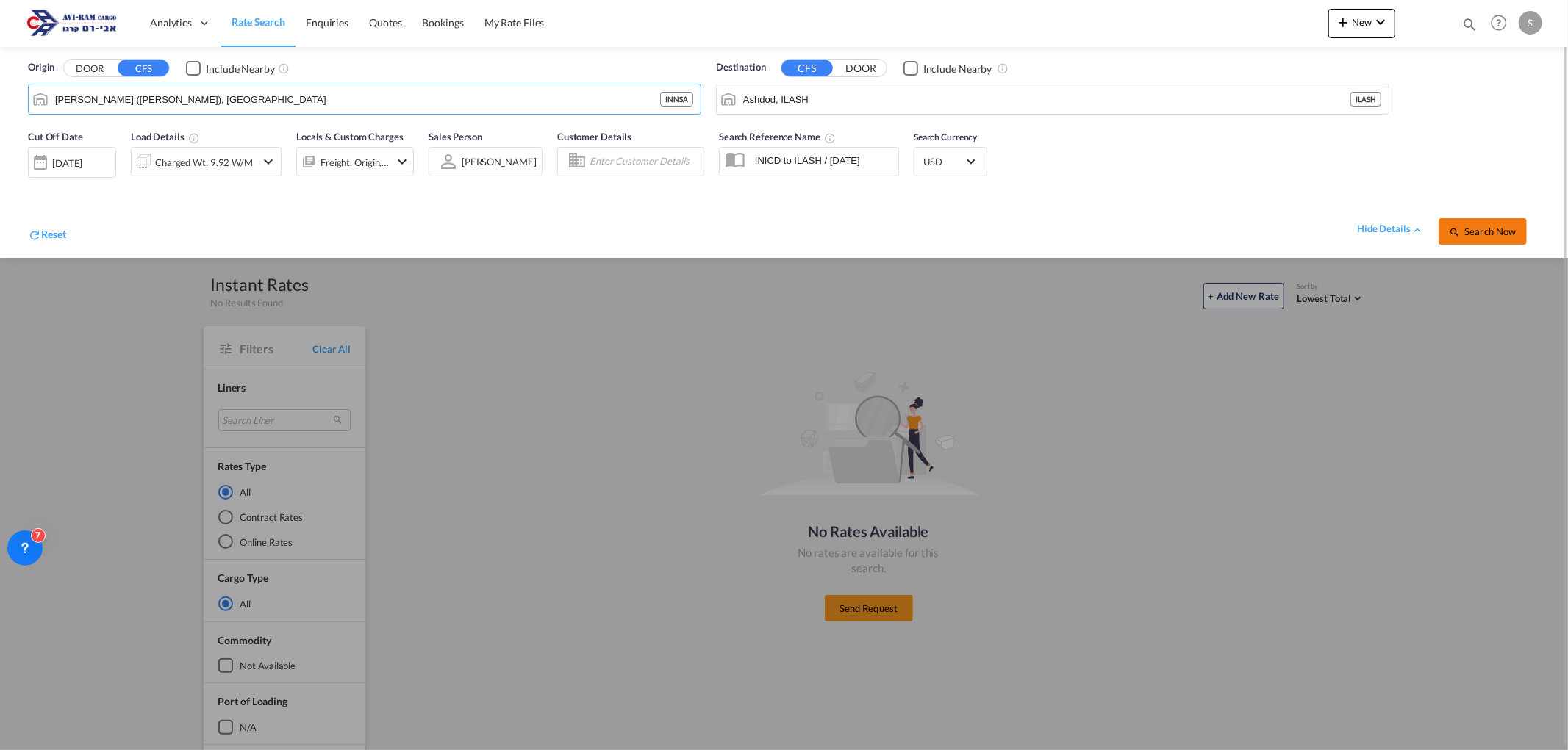
click at [1466, 228] on span "Search Now" at bounding box center [1481, 232] width 67 height 12
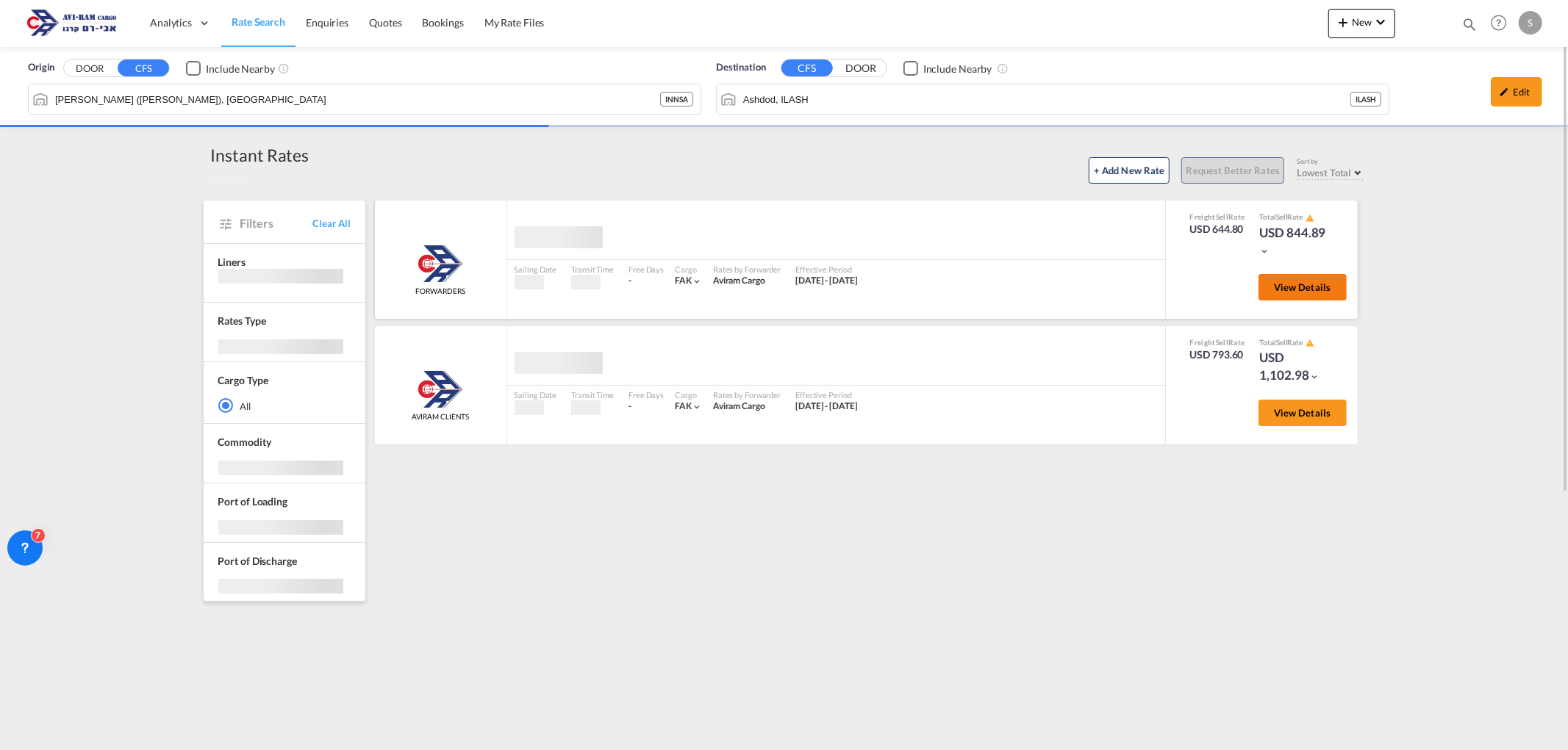
click at [1294, 285] on span "View Details" at bounding box center [1302, 287] width 57 height 12
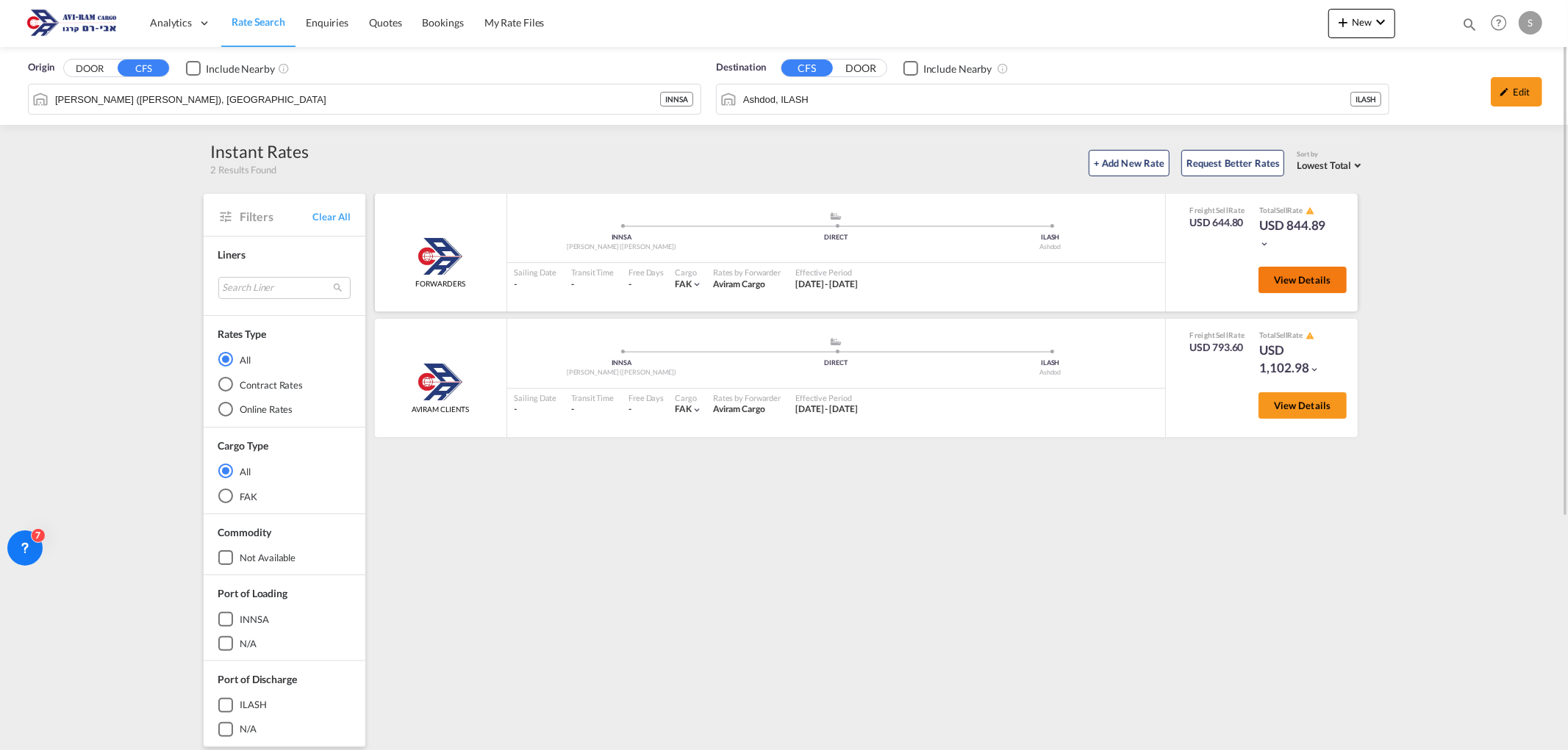
click at [1311, 279] on span "View Details" at bounding box center [1302, 280] width 57 height 12
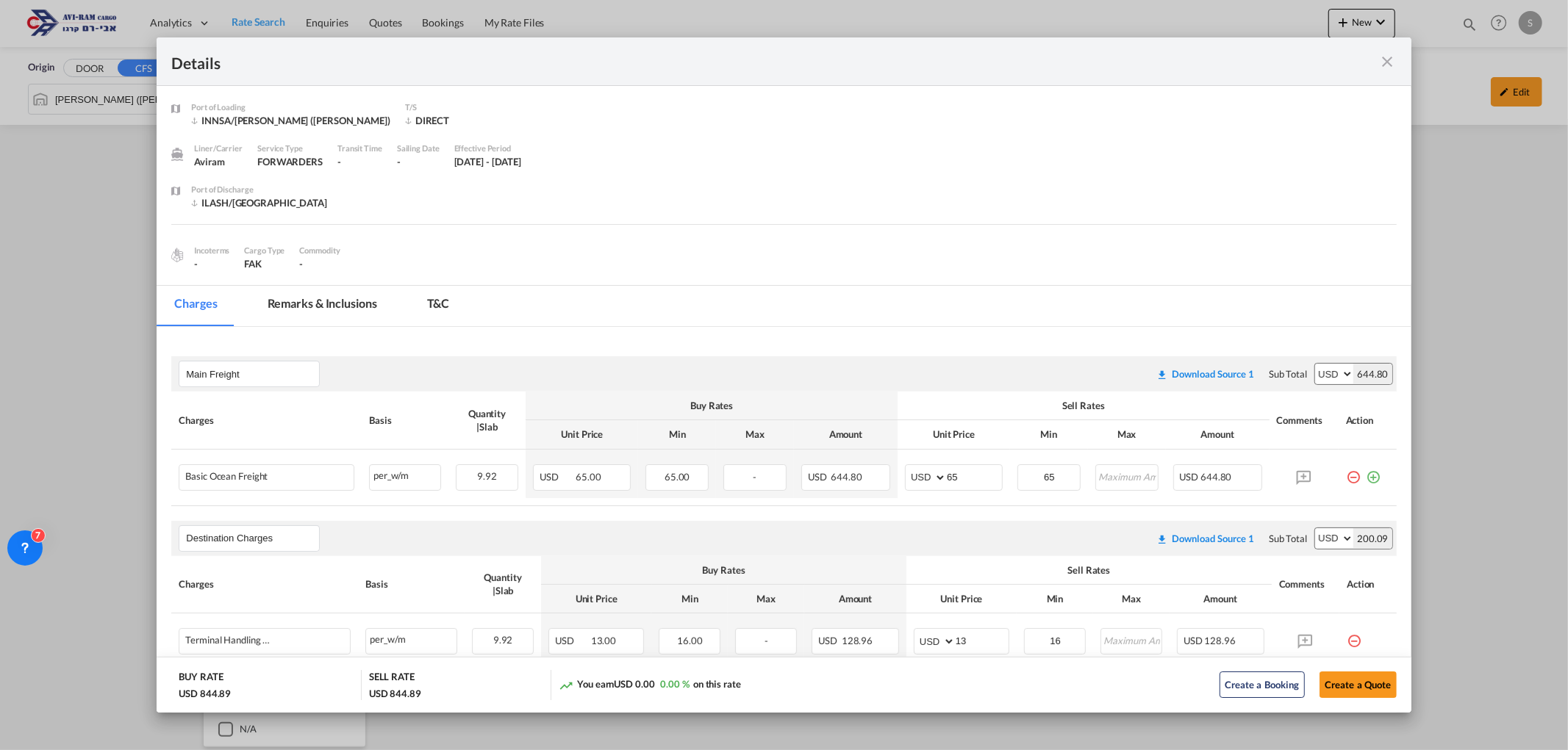
scroll to position [163, 0]
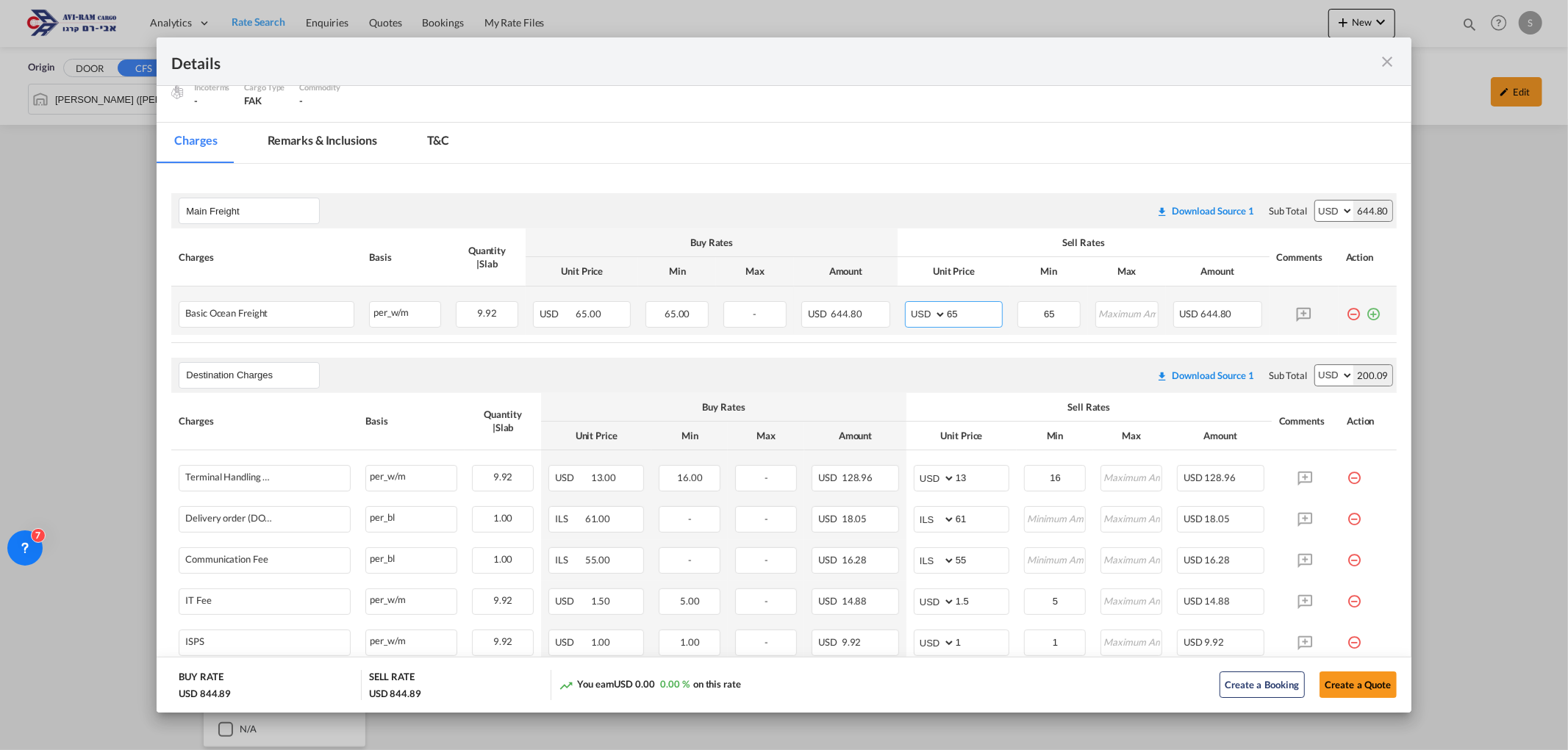
drag, startPoint x: 940, startPoint y: 315, endPoint x: 897, endPoint y: 328, distance: 44.9
click at [905, 319] on md-input-container "AED AFN ALL AMD ANG AOA ARS AUD AWG AZN BAM BBD BDT BGN BHD BIF BMD BND [PERSON…" at bounding box center [954, 314] width 98 height 27
type input "95"
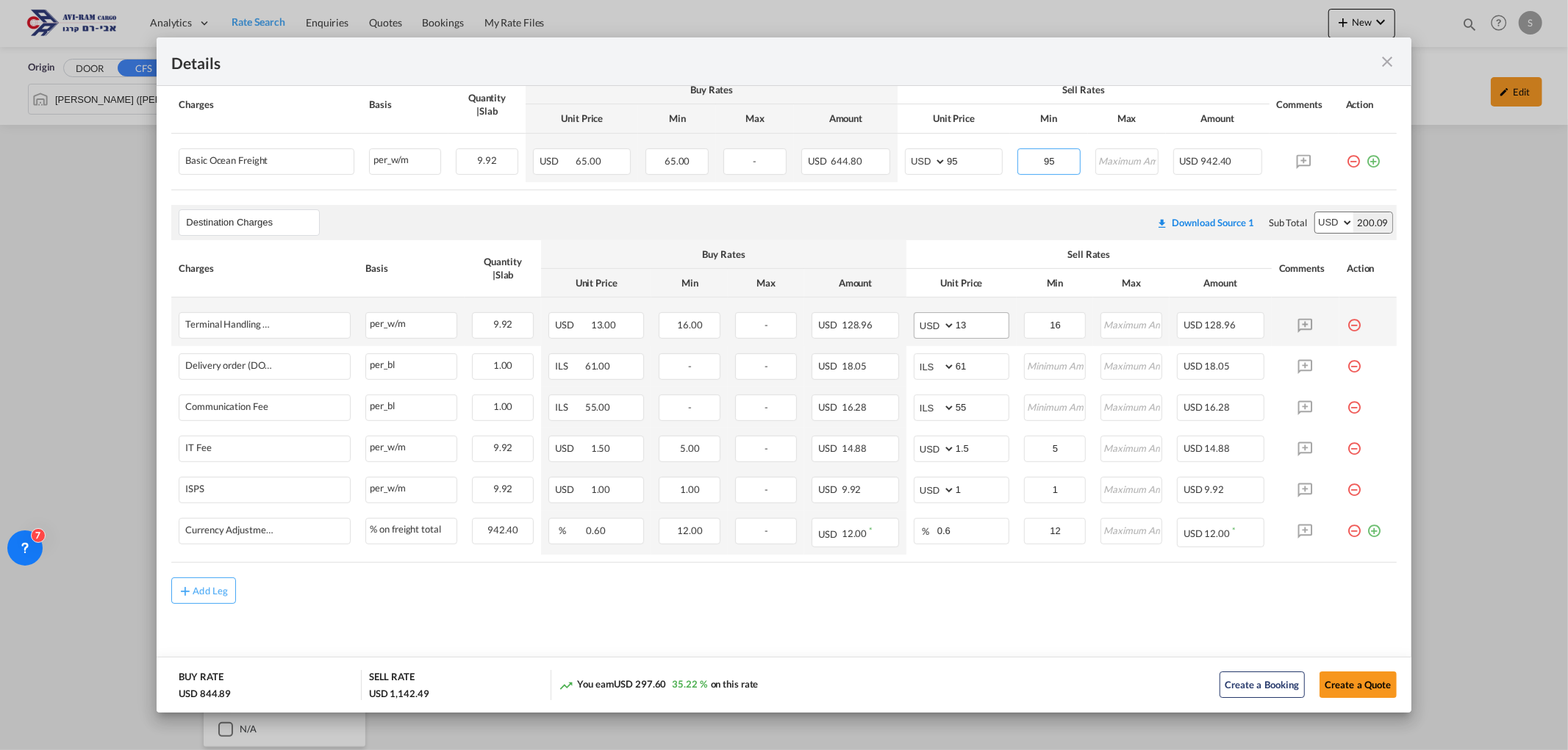
type input "95"
drag, startPoint x: 919, startPoint y: 327, endPoint x: 891, endPoint y: 333, distance: 28.6
click at [894, 331] on tr "Terminal Handling Charge - Destination Please Enter Already Exists per_w/m per_…" at bounding box center [783, 322] width 1224 height 48
type input "16"
type input "116"
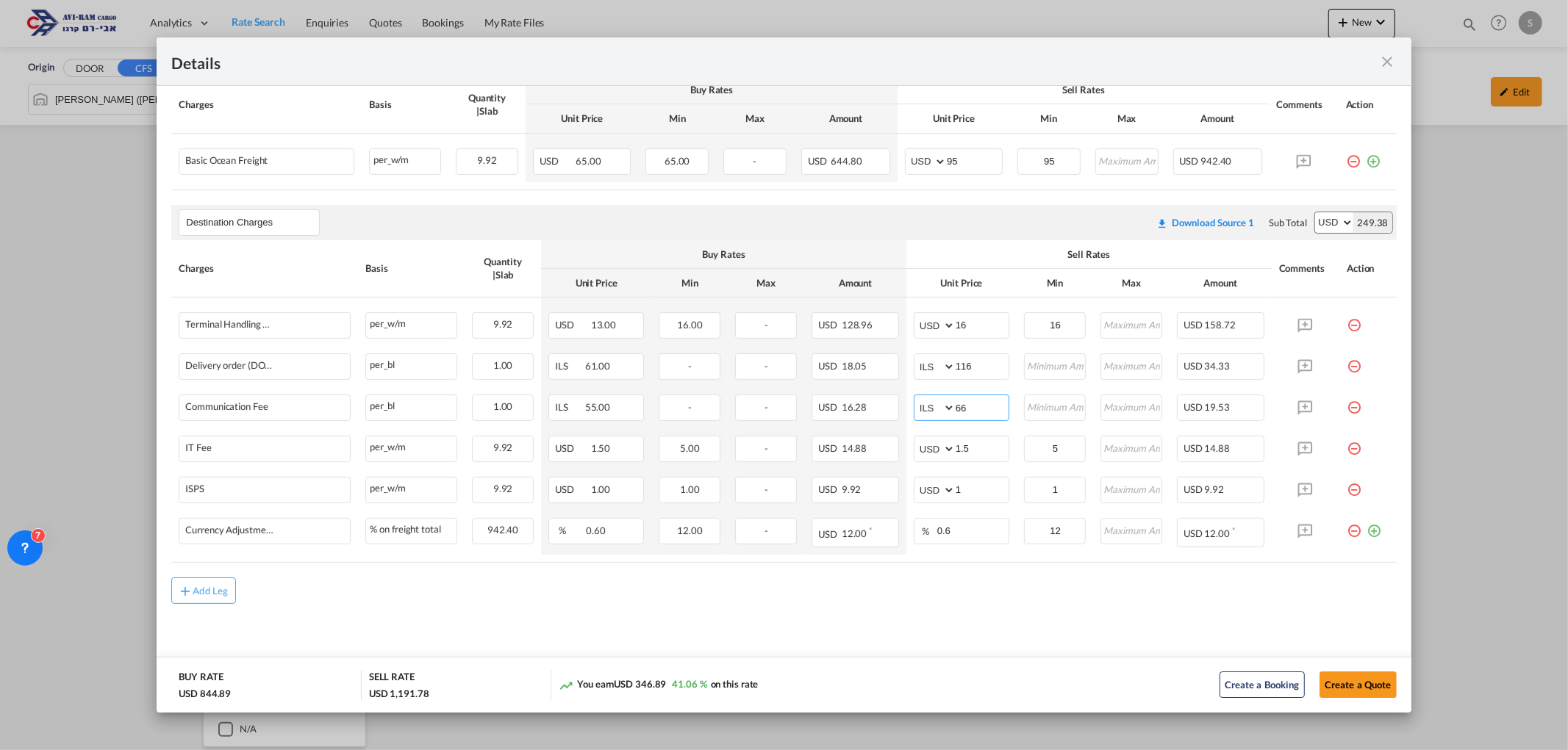
type input "66"
drag, startPoint x: 1229, startPoint y: 646, endPoint x: 1517, endPoint y: 782, distance: 318.5
click at [1517, 749] on html "Analytics Dashboard Rate Search Enquiries Quotes Bookings" at bounding box center [784, 375] width 1568 height 750
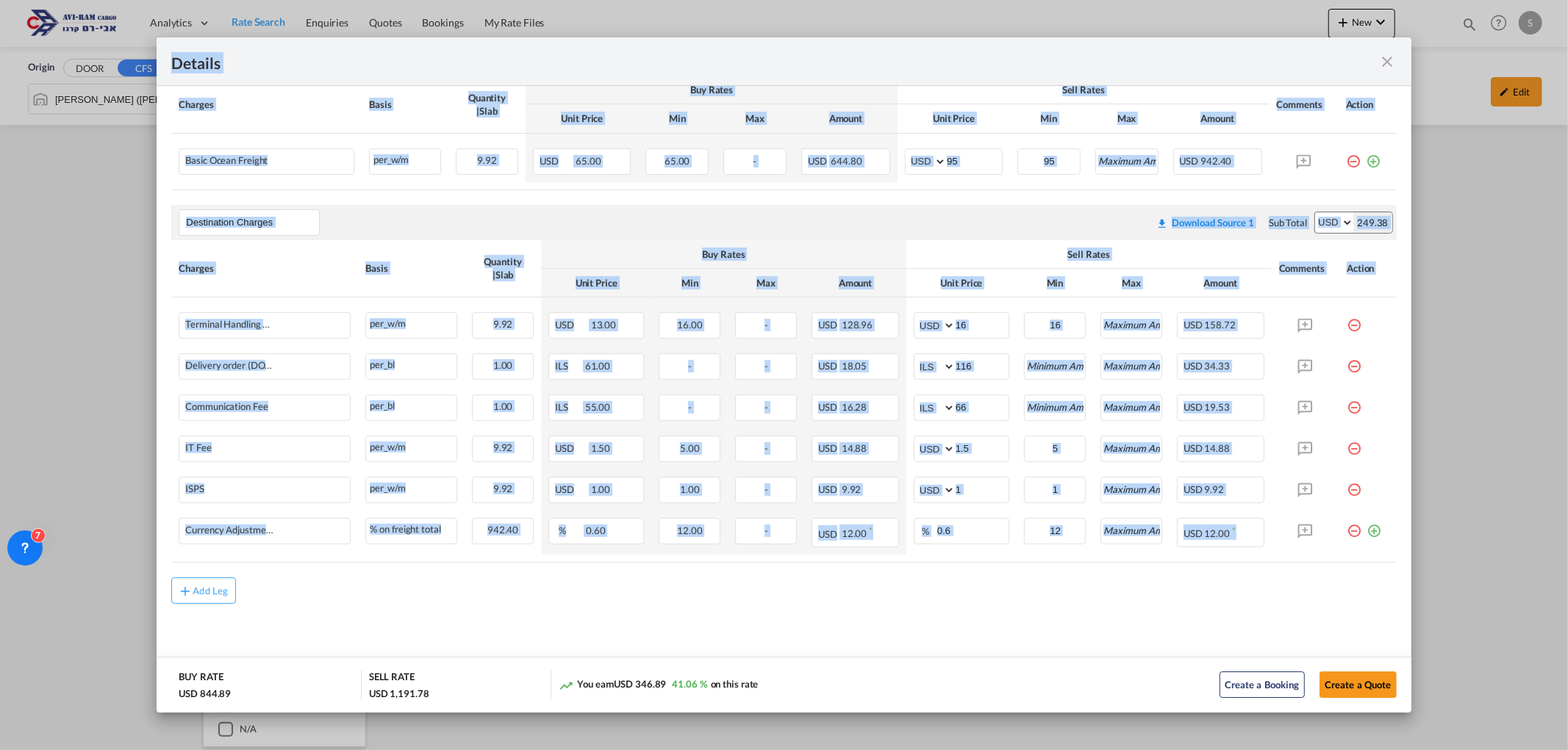
click at [783, 570] on air-lcl-rate-modification "Main Freight Please enter leg name Leg Name Already Exists Download Source 1 Su…" at bounding box center [783, 315] width 1224 height 578
click at [980, 105] on th "Sell Rates" at bounding box center [1083, 89] width 372 height 29
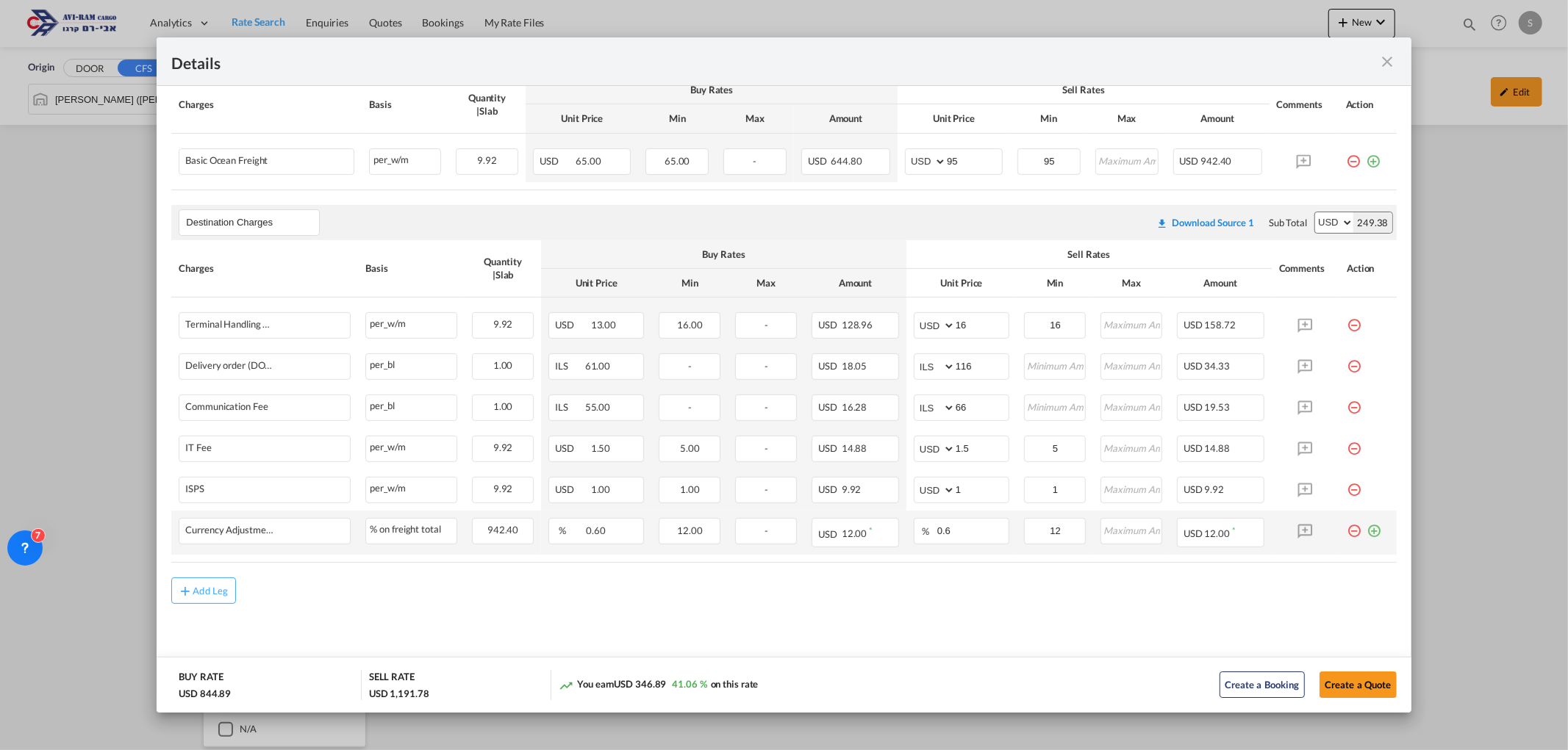
click at [1366, 533] on md-icon "icon-plus-circle-outline green-400-fg" at bounding box center [1373, 525] width 15 height 15
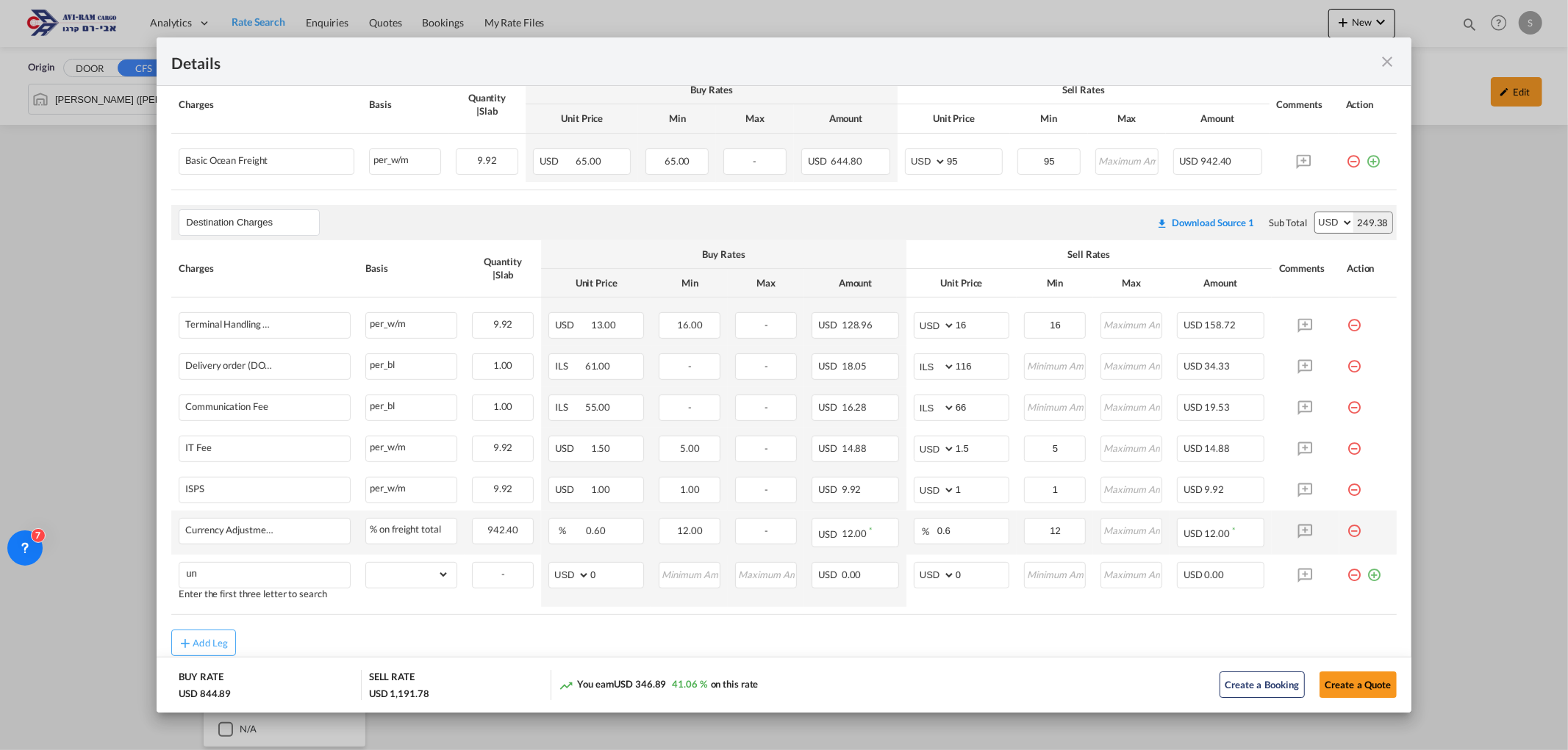
type input "u"
click at [226, 444] on span "UNSTU" at bounding box center [213, 438] width 34 height 12
type input "UNSTUFFING"
click at [393, 574] on select "gross_weight volumetric_weight per_shipment per_bl per_km per_hawb per_kg flat …" at bounding box center [408, 574] width 83 height 23
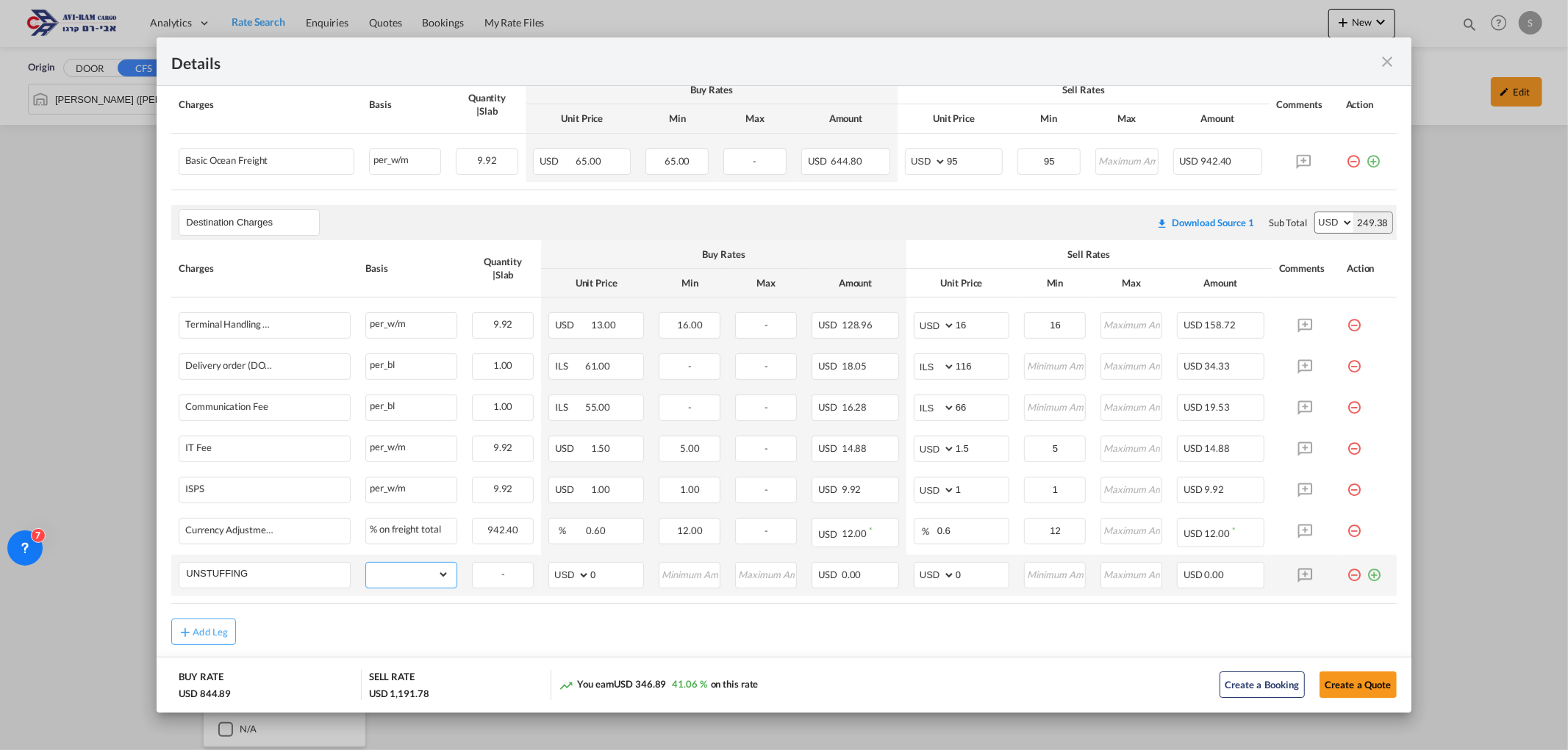
select select "per_ton"
click at [366, 563] on select "gross_weight volumetric_weight per_shipment per_bl per_km per_hawb per_kg flat …" at bounding box center [408, 574] width 83 height 23
drag, startPoint x: 964, startPoint y: 570, endPoint x: 887, endPoint y: 568, distance: 77.0
click at [887, 568] on tr "UNSTUFFING Please Enter Already Exists gross_weight volumetric_weight per_shipm…" at bounding box center [783, 575] width 1224 height 42
type input "11.6"
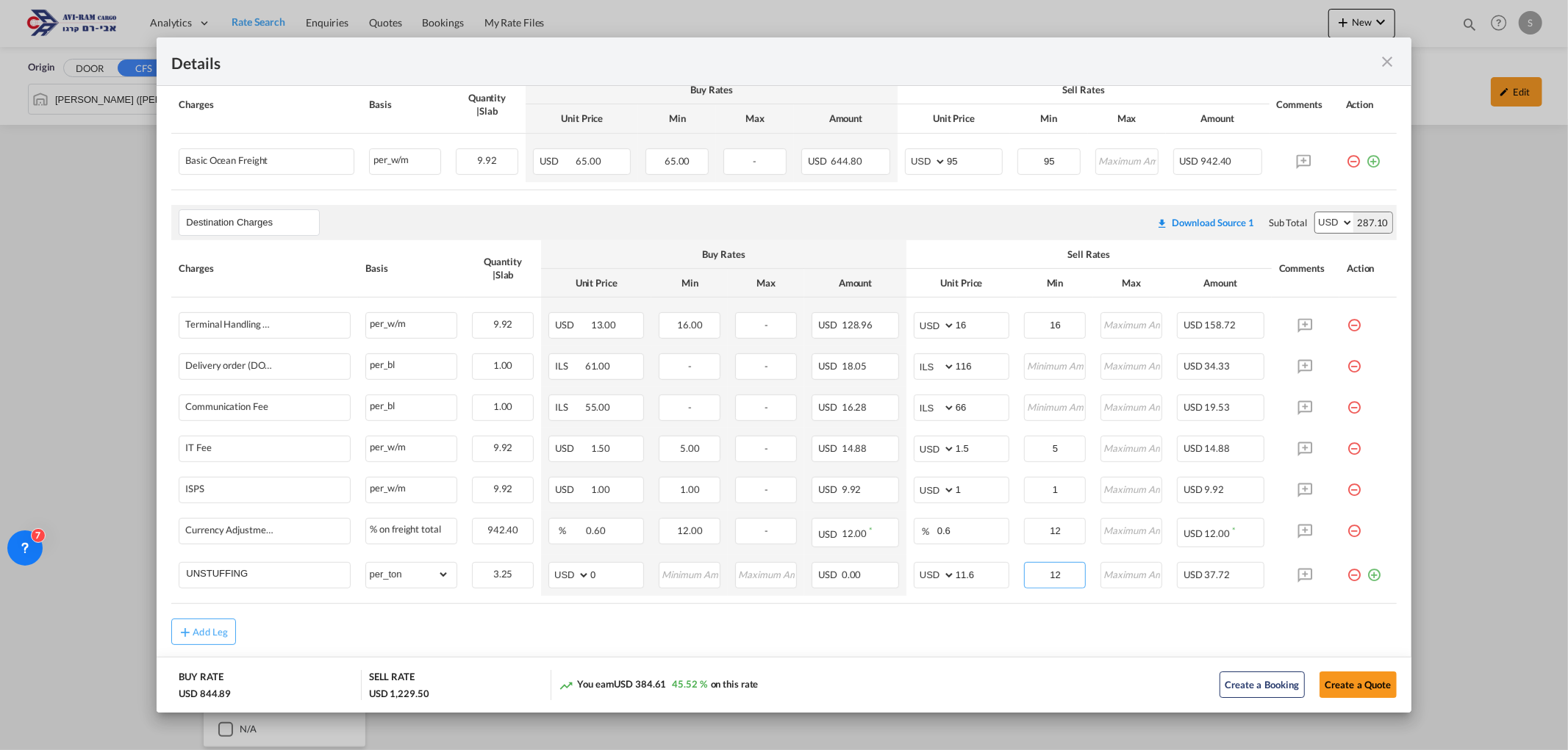
type input "12"
click at [1037, 610] on air-lcl-rate-modification "Main Freight Please enter leg name Leg Name Already Exists Download Source 1 Su…" at bounding box center [783, 335] width 1224 height 619
click at [1355, 685] on button "Create a Quote" at bounding box center [1358, 684] width 77 height 27
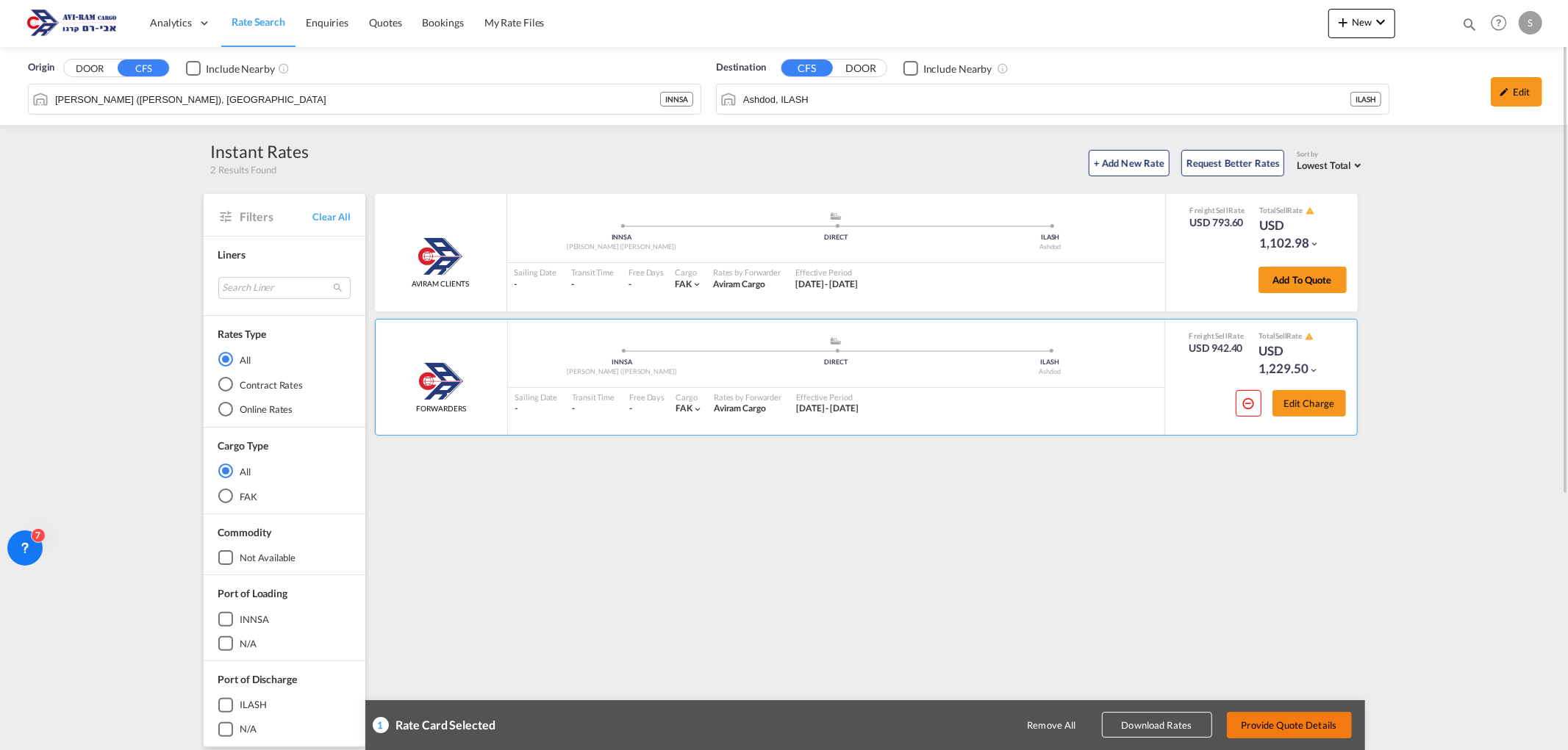
click at [1308, 722] on button "Provide Quote Details" at bounding box center [1289, 725] width 125 height 27
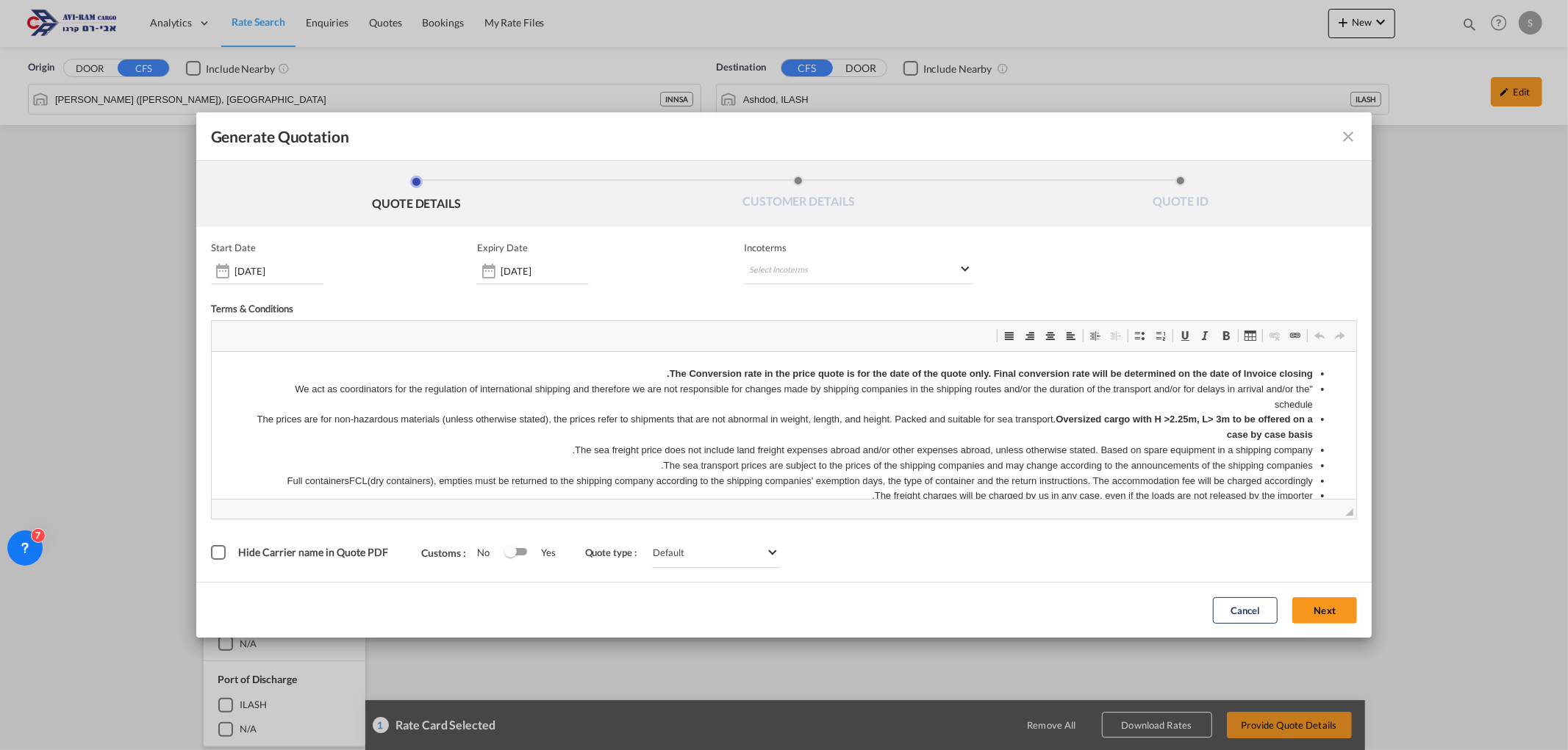
scroll to position [0, 0]
click at [759, 260] on md-select "Select Incoterms CIF - import Cost,Insurance and Freight DAP - import Delivered…" at bounding box center [858, 271] width 229 height 27
click at [851, 386] on div "FOB - import" at bounding box center [825, 382] width 139 height 12
click at [1329, 612] on button "Next" at bounding box center [1324, 611] width 65 height 27
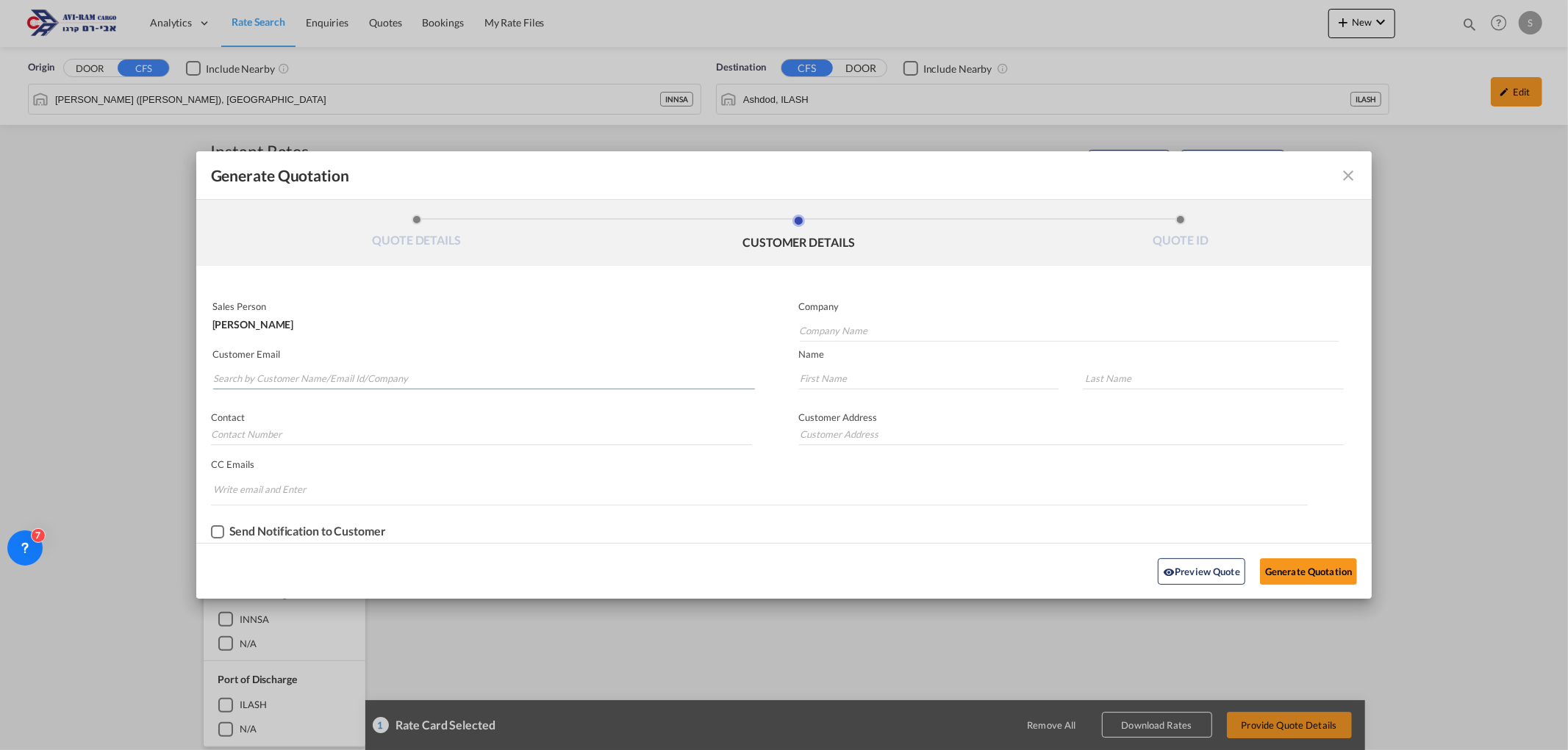
click at [427, 368] on input "Search by Customer Name/Email Id/Company" at bounding box center [484, 378] width 542 height 22
type input "א"
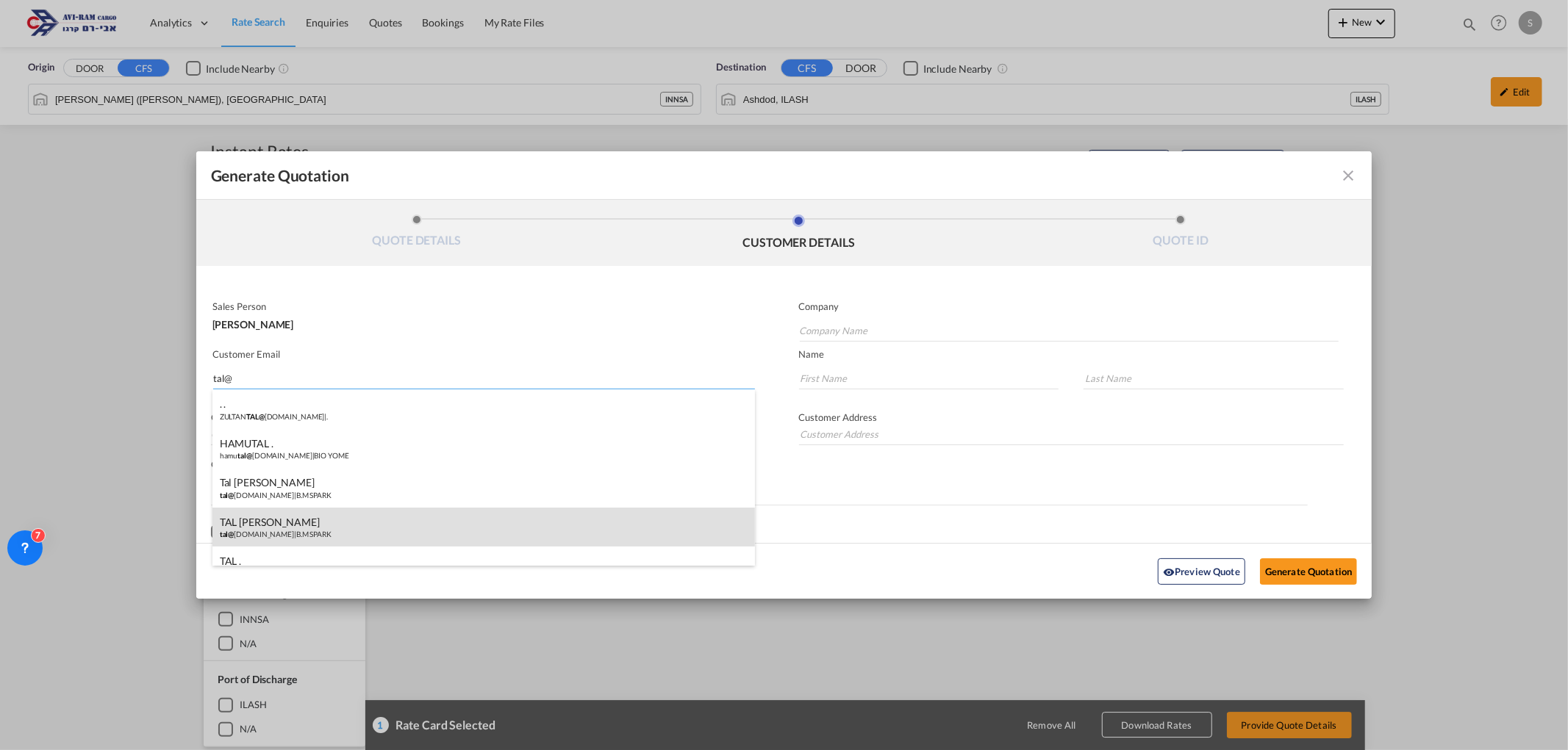
type input "tal@"
click at [358, 512] on div "TAL [PERSON_NAME] tal@ [DOMAIN_NAME] | B.M SPARK" at bounding box center [483, 528] width 543 height 40
type input "B.M SPARK"
type input "[EMAIL_ADDRESS][DOMAIN_NAME]"
type input "TAL"
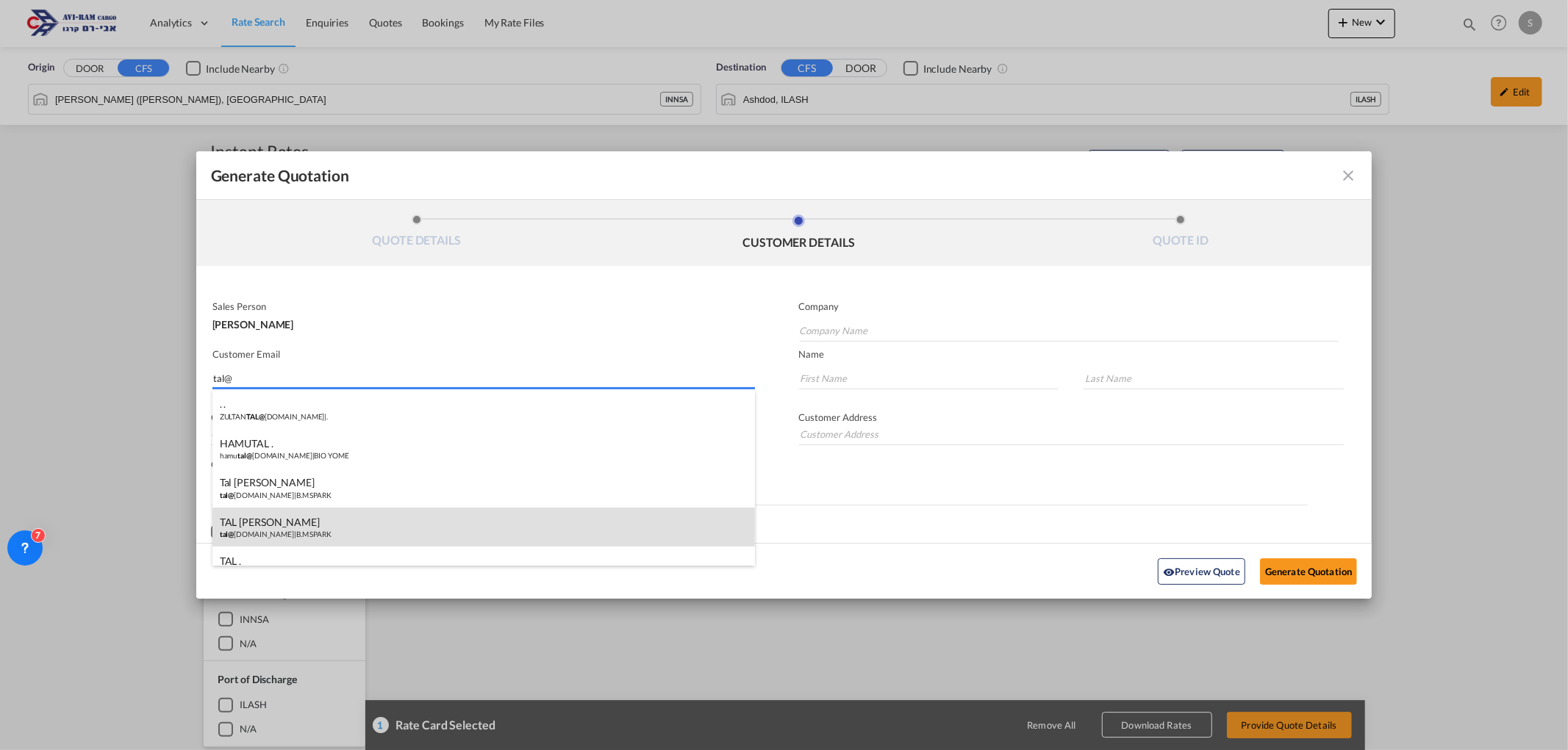
type input "[PERSON_NAME]"
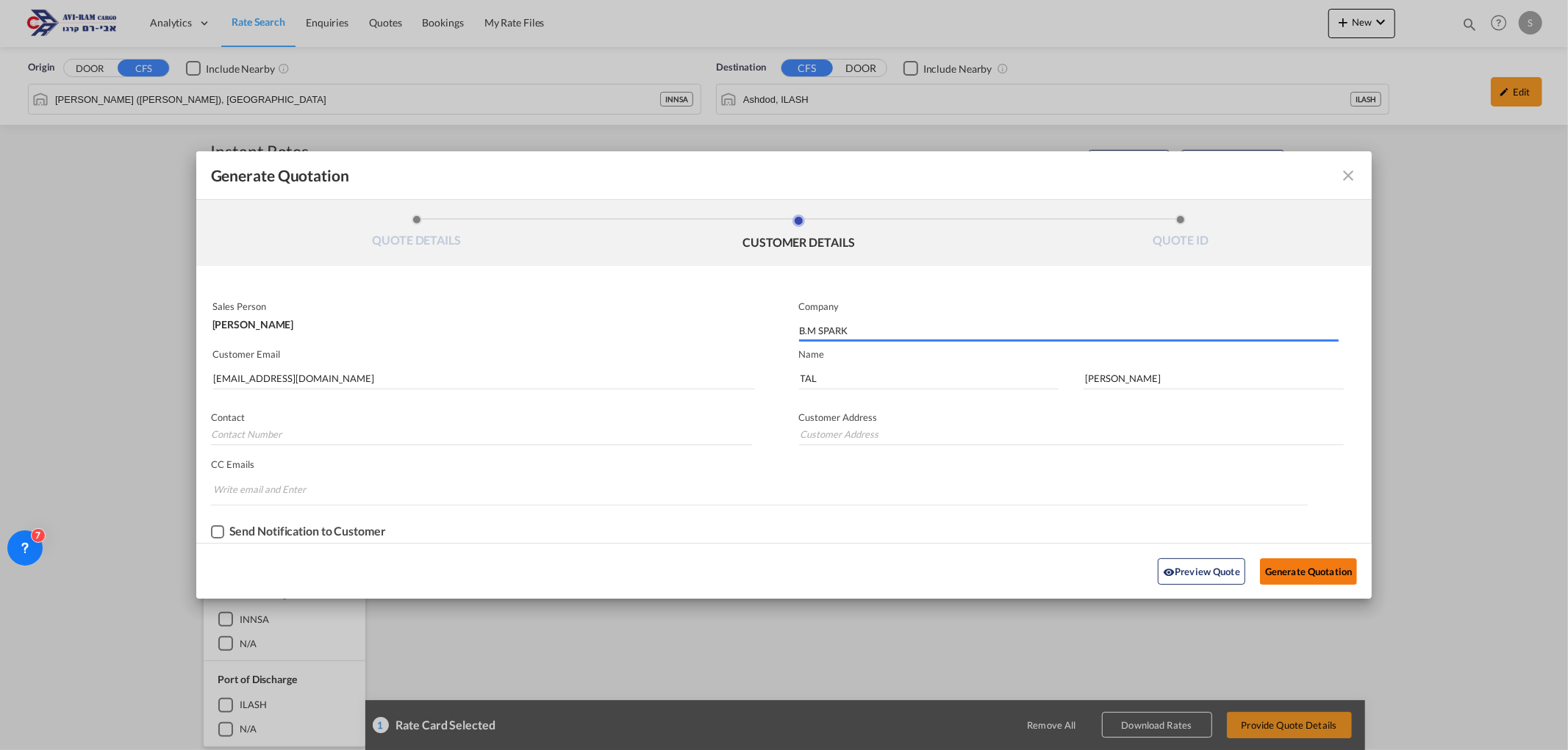
click at [1298, 575] on button "Generate Quotation" at bounding box center [1308, 572] width 97 height 27
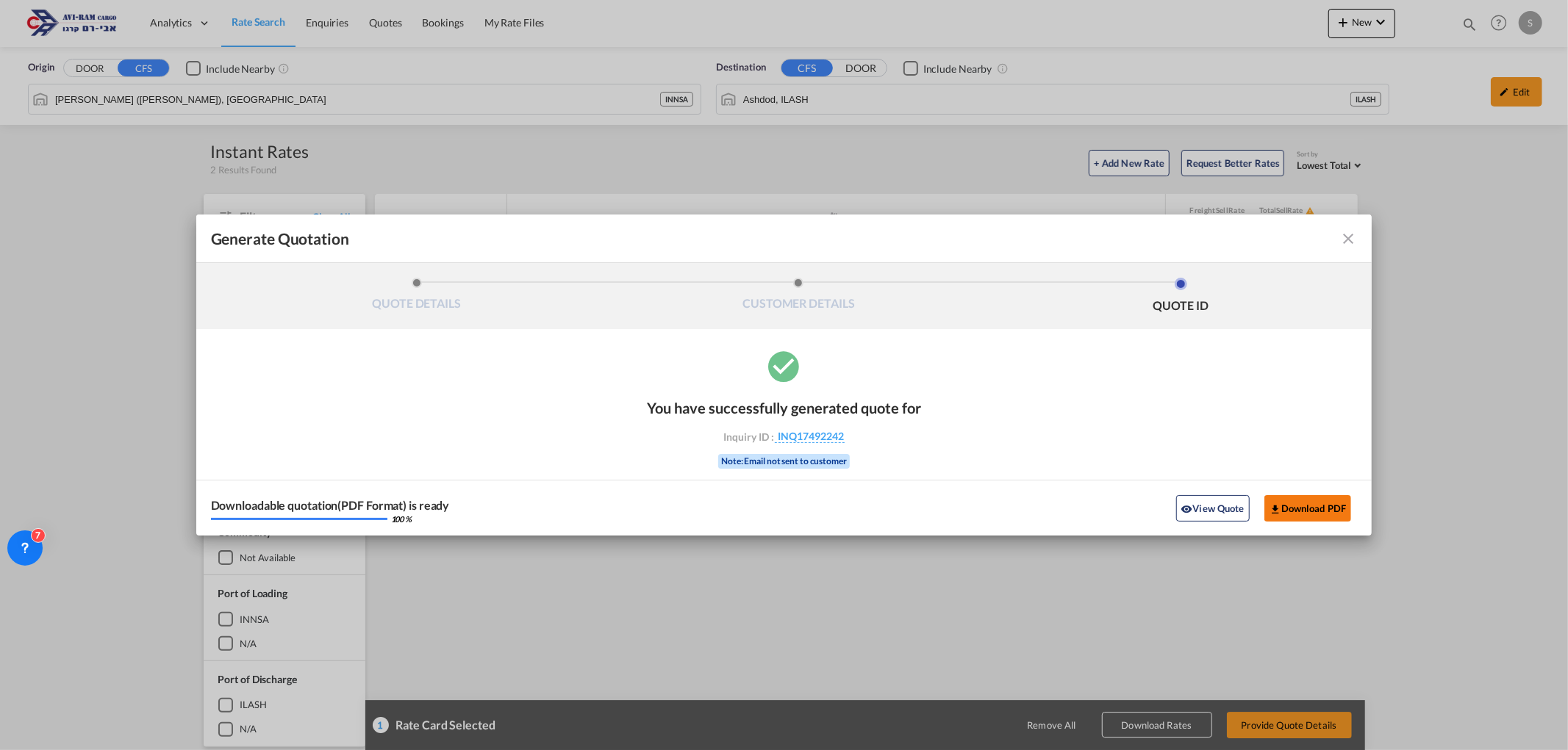
click at [1330, 501] on button "Download PDF" at bounding box center [1308, 508] width 87 height 27
